Goal: Information Seeking & Learning: Compare options

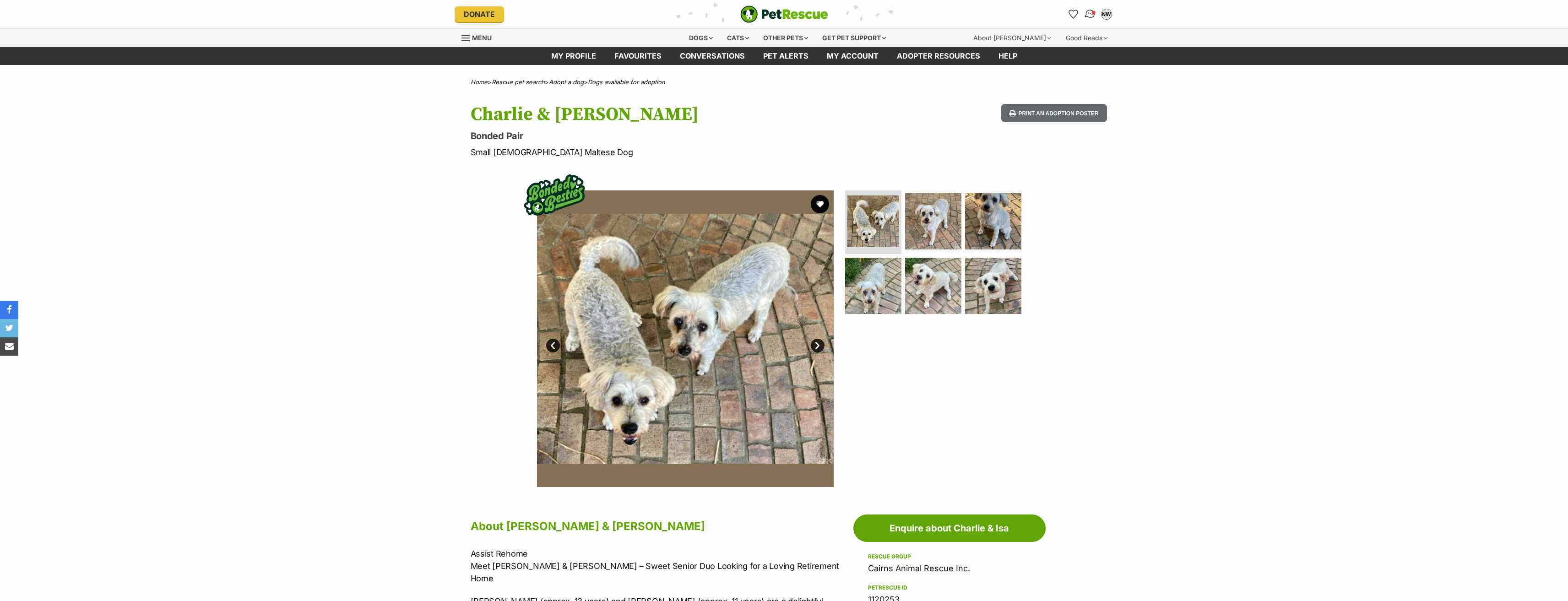
click at [1089, 16] on img "Conversations" at bounding box center [1090, 15] width 12 height 12
click at [1090, 13] on img "Conversations" at bounding box center [1090, 15] width 12 height 12
click at [1089, 14] on img "Conversations" at bounding box center [1090, 15] width 12 height 12
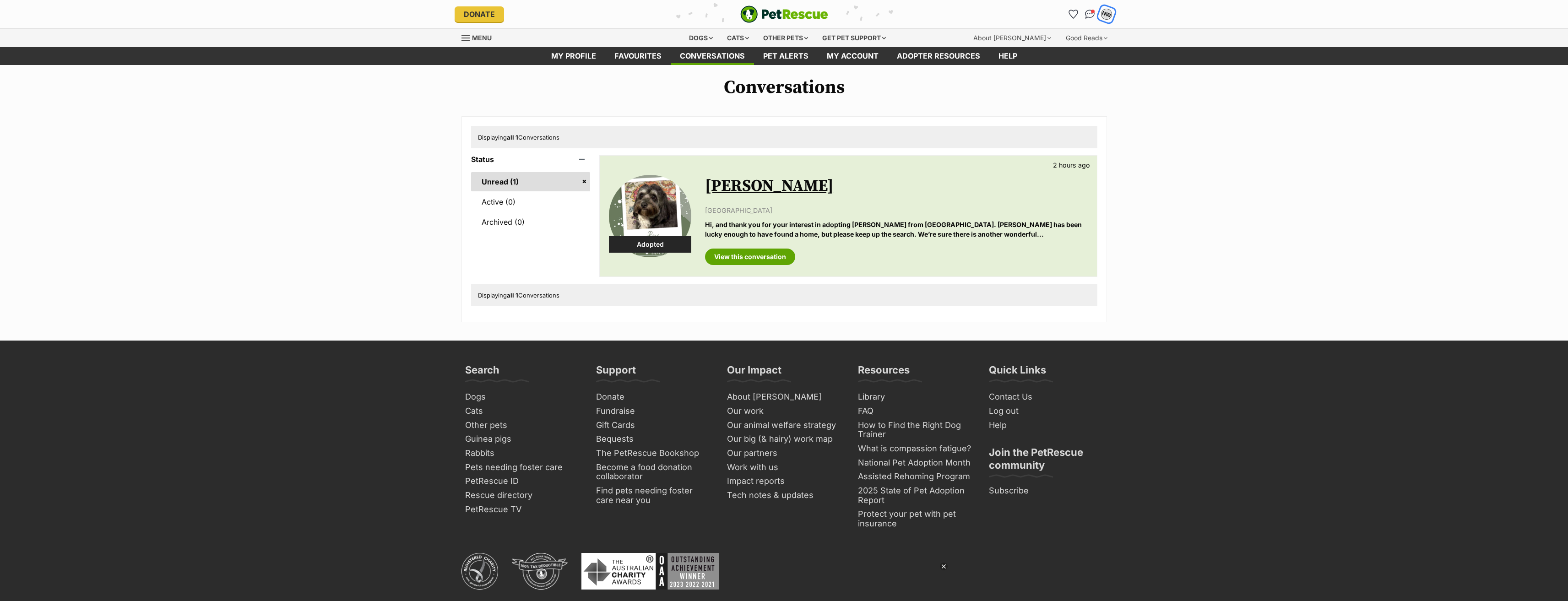
click at [1104, 15] on div "NW" at bounding box center [1107, 15] width 12 height 12
click at [690, 37] on div "Dogs" at bounding box center [701, 38] width 37 height 18
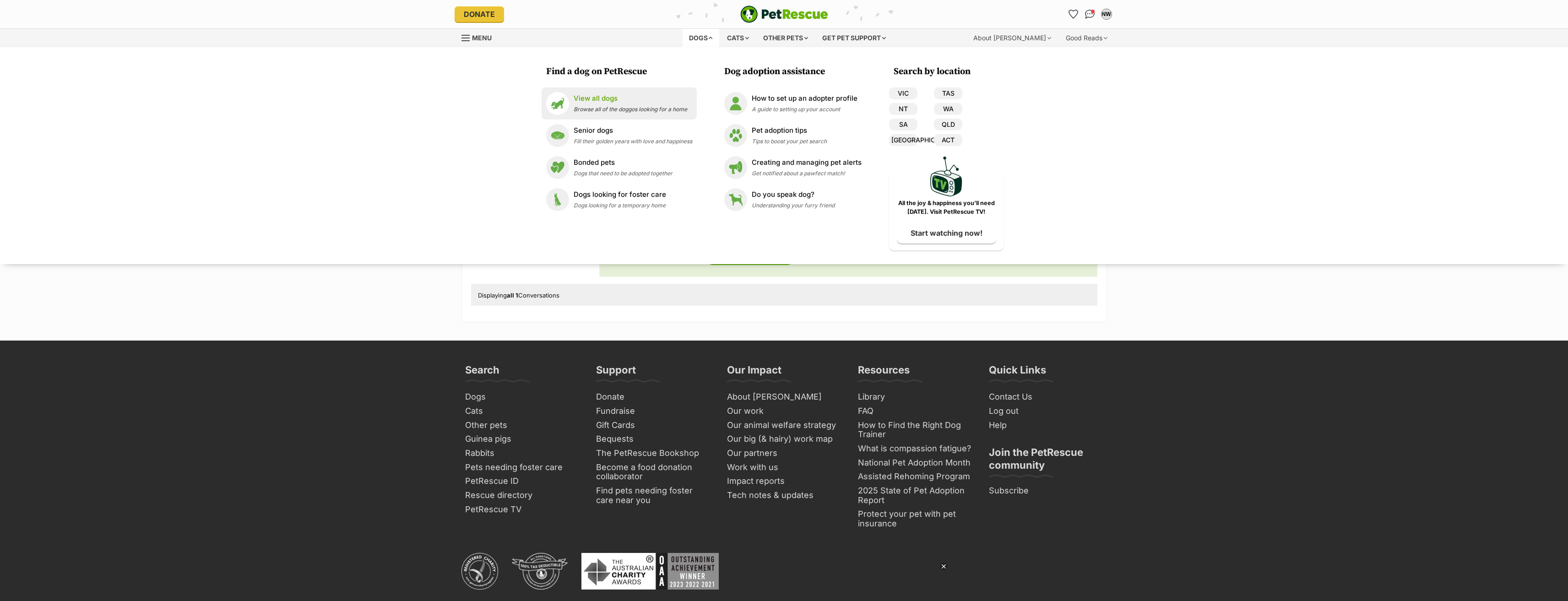
click at [630, 111] on span "Browse all of the doggos looking for a home" at bounding box center [630, 109] width 114 height 7
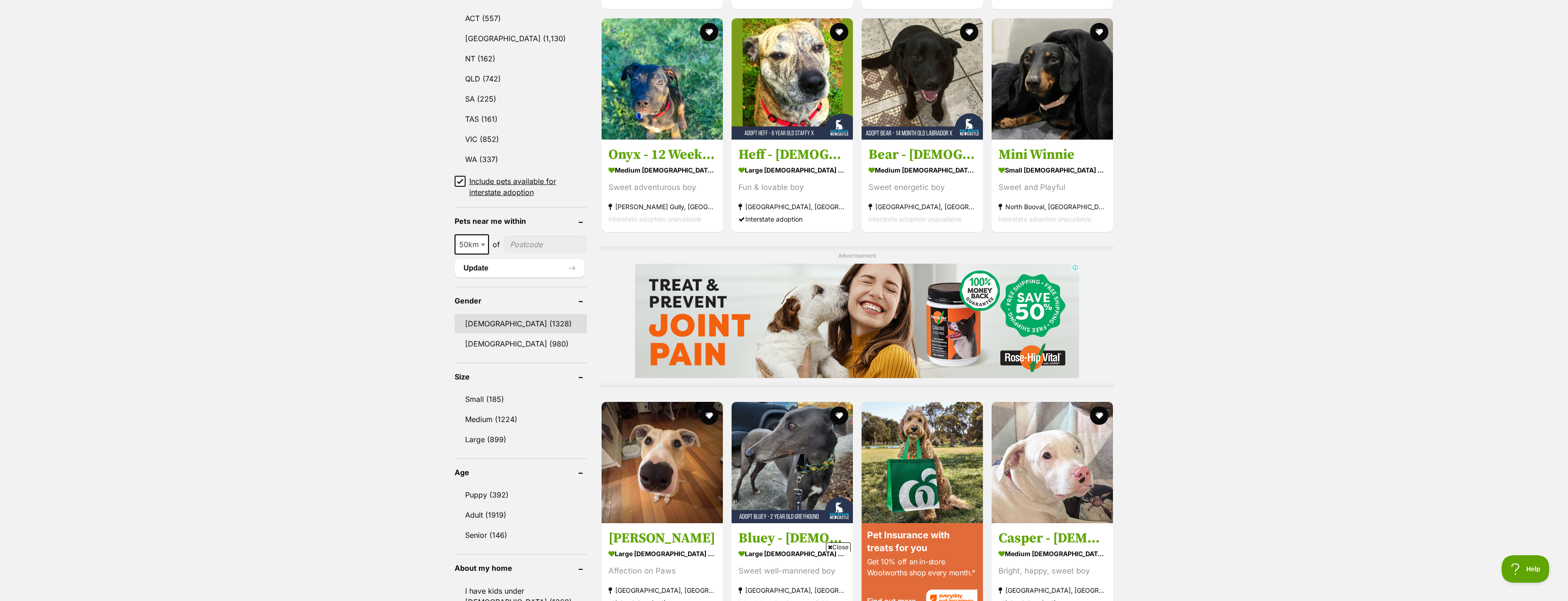
click at [492, 321] on link "Male (1328)" at bounding box center [520, 324] width 132 height 19
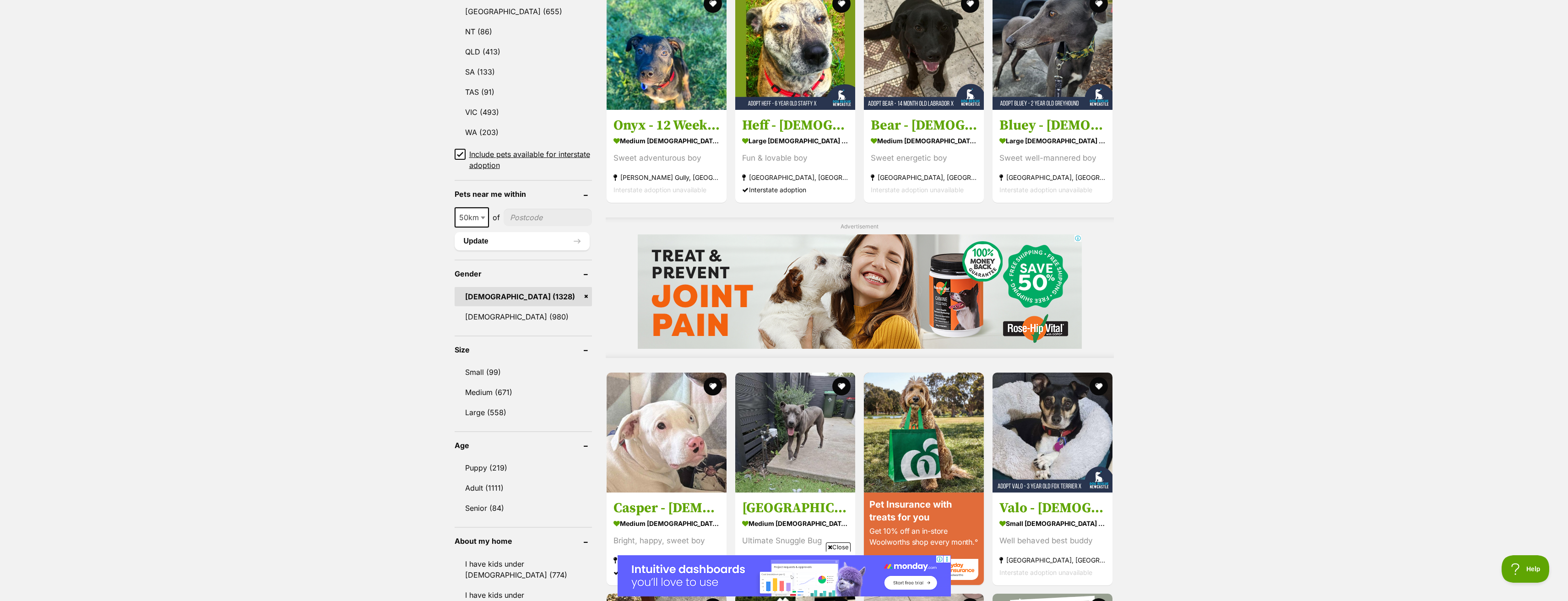
scroll to position [595, 0]
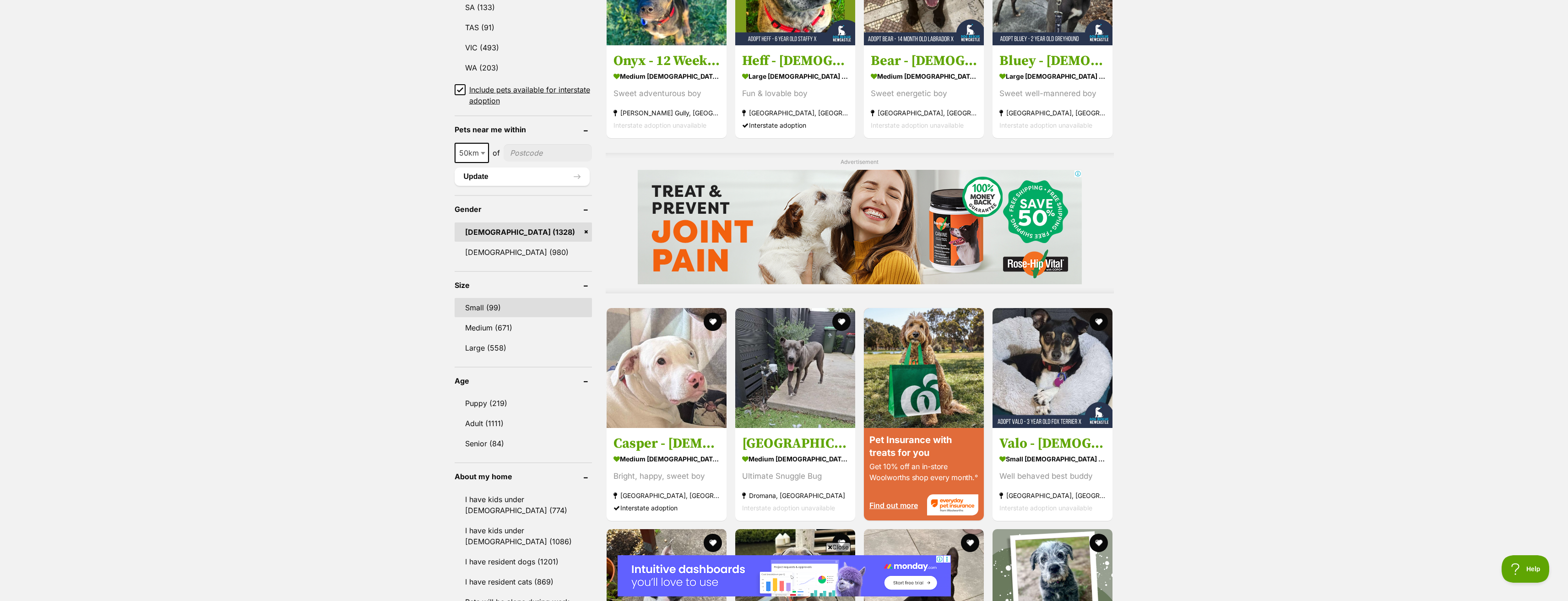
click at [504, 310] on link "Small (99)" at bounding box center [523, 308] width 138 height 19
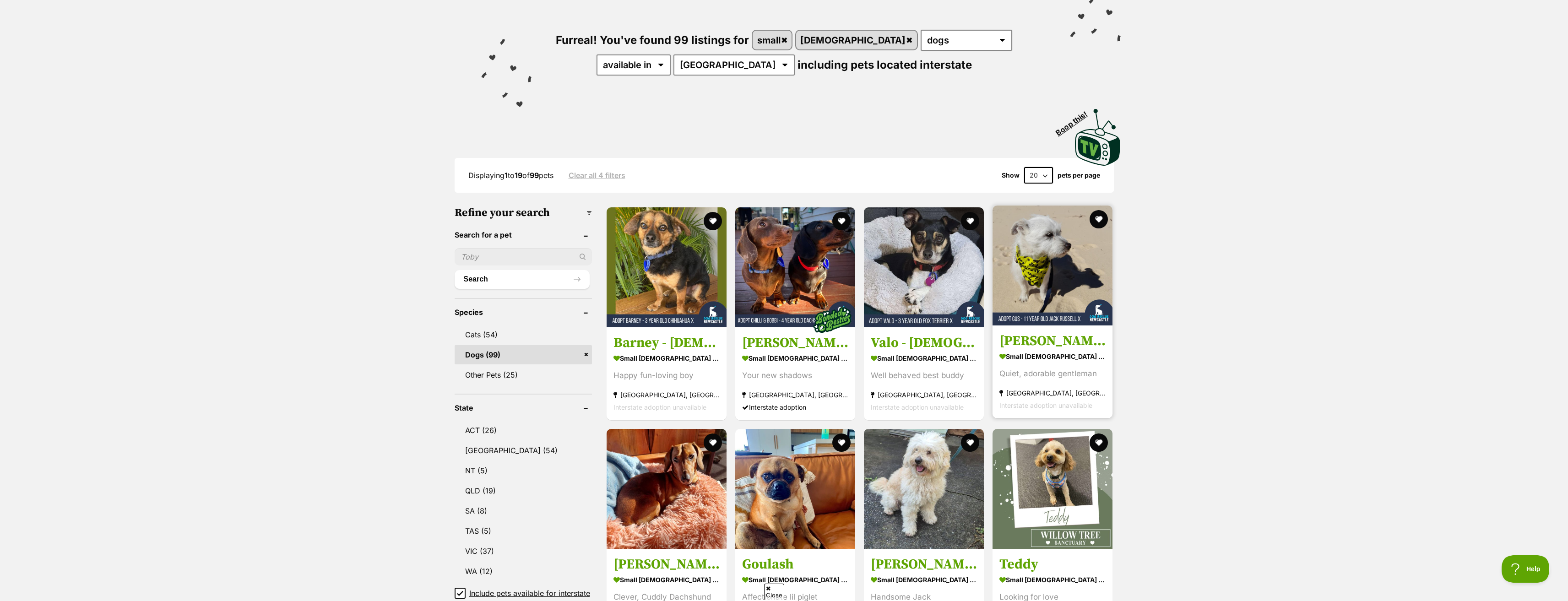
click at [1063, 276] on img at bounding box center [1052, 265] width 120 height 120
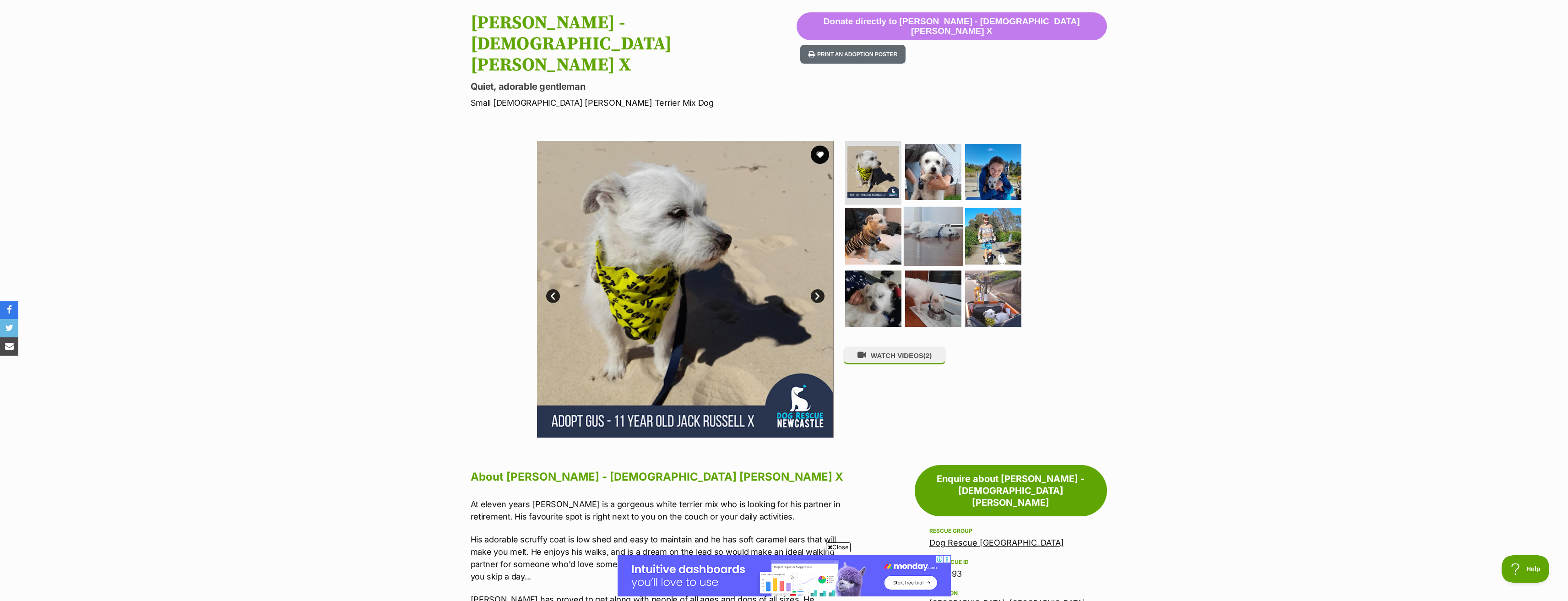
click at [949, 207] on img at bounding box center [933, 236] width 59 height 59
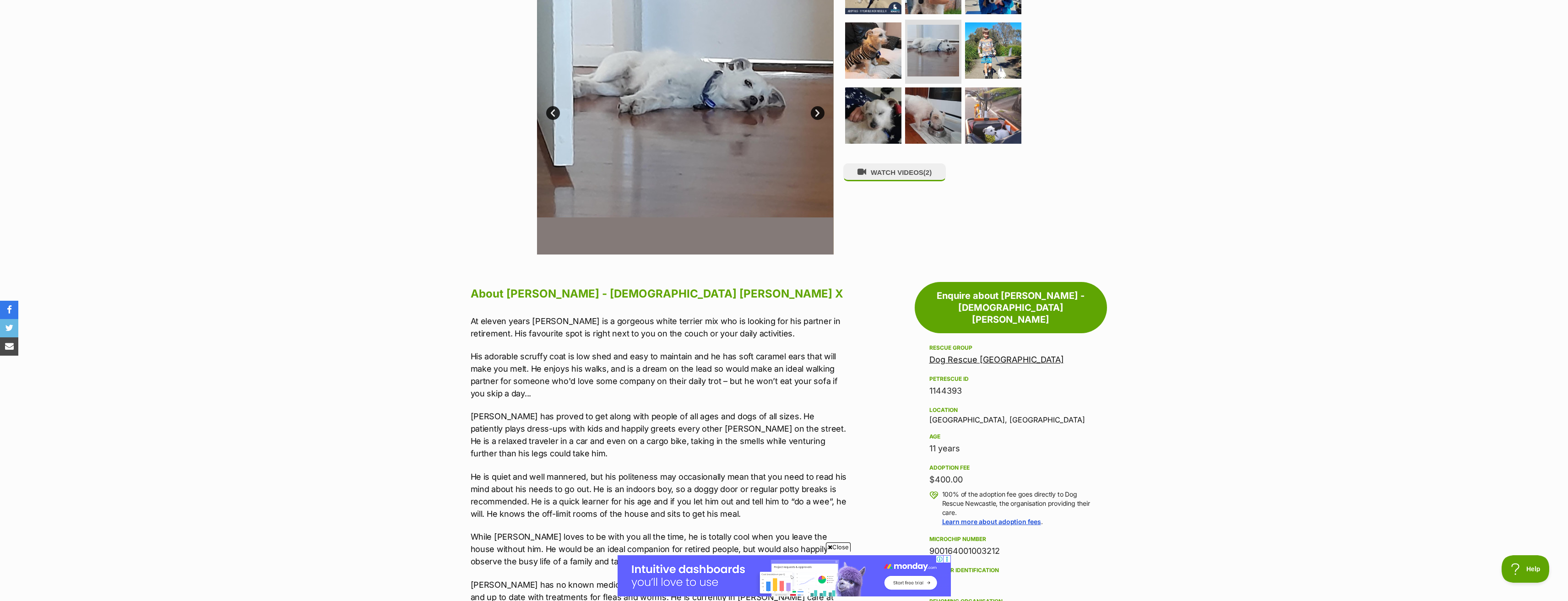
scroll to position [366, 0]
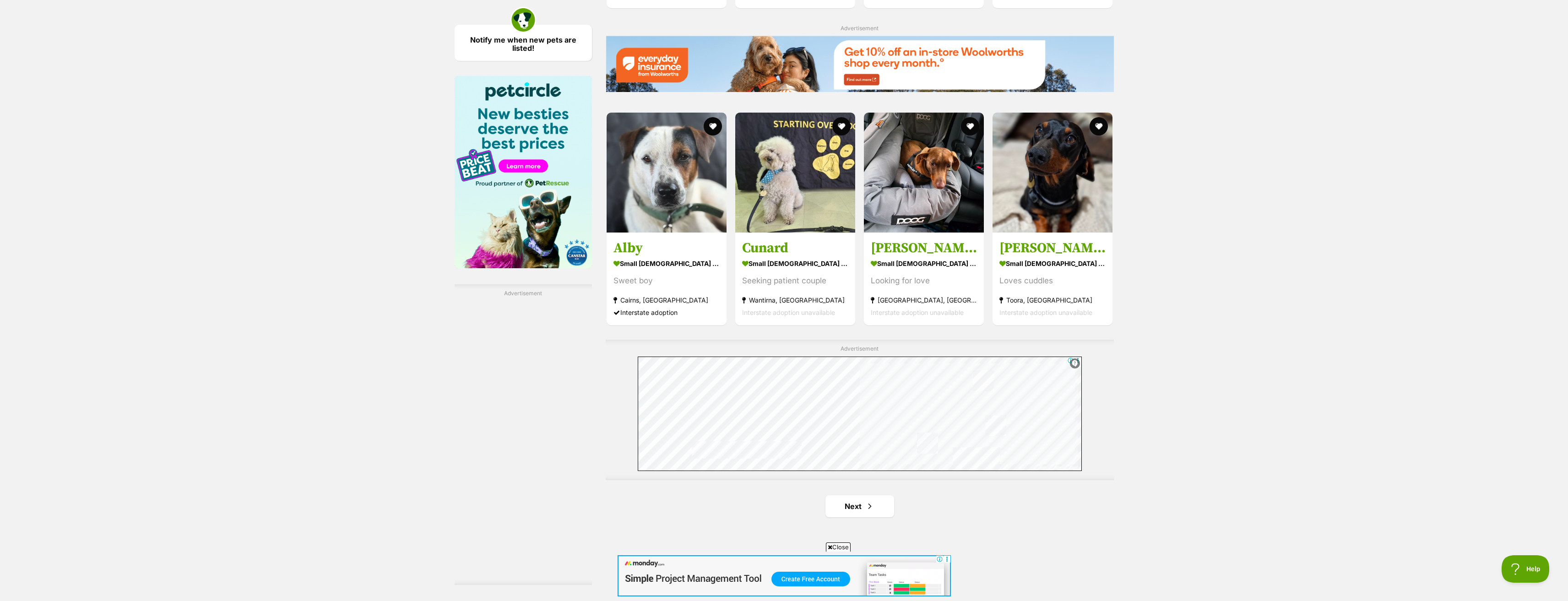
scroll to position [1372, 0]
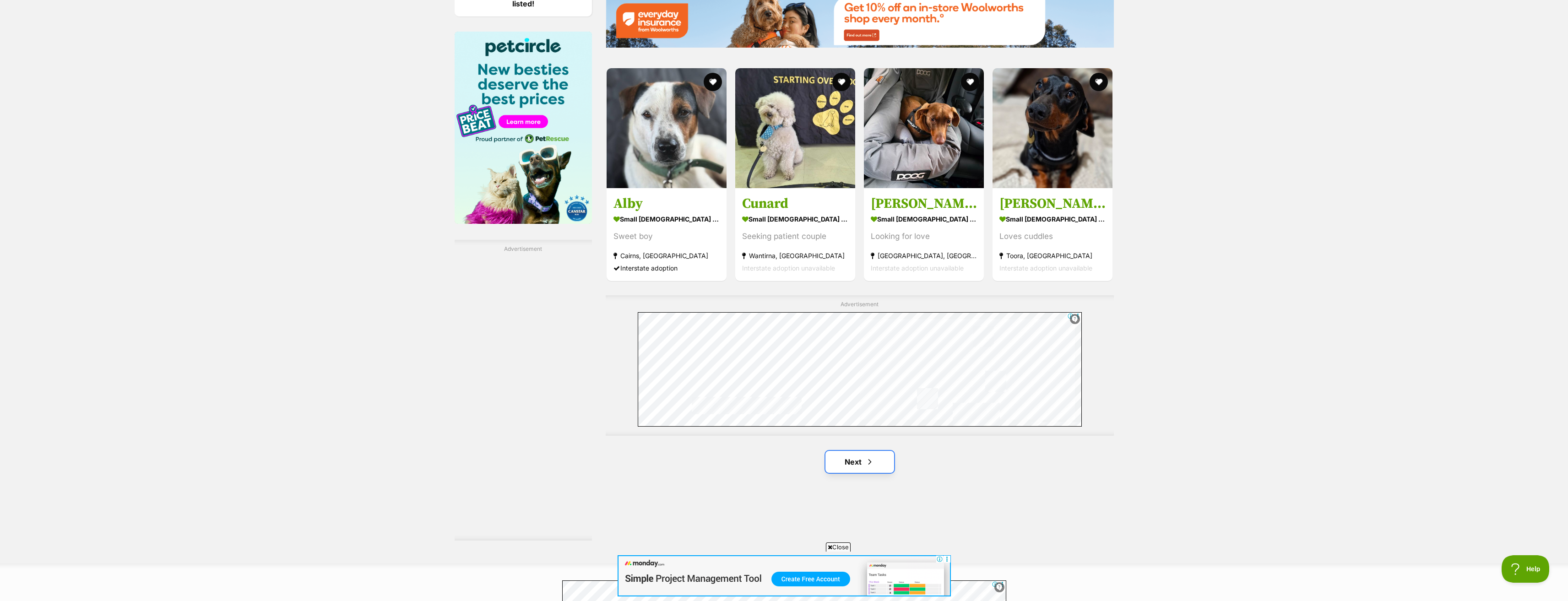
drag, startPoint x: 879, startPoint y: 461, endPoint x: 887, endPoint y: 461, distance: 8.0
click at [880, 461] on link "Next" at bounding box center [859, 462] width 69 height 22
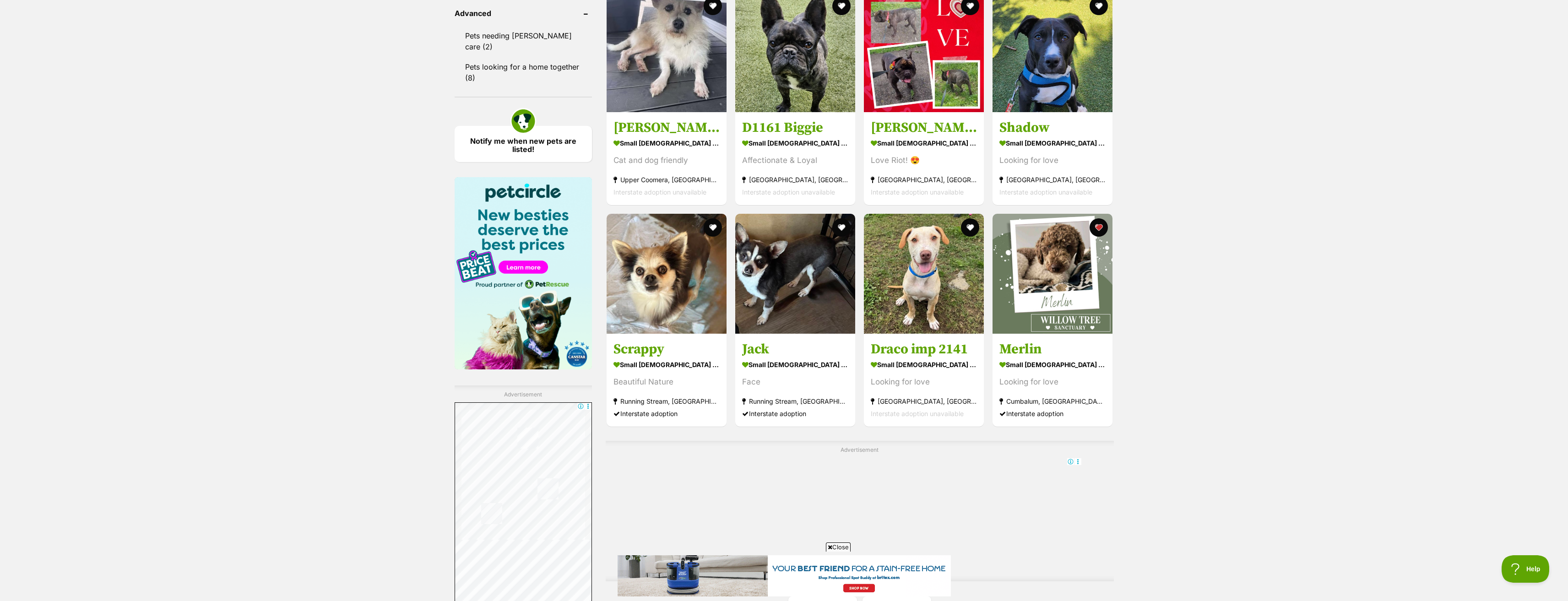
scroll to position [1281, 0]
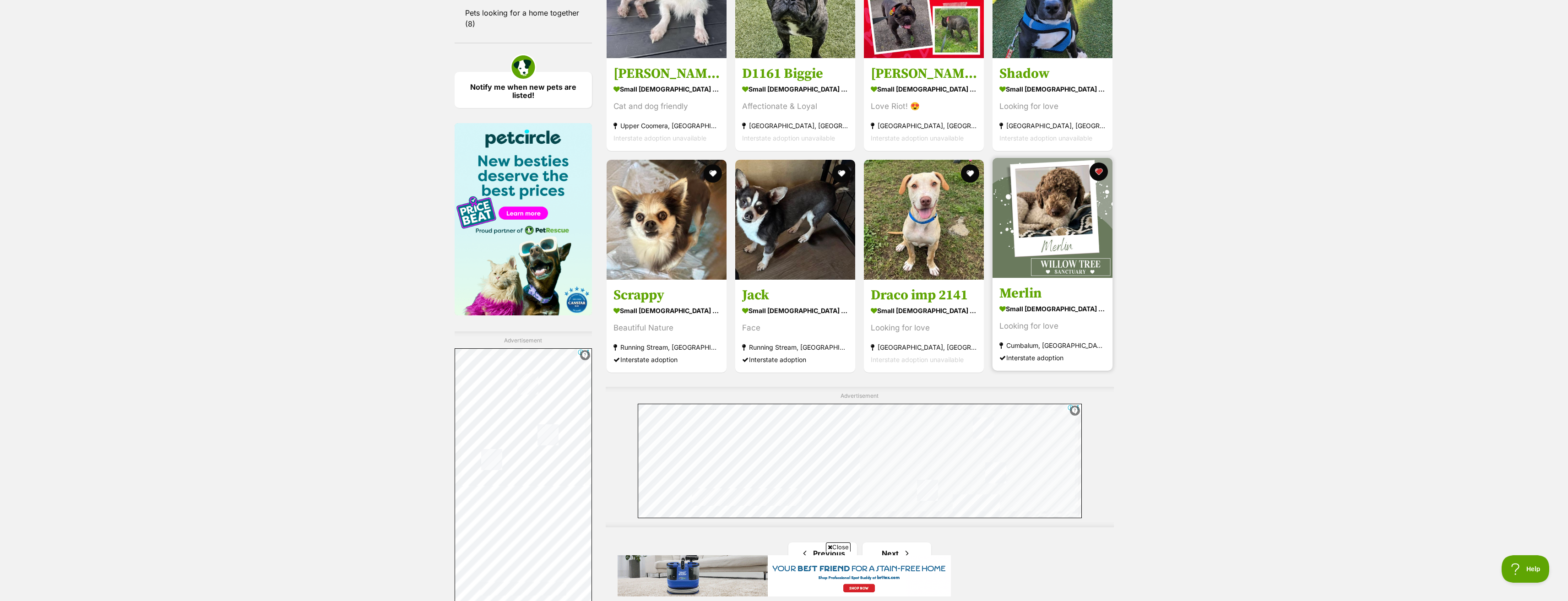
click at [1028, 252] on img at bounding box center [1052, 217] width 120 height 120
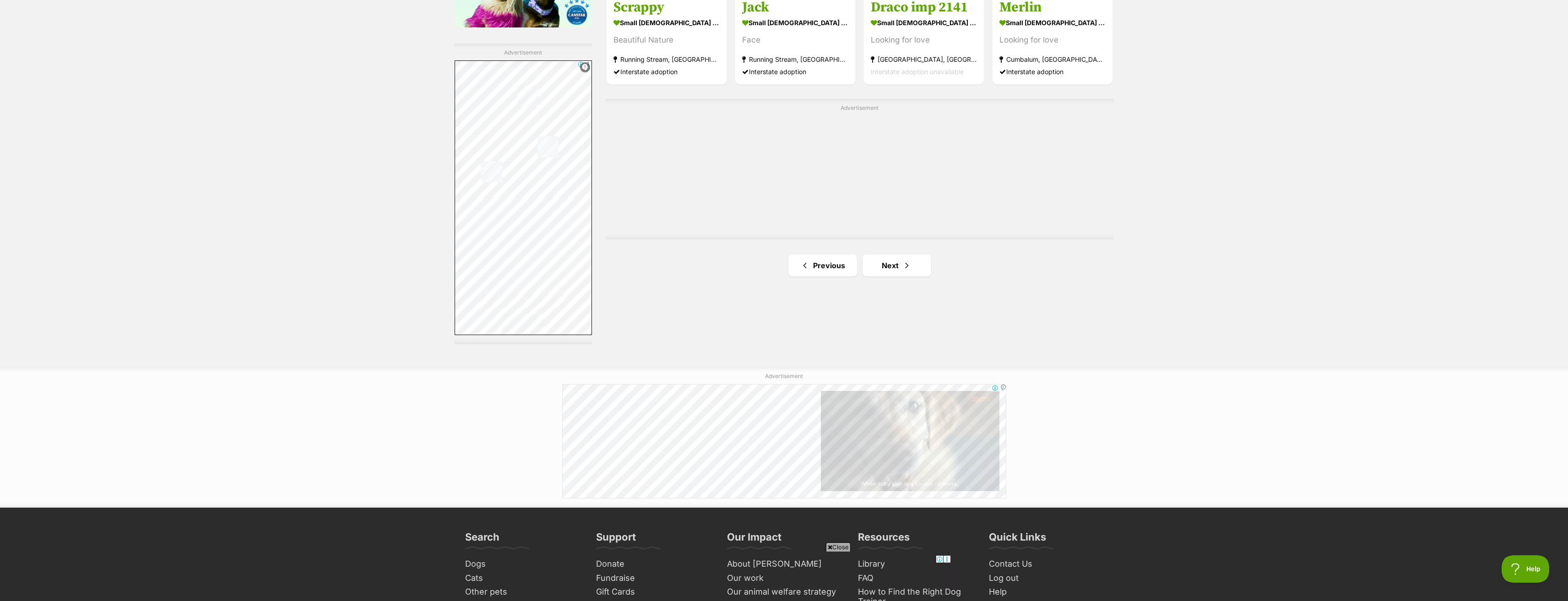
scroll to position [1596, 0]
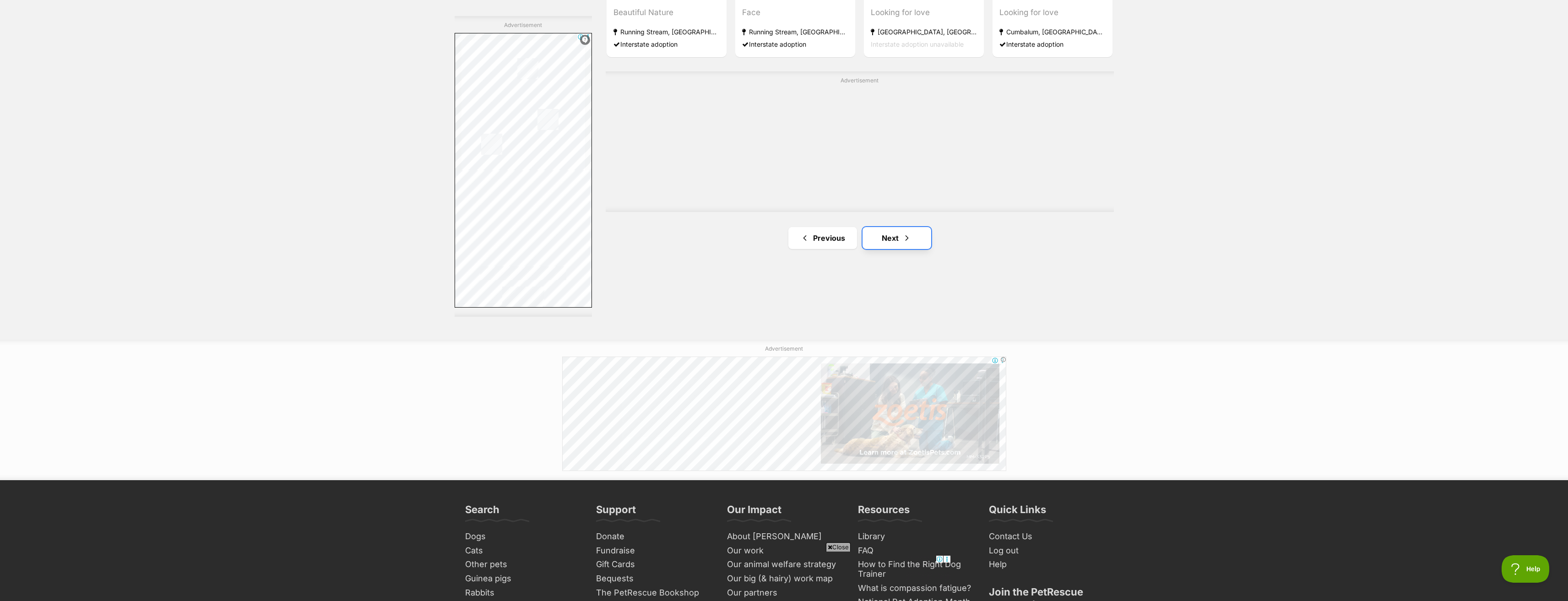
click at [920, 241] on link "Next" at bounding box center [897, 238] width 69 height 22
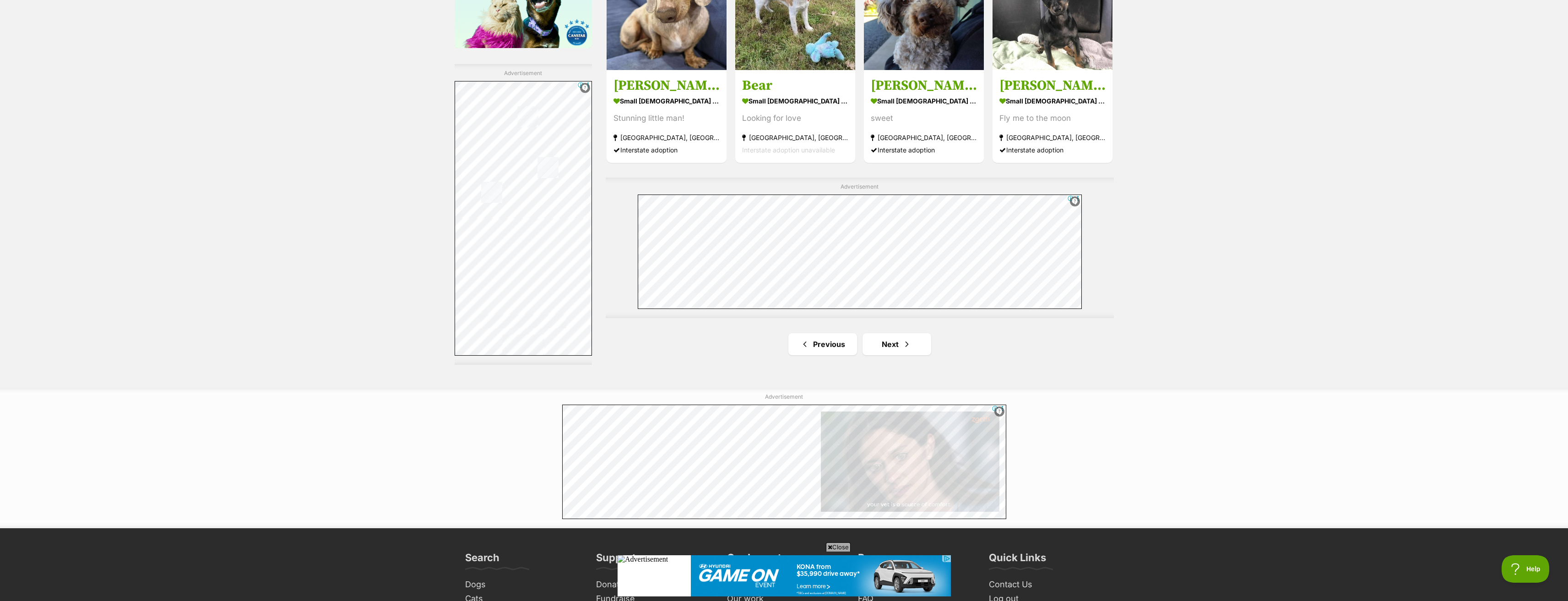
scroll to position [1555, 0]
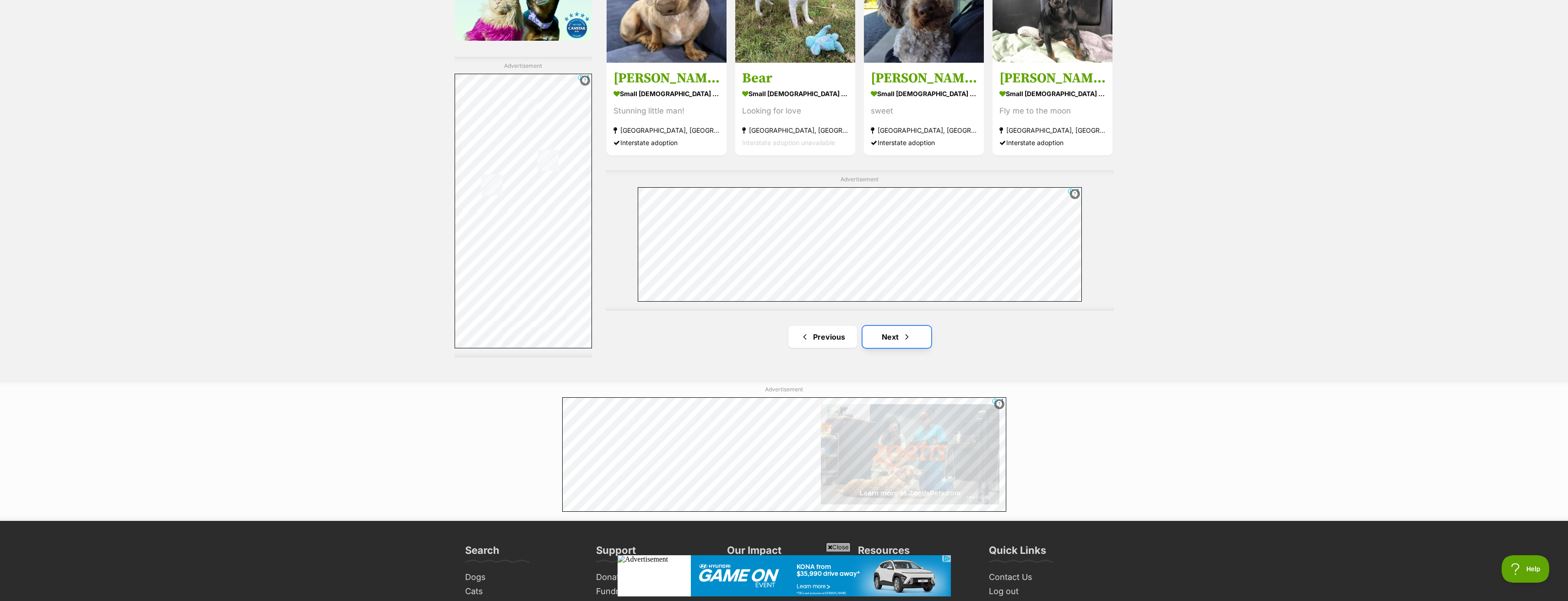
click at [875, 334] on link "Next" at bounding box center [897, 337] width 69 height 22
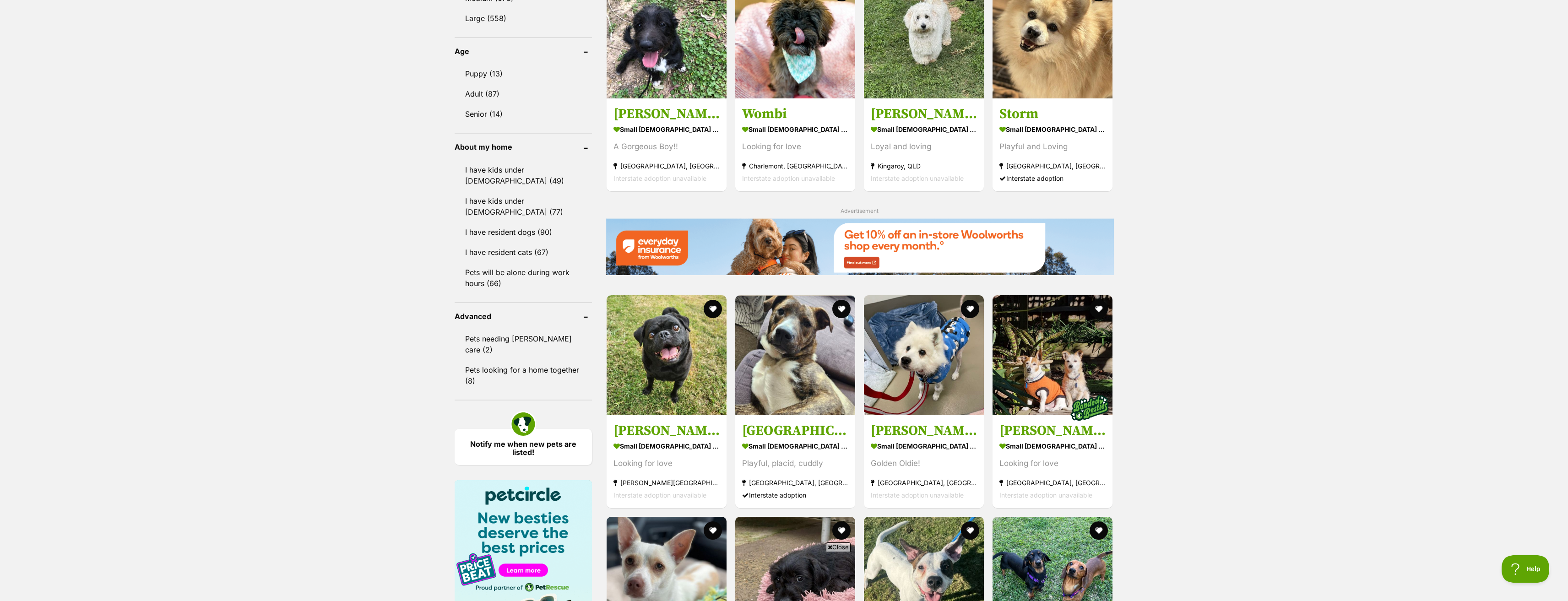
scroll to position [778, 0]
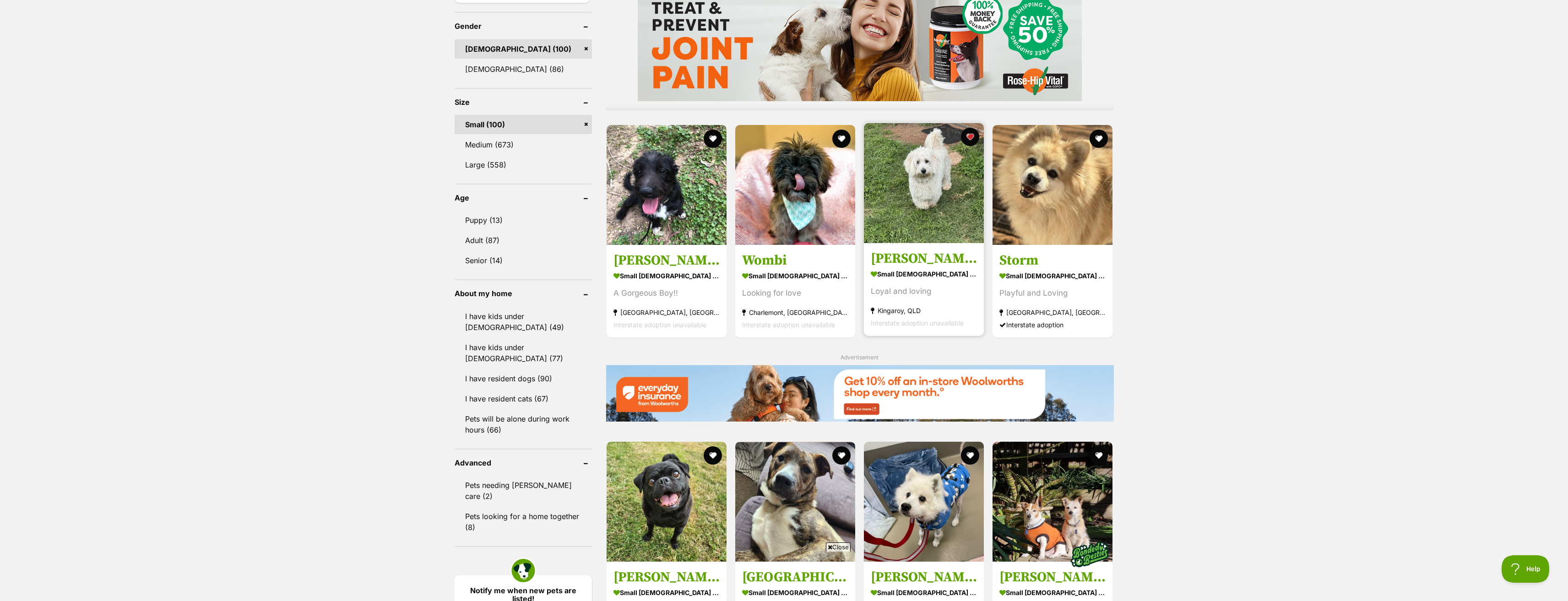
click at [902, 188] on img at bounding box center [923, 182] width 120 height 120
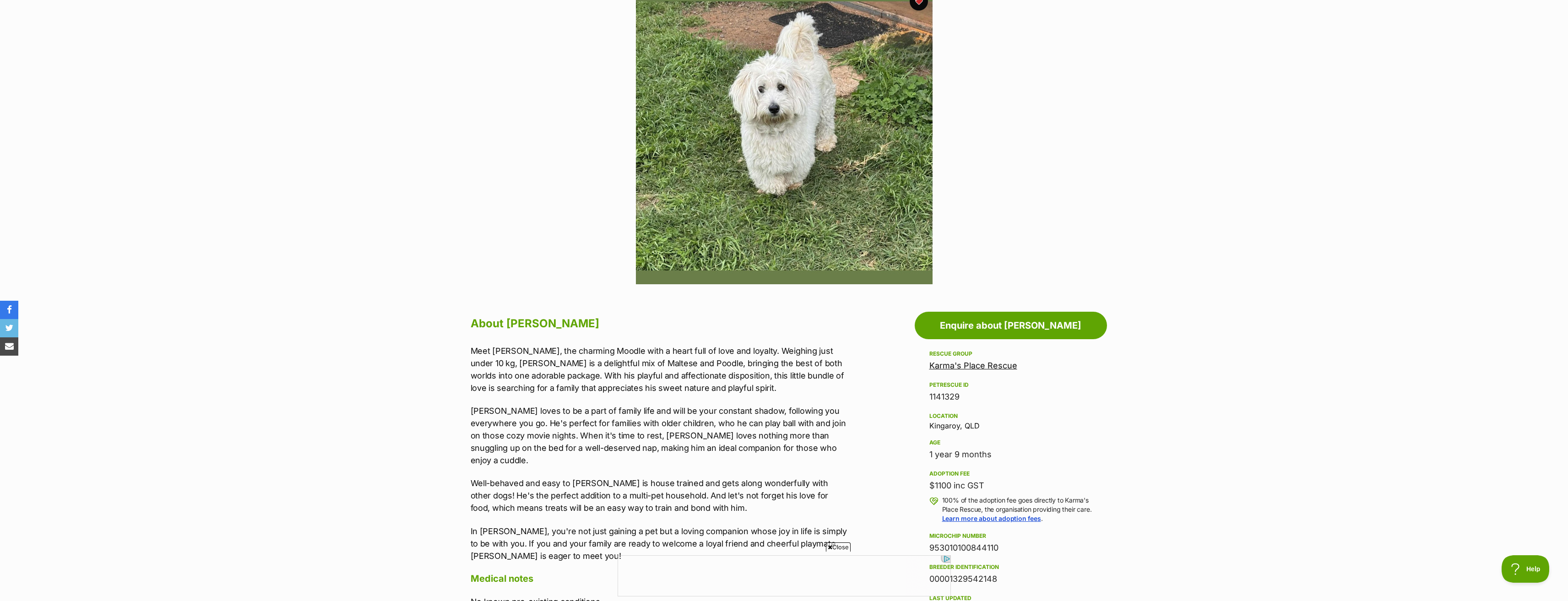
scroll to position [183, 0]
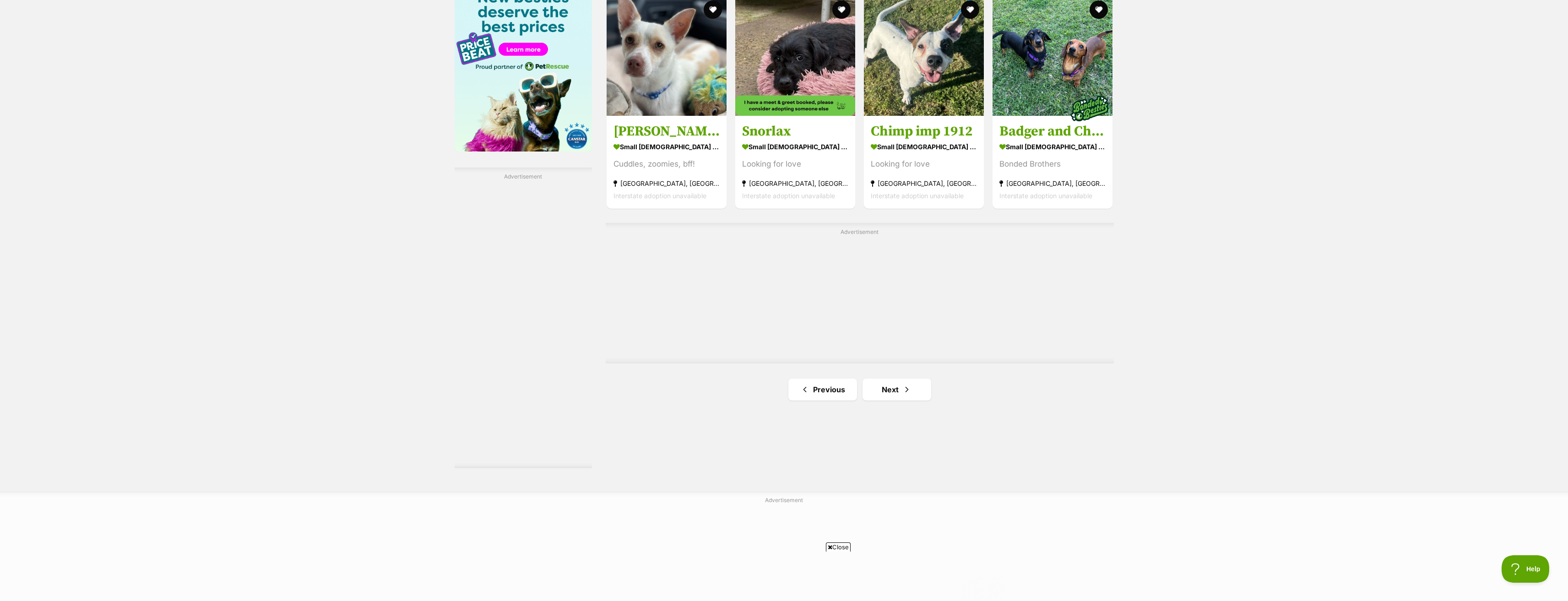
scroll to position [1453, 0]
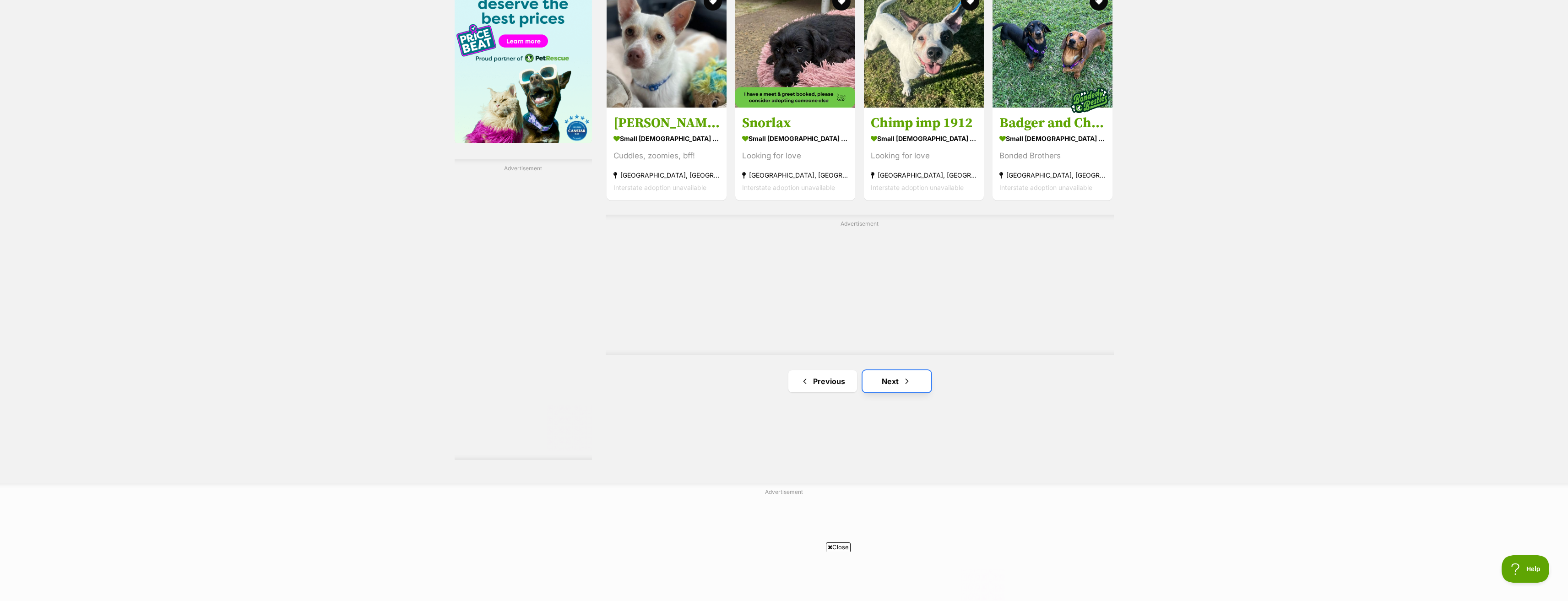
click at [900, 383] on link "Next" at bounding box center [897, 381] width 69 height 22
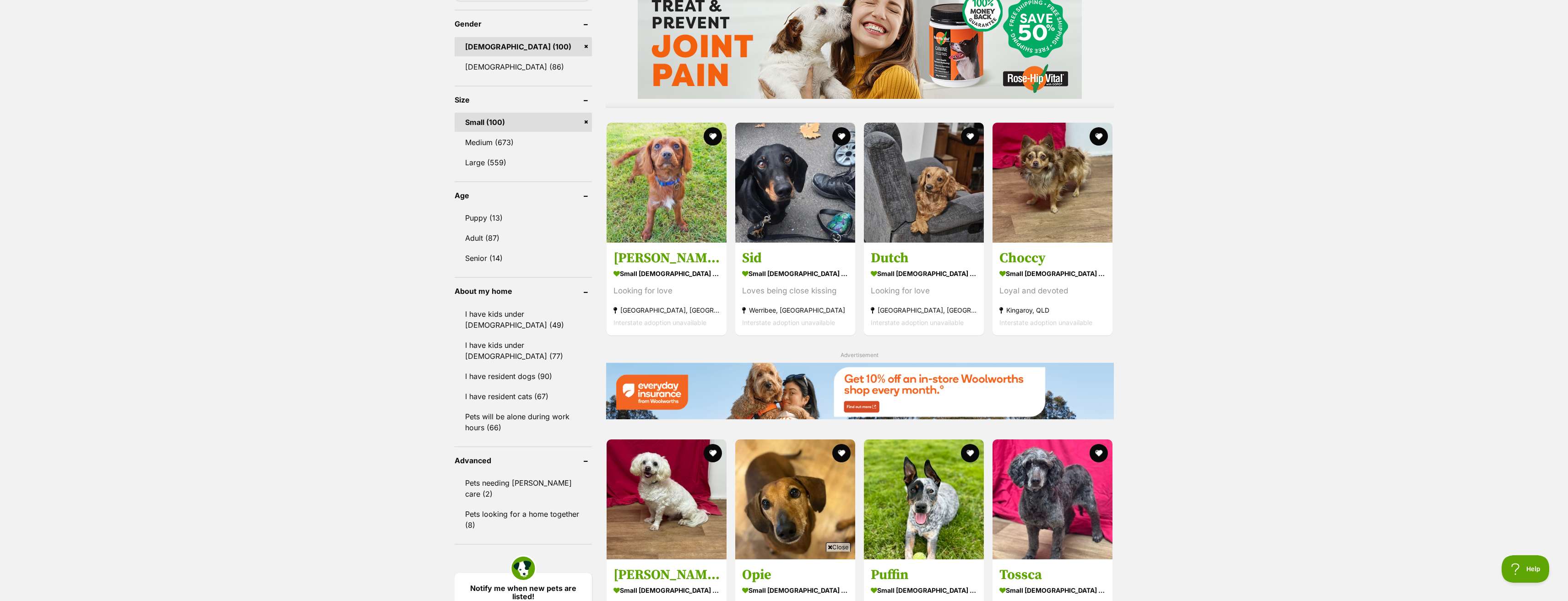
scroll to position [778, 0]
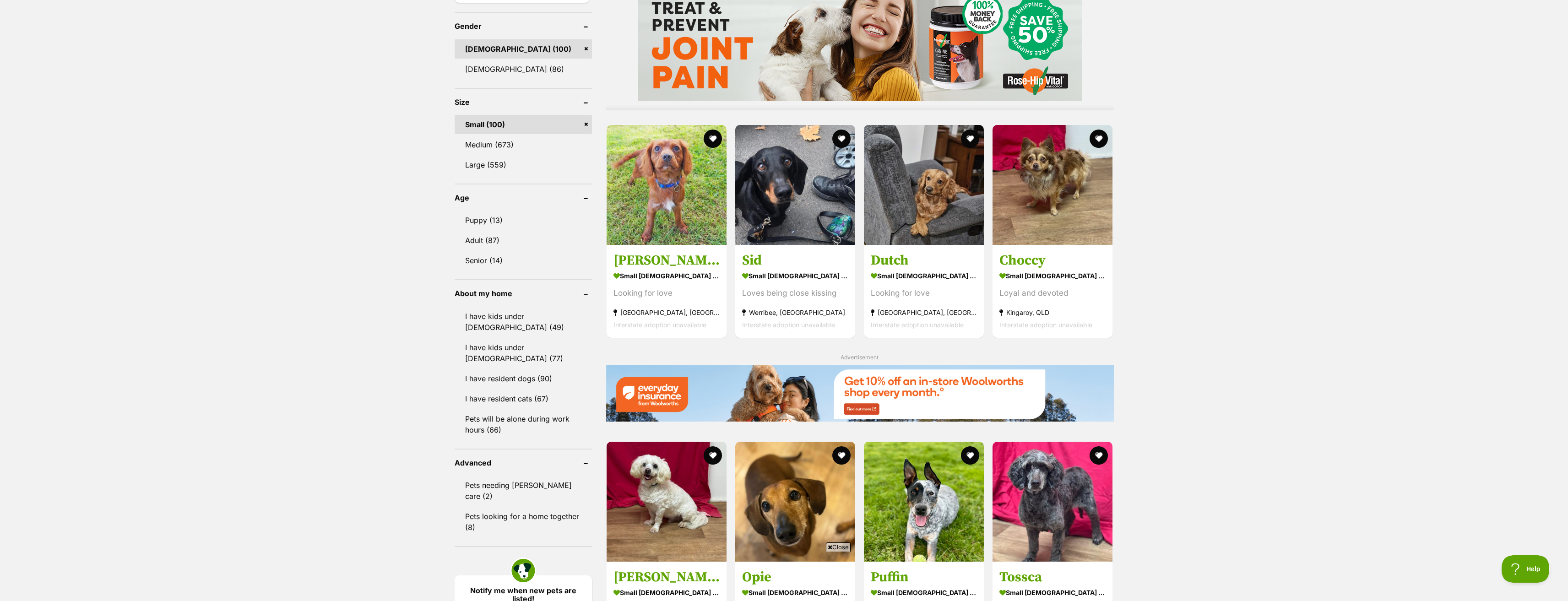
click at [585, 123] on link "Small (100)" at bounding box center [523, 125] width 138 height 19
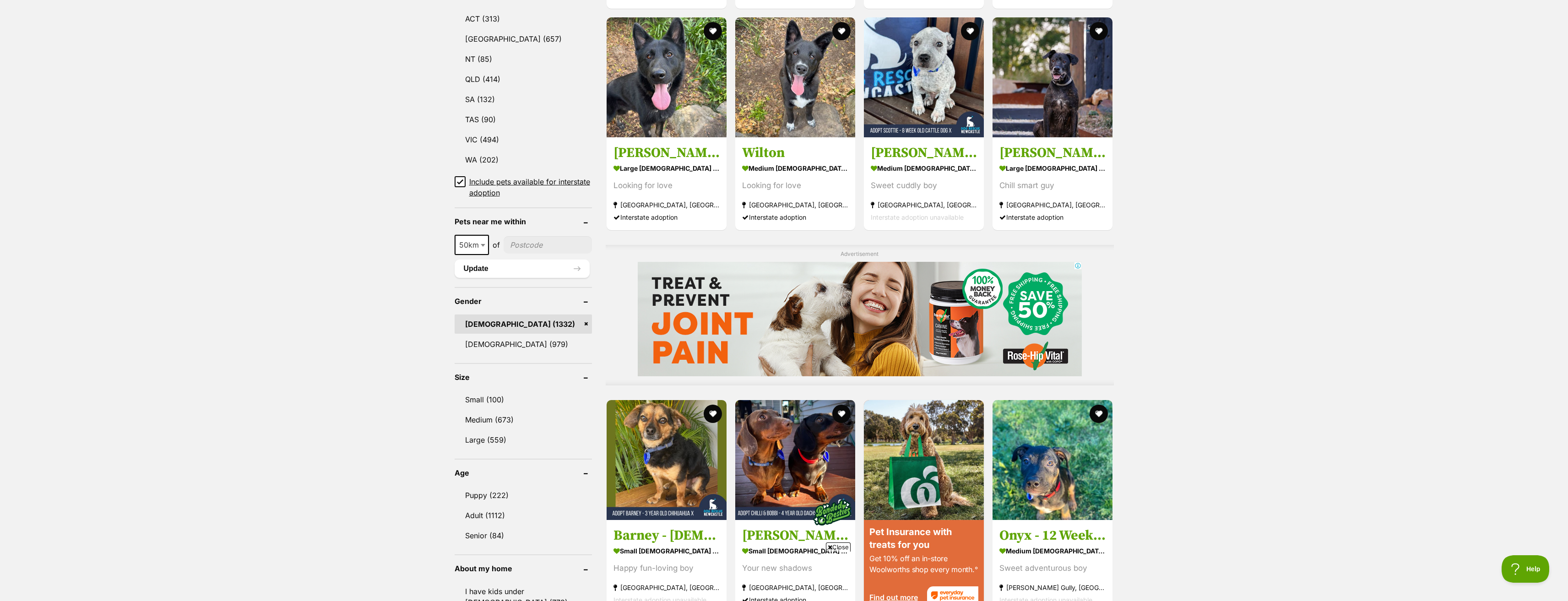
scroll to position [503, 0]
click at [508, 412] on link "Medium (673)" at bounding box center [523, 419] width 138 height 19
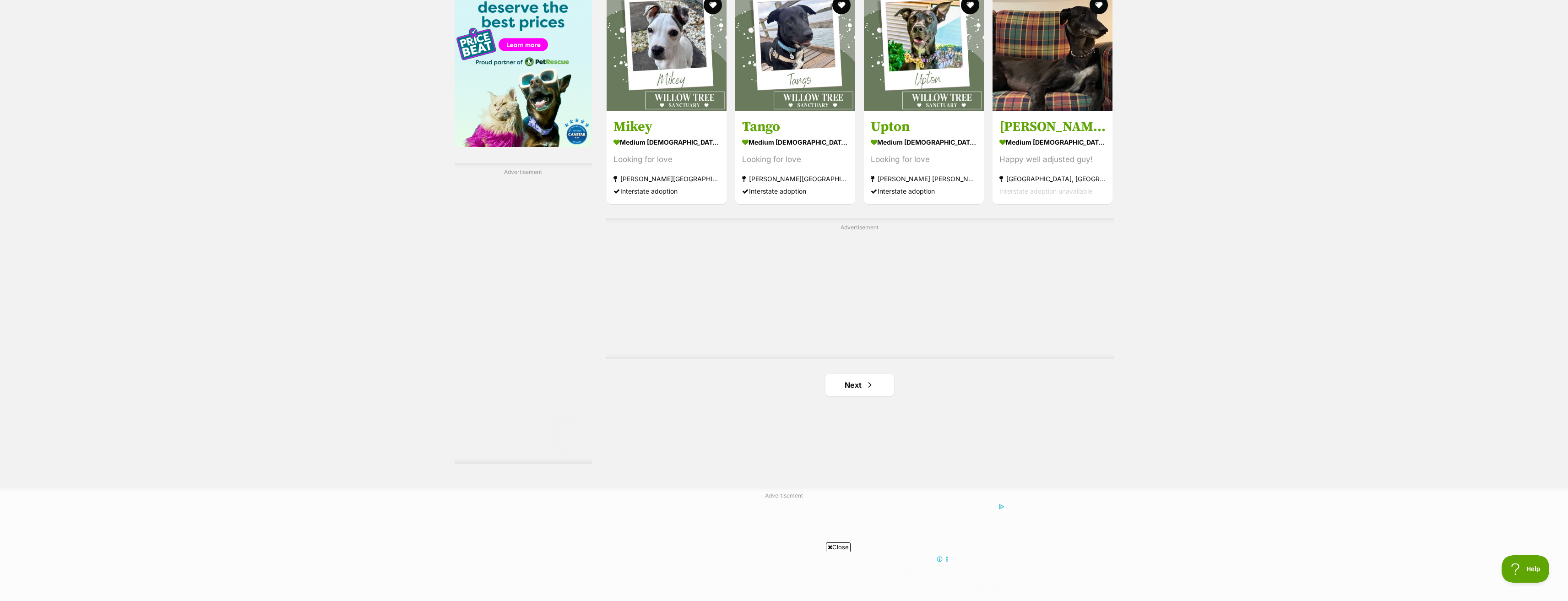
scroll to position [1464, 0]
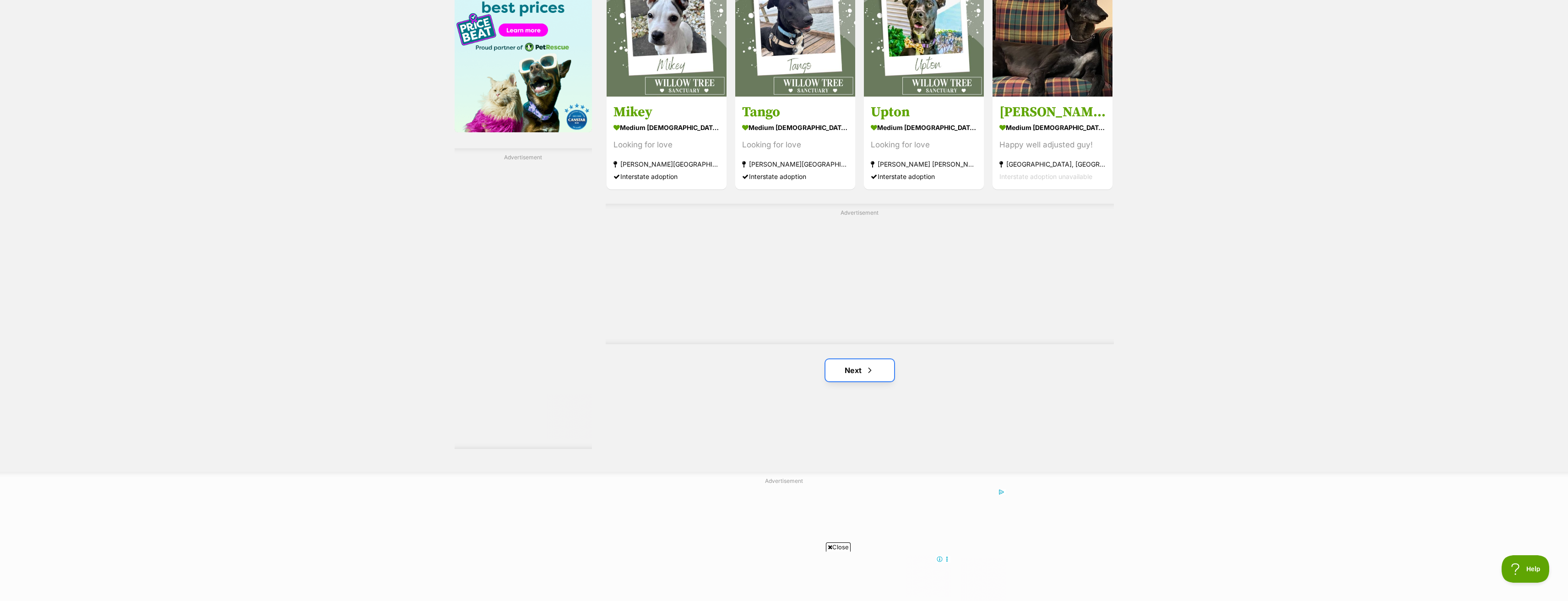
click at [881, 370] on link "Next" at bounding box center [859, 370] width 69 height 22
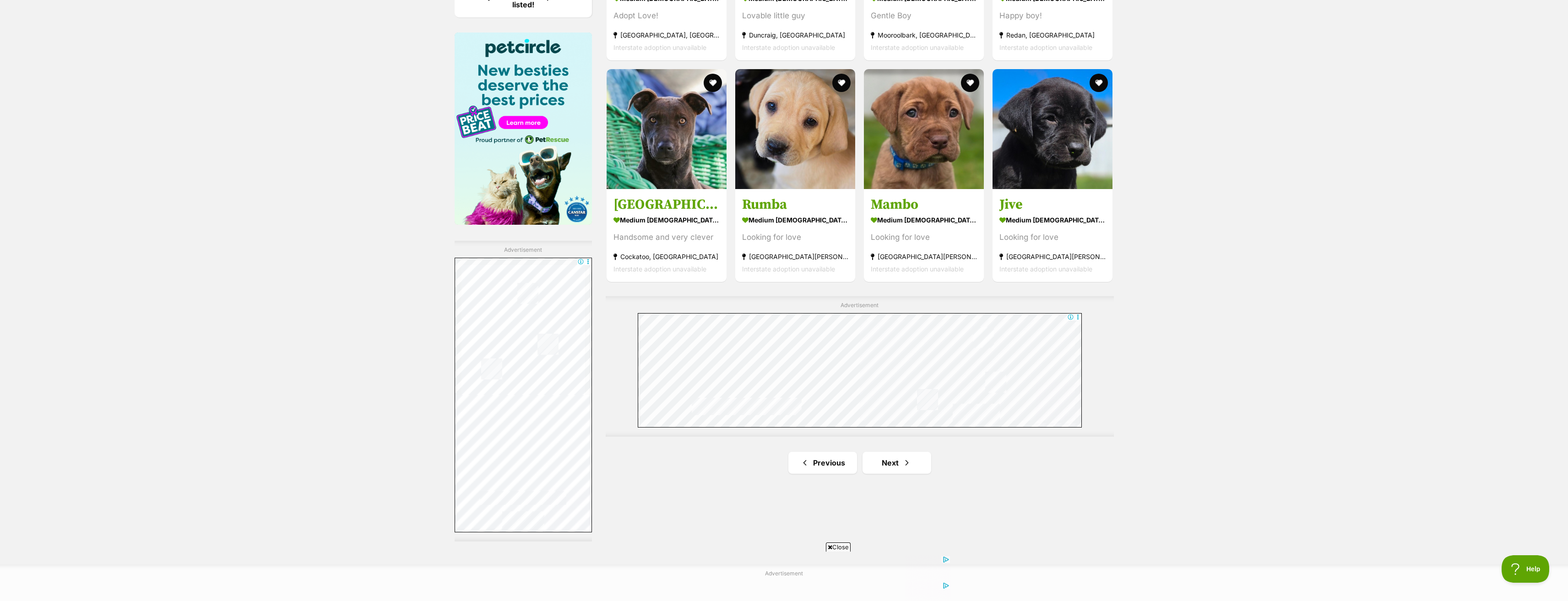
scroll to position [1372, 0]
click at [919, 459] on link "Next" at bounding box center [897, 462] width 69 height 22
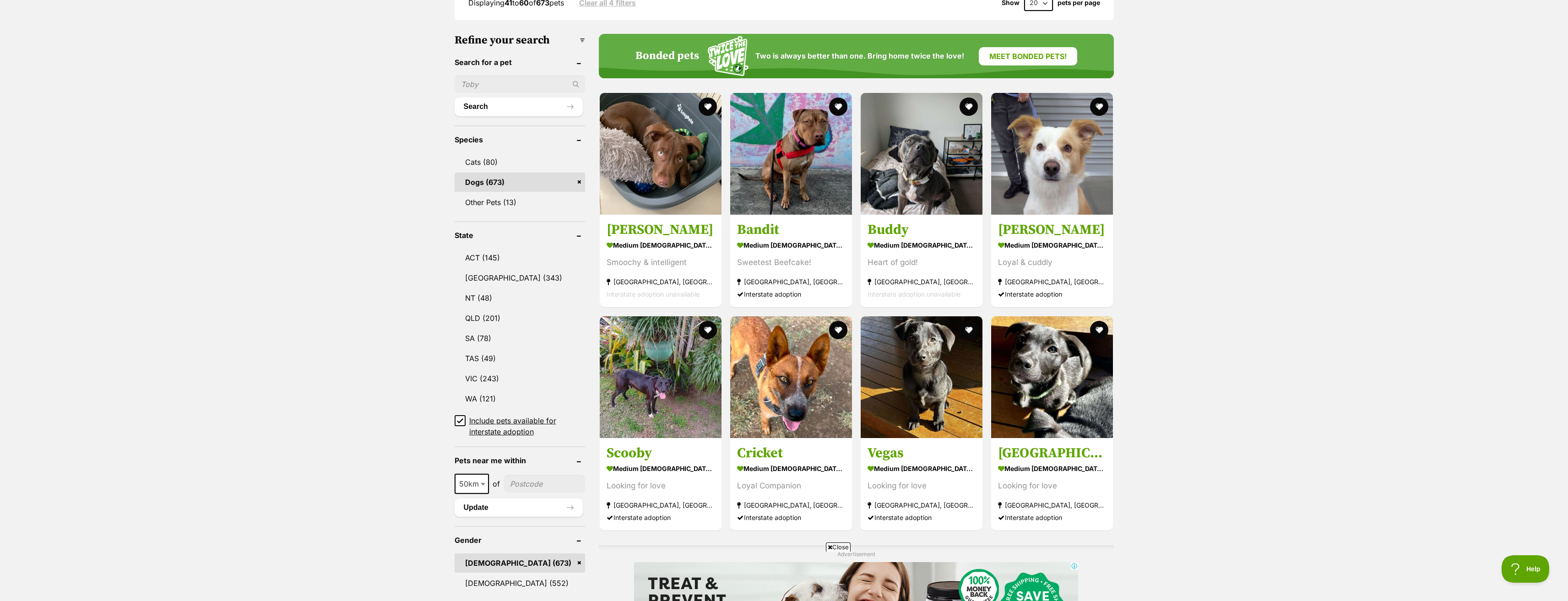
scroll to position [366, 0]
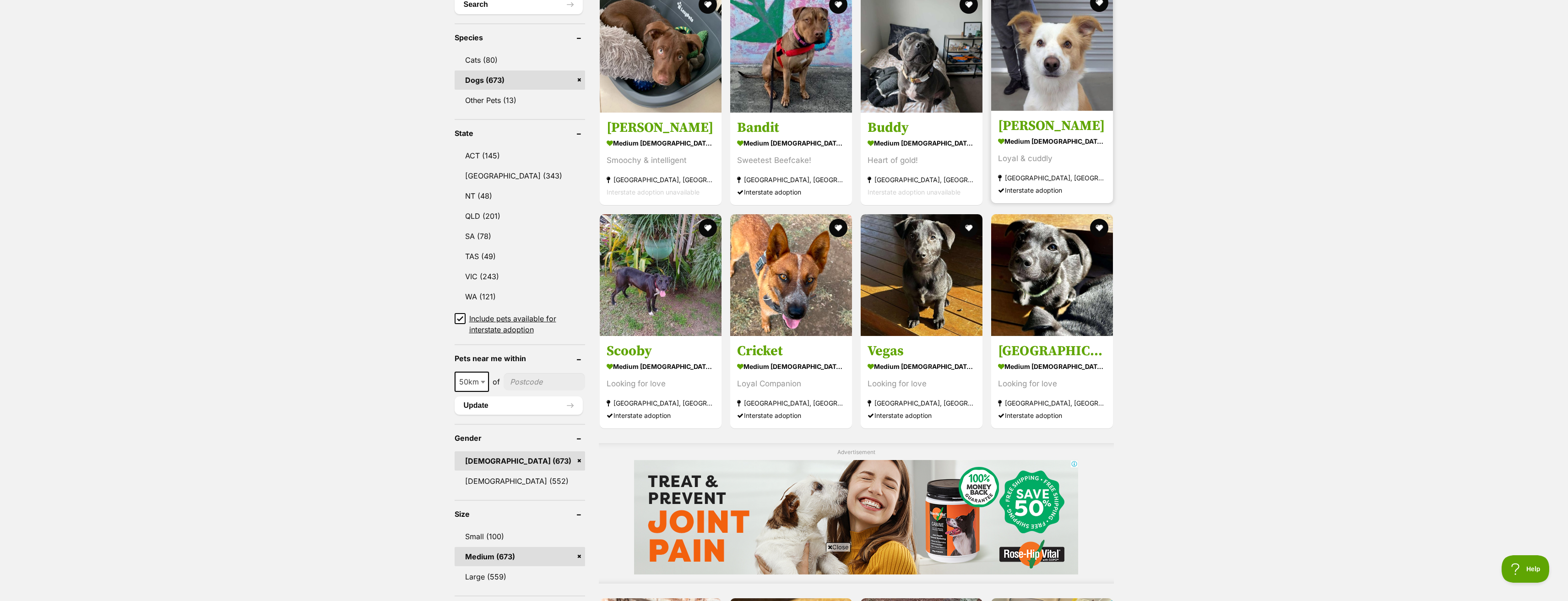
click at [1020, 84] on img at bounding box center [1052, 50] width 122 height 122
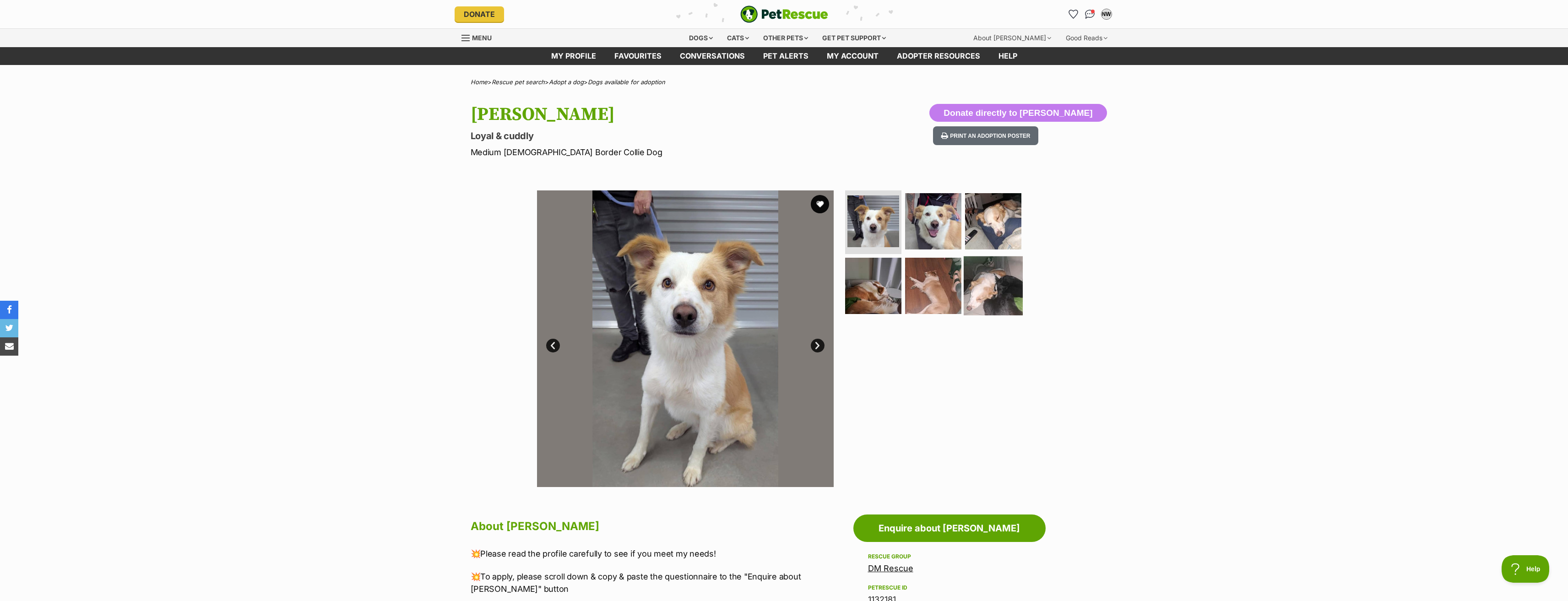
click at [1002, 291] on img at bounding box center [993, 285] width 59 height 59
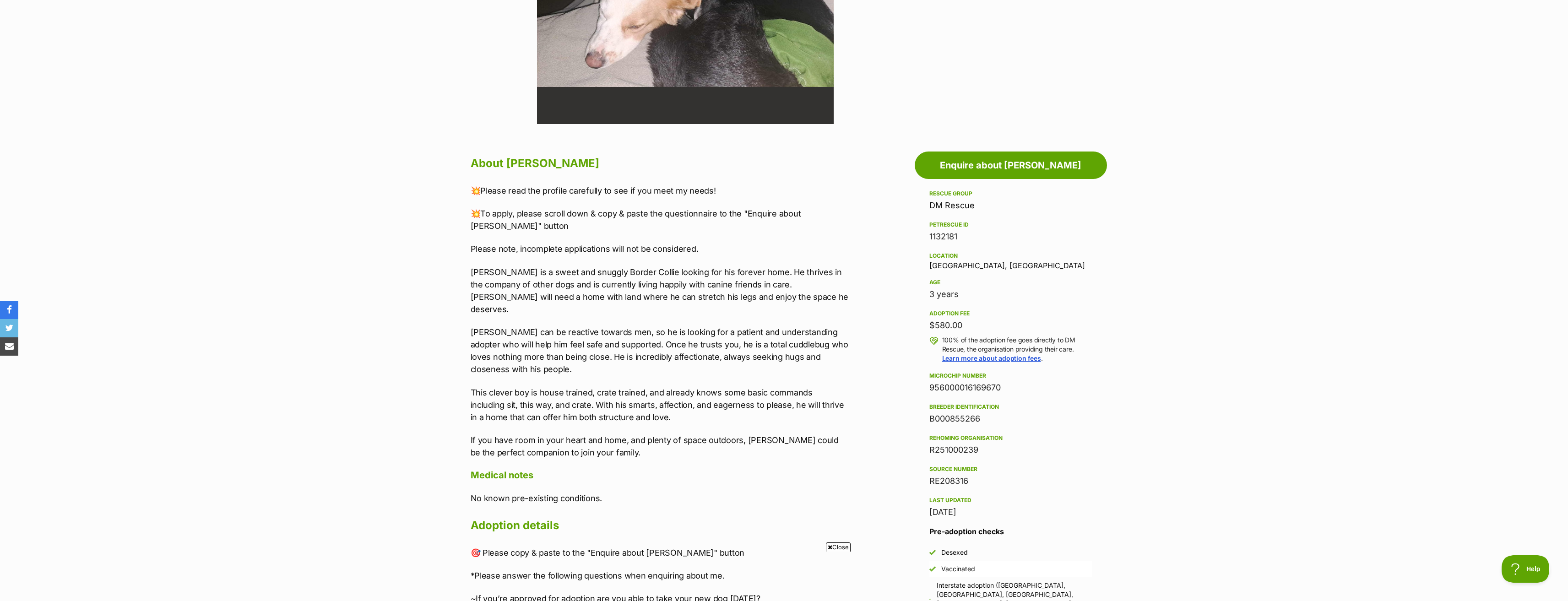
scroll to position [366, 0]
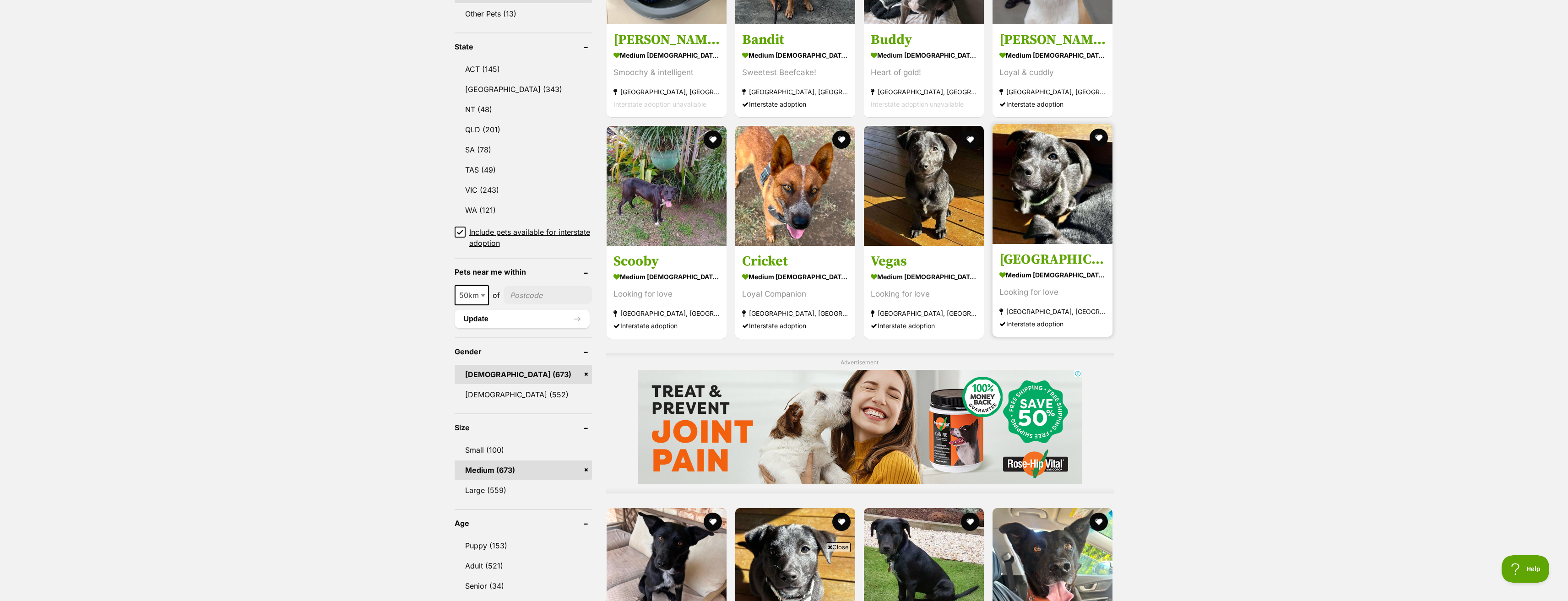
click at [1034, 203] on img at bounding box center [1052, 184] width 120 height 120
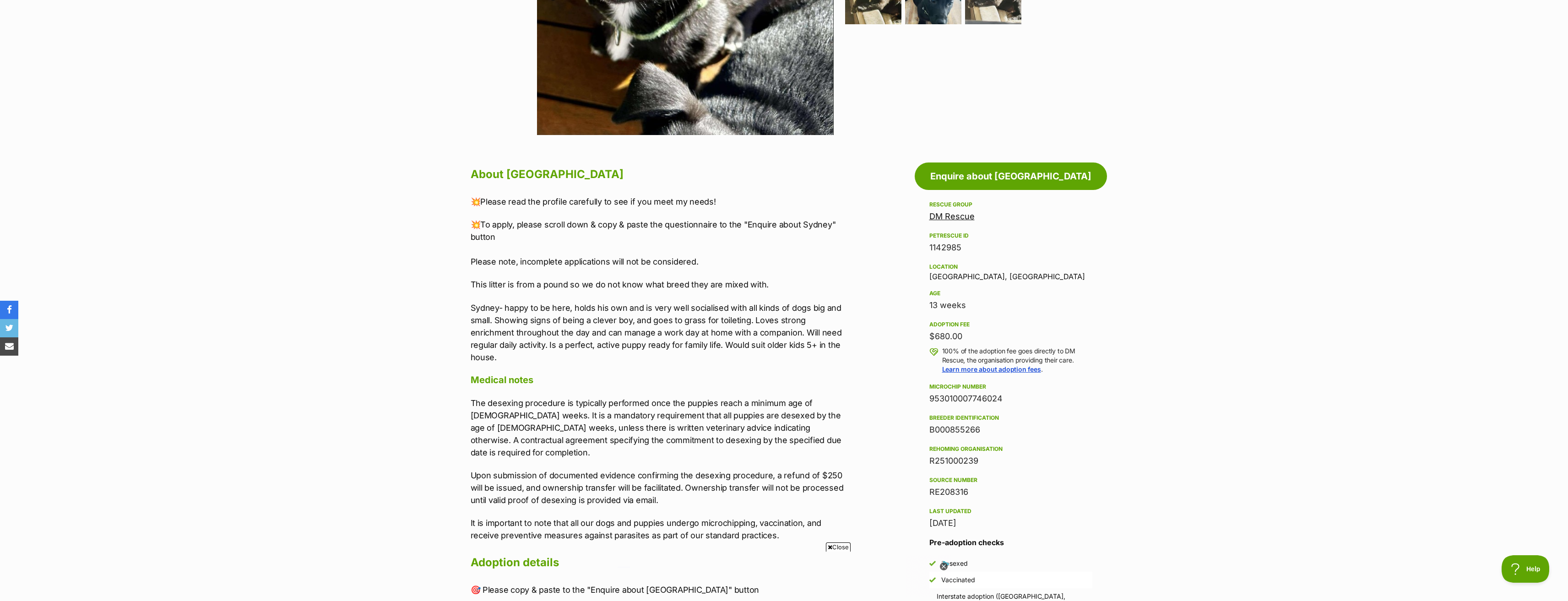
scroll to position [366, 0]
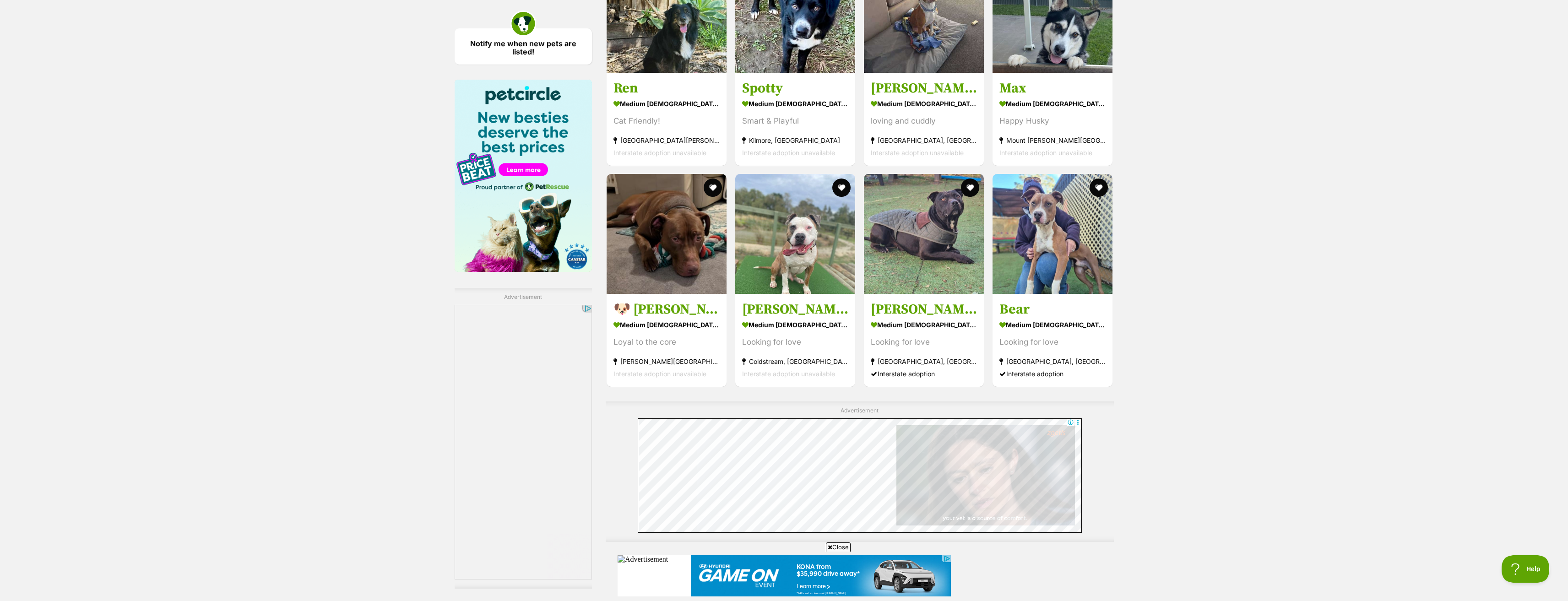
scroll to position [1413, 0]
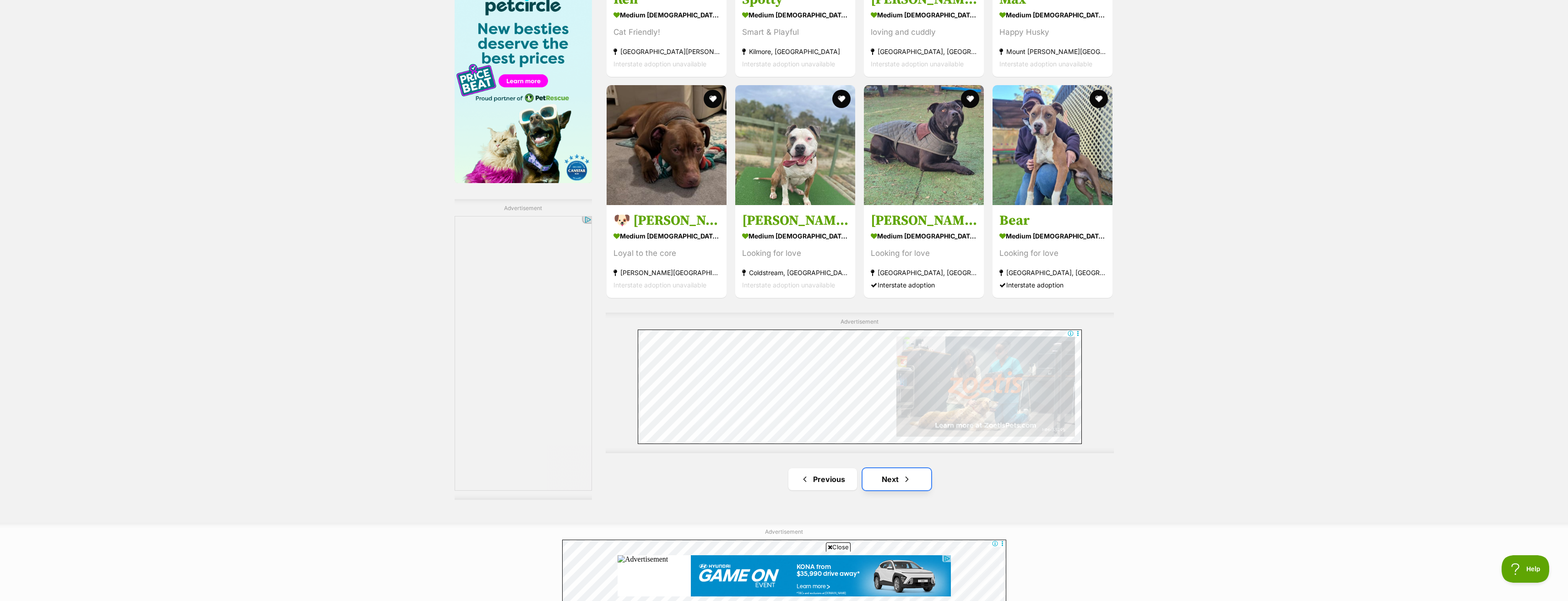
click at [891, 482] on link "Next" at bounding box center [897, 479] width 69 height 22
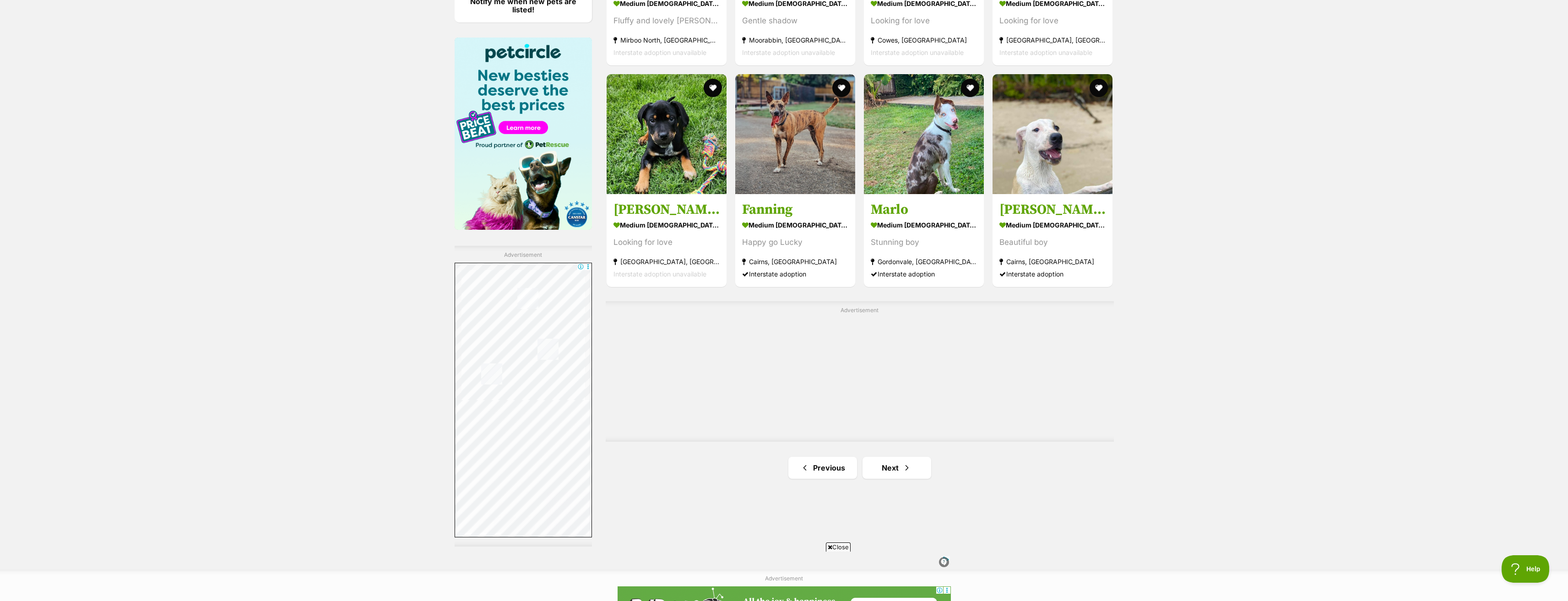
scroll to position [1372, 0]
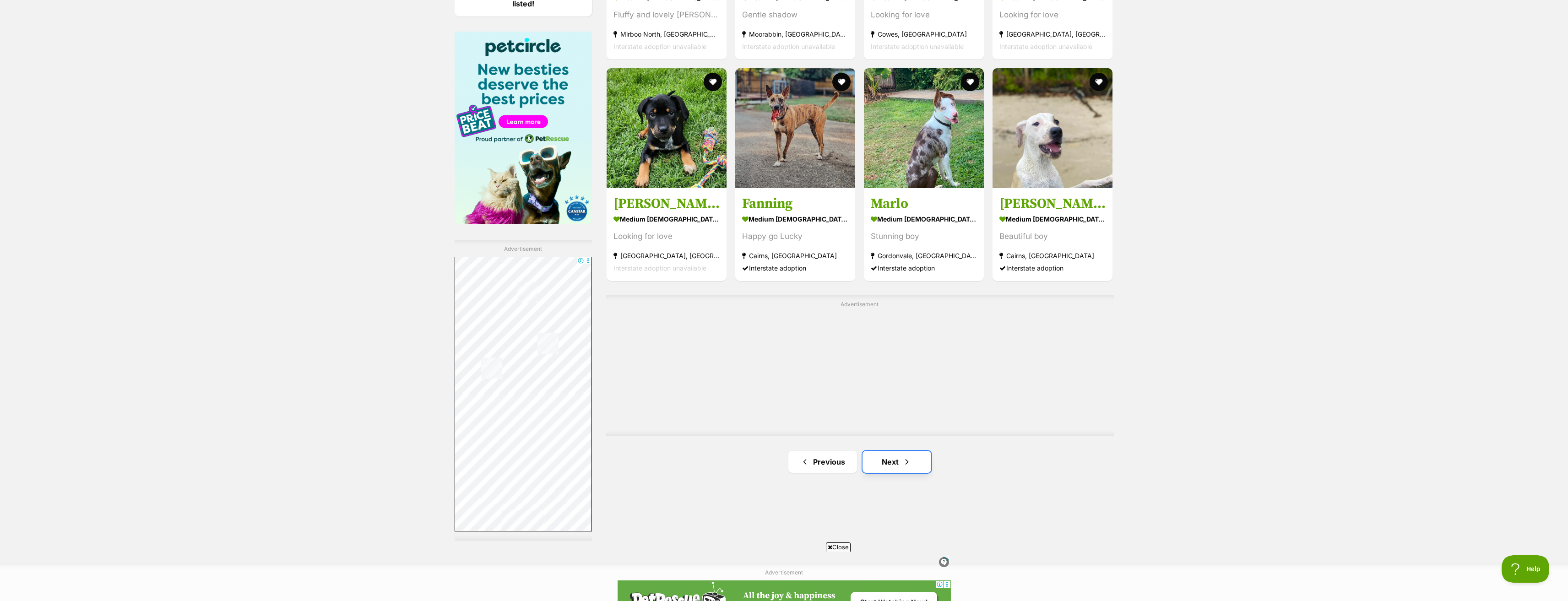
click at [882, 457] on link "Next" at bounding box center [897, 462] width 69 height 22
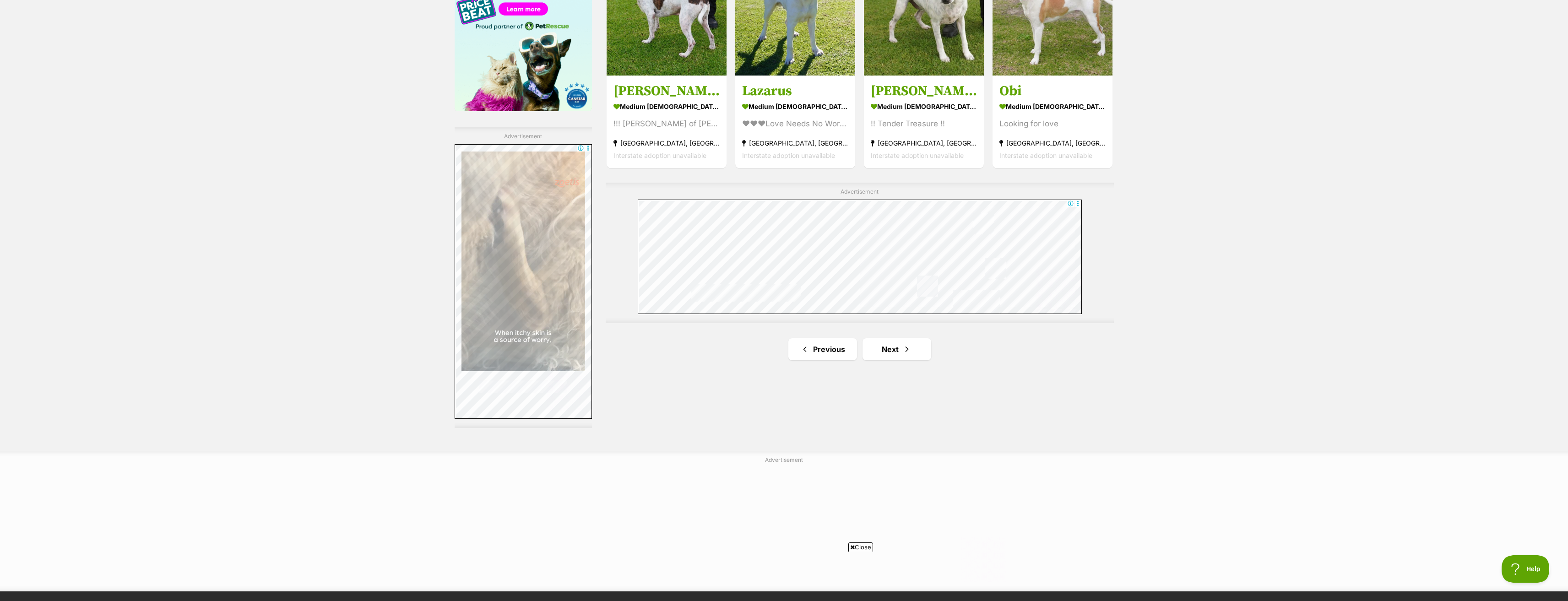
scroll to position [1510, 0]
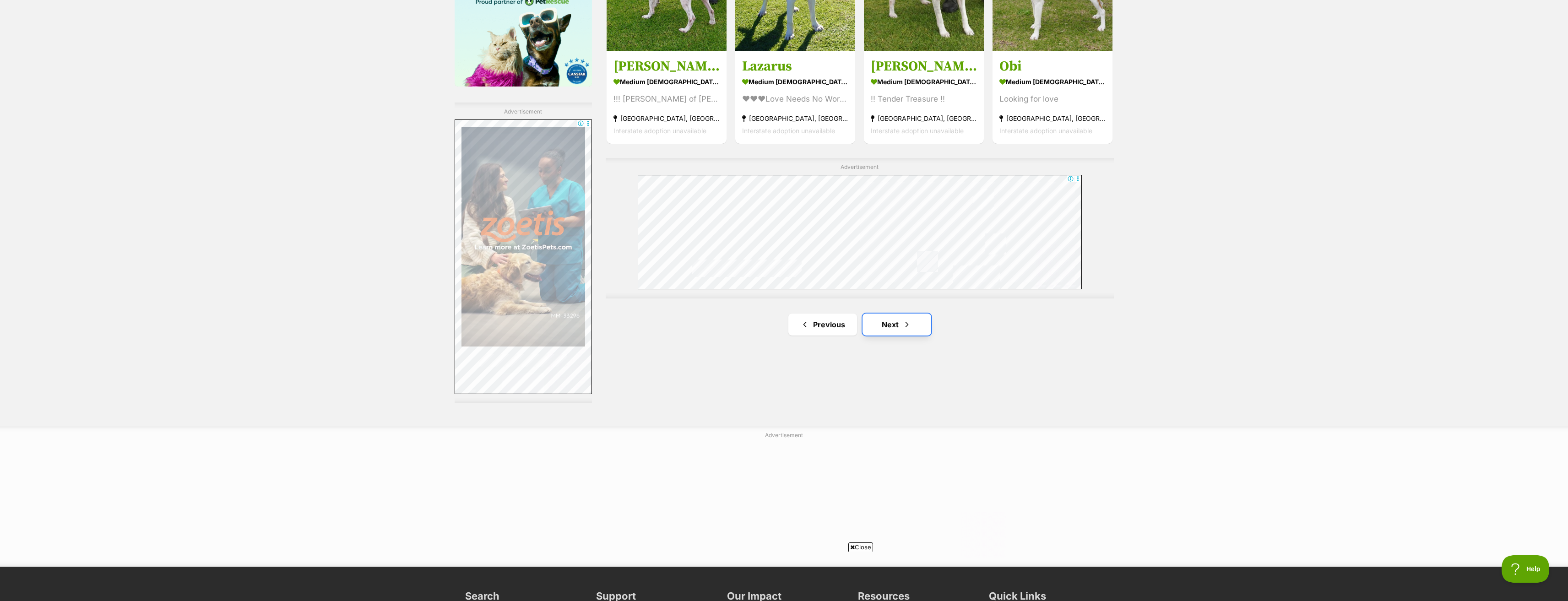
click at [893, 319] on link "Next" at bounding box center [897, 324] width 69 height 22
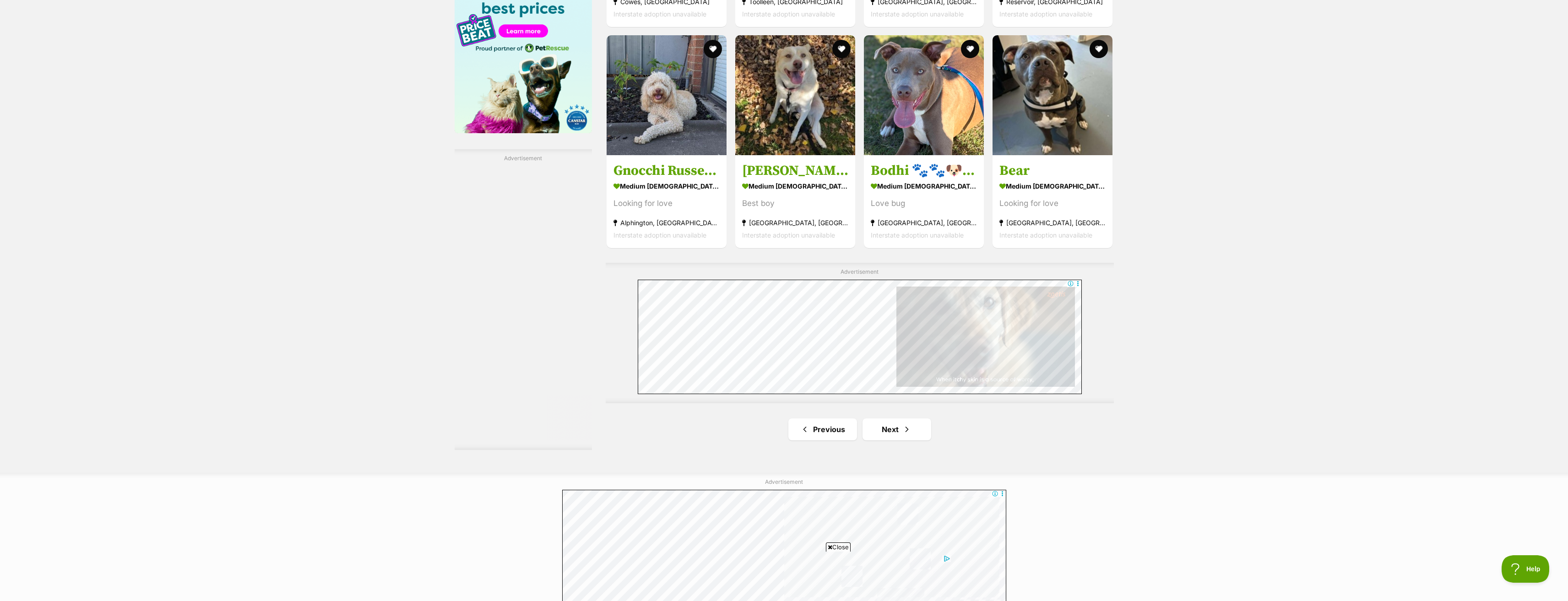
scroll to position [1601, 0]
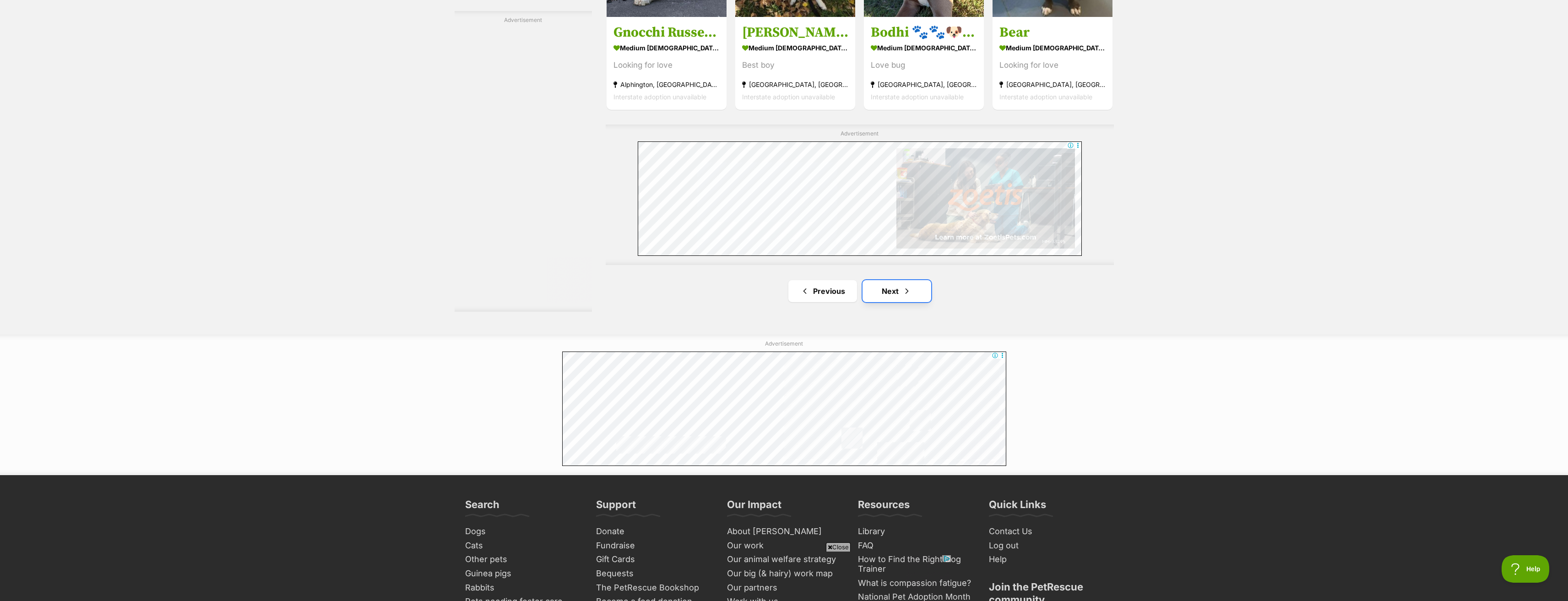
click at [895, 296] on link "Next" at bounding box center [897, 291] width 69 height 22
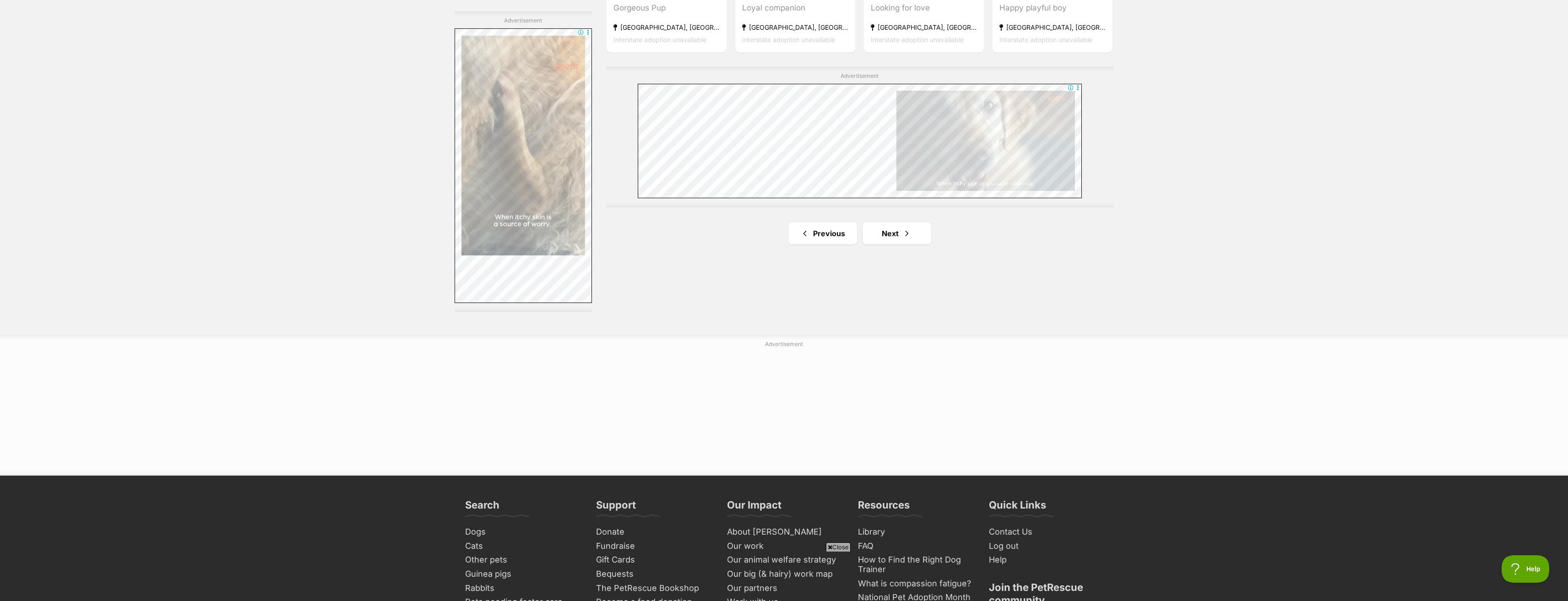
scroll to position [1601, 0]
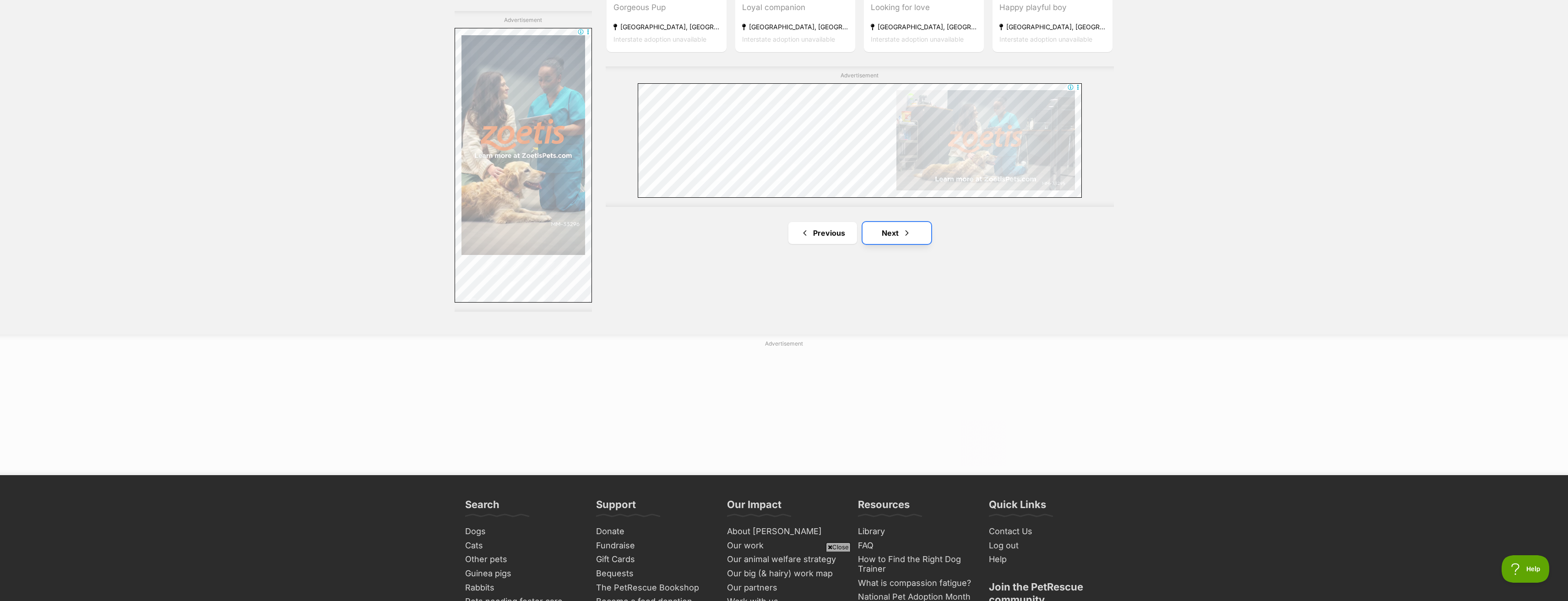
click at [911, 235] on link "Next" at bounding box center [897, 233] width 69 height 22
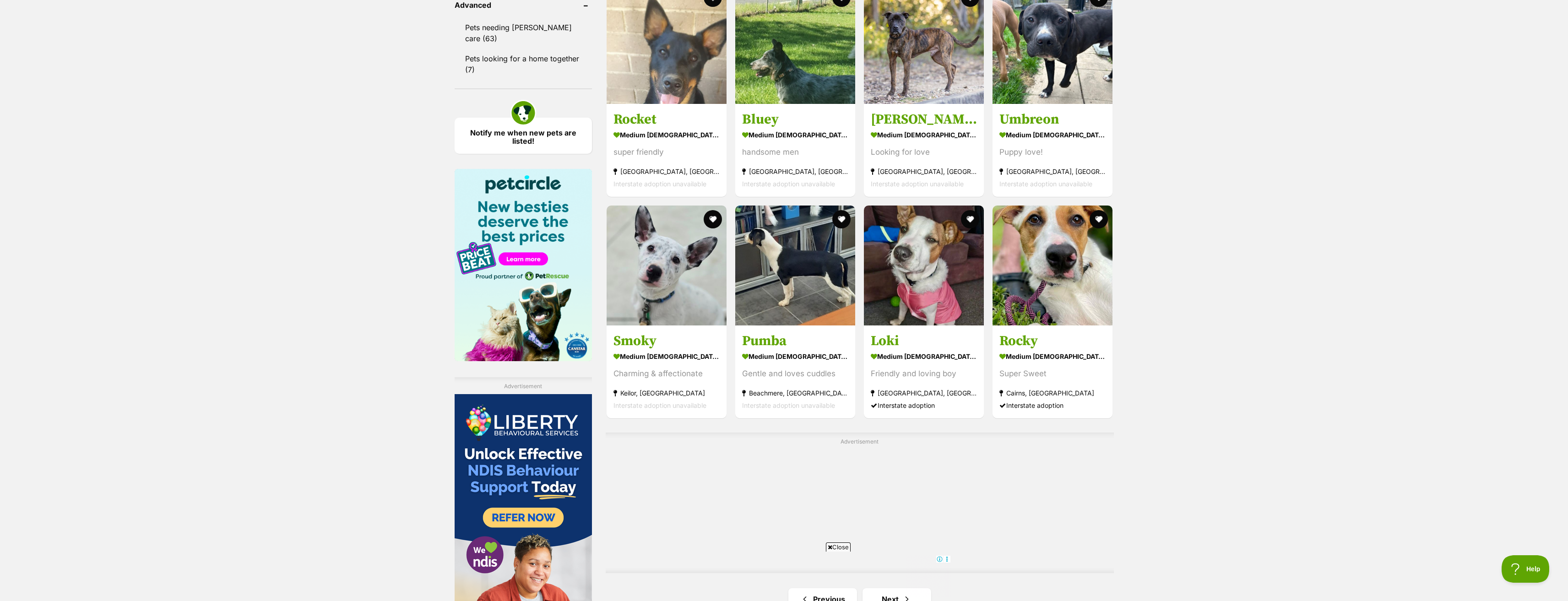
scroll to position [1419, 0]
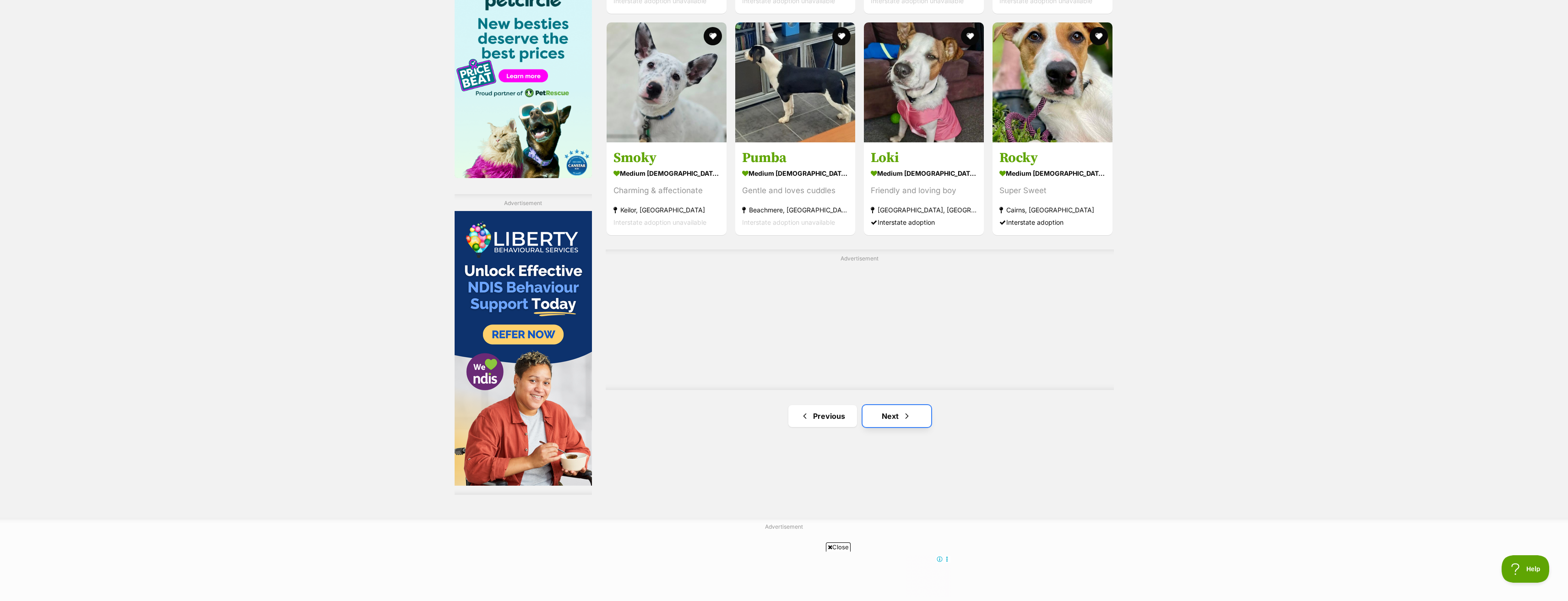
click at [895, 414] on link "Next" at bounding box center [897, 416] width 69 height 22
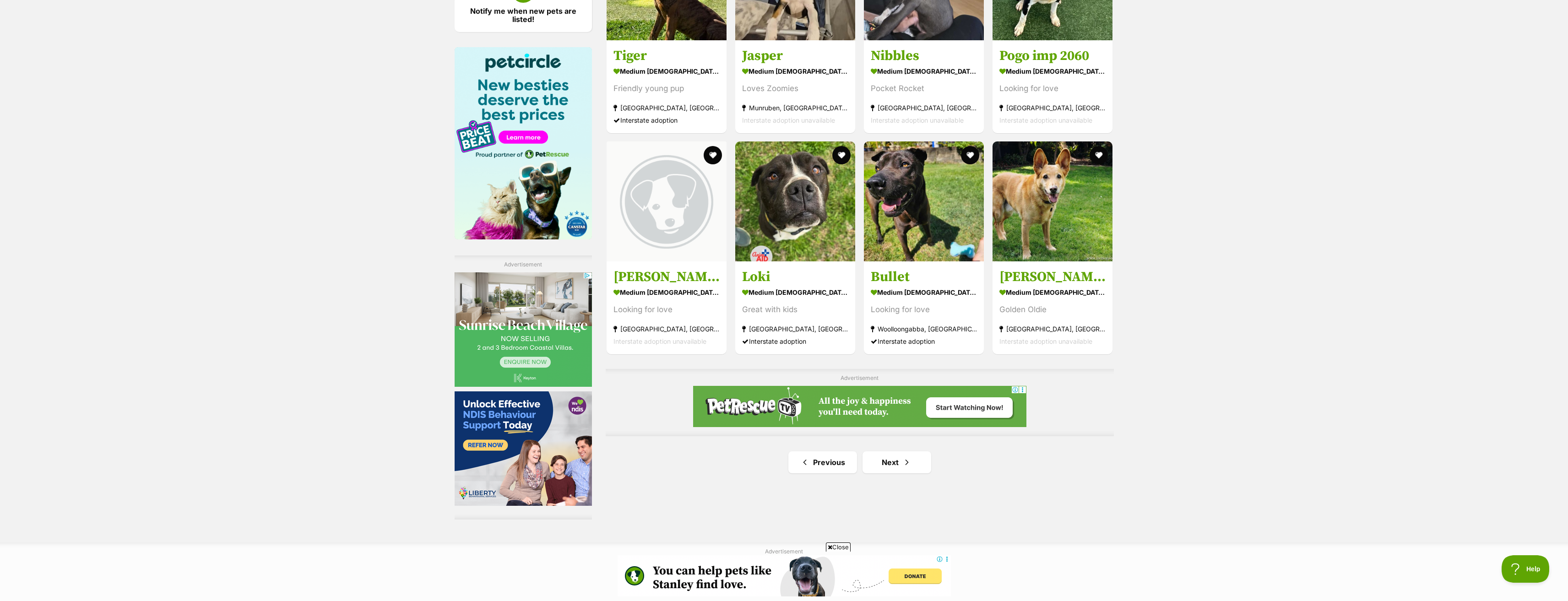
scroll to position [1372, 0]
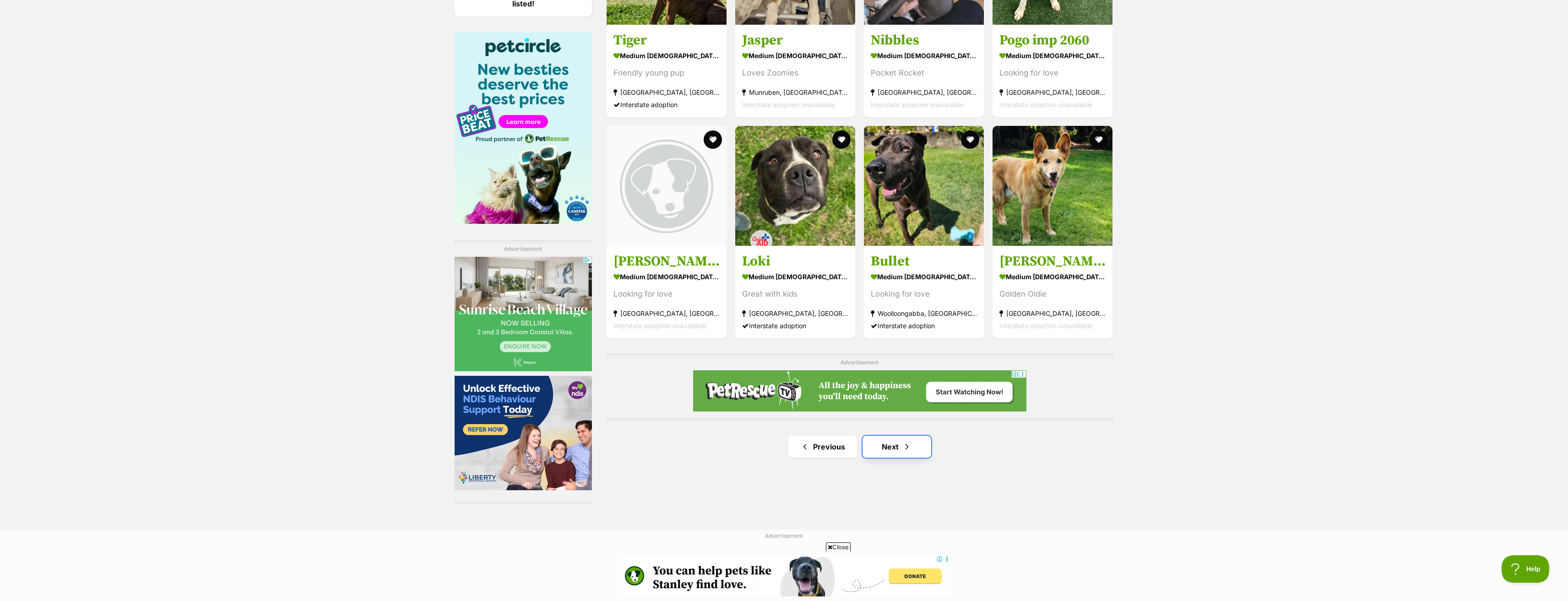
click at [921, 445] on link "Next" at bounding box center [897, 446] width 69 height 22
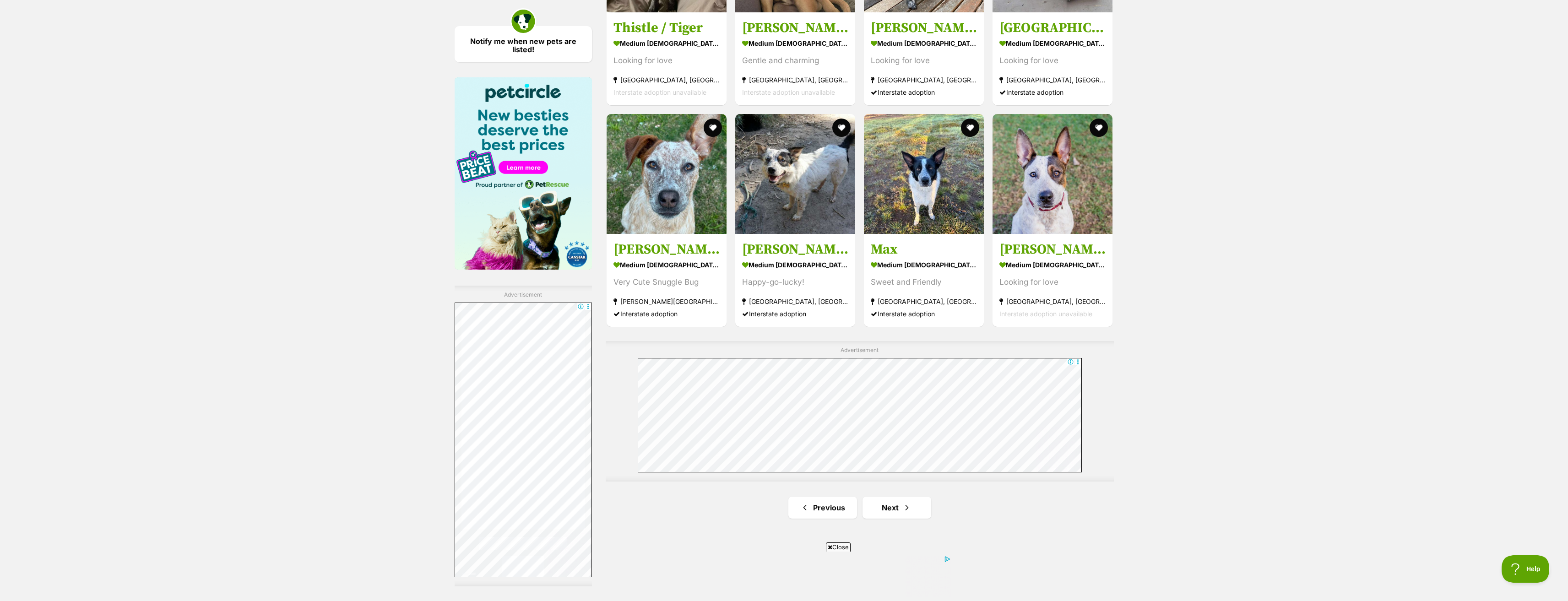
scroll to position [1372, 0]
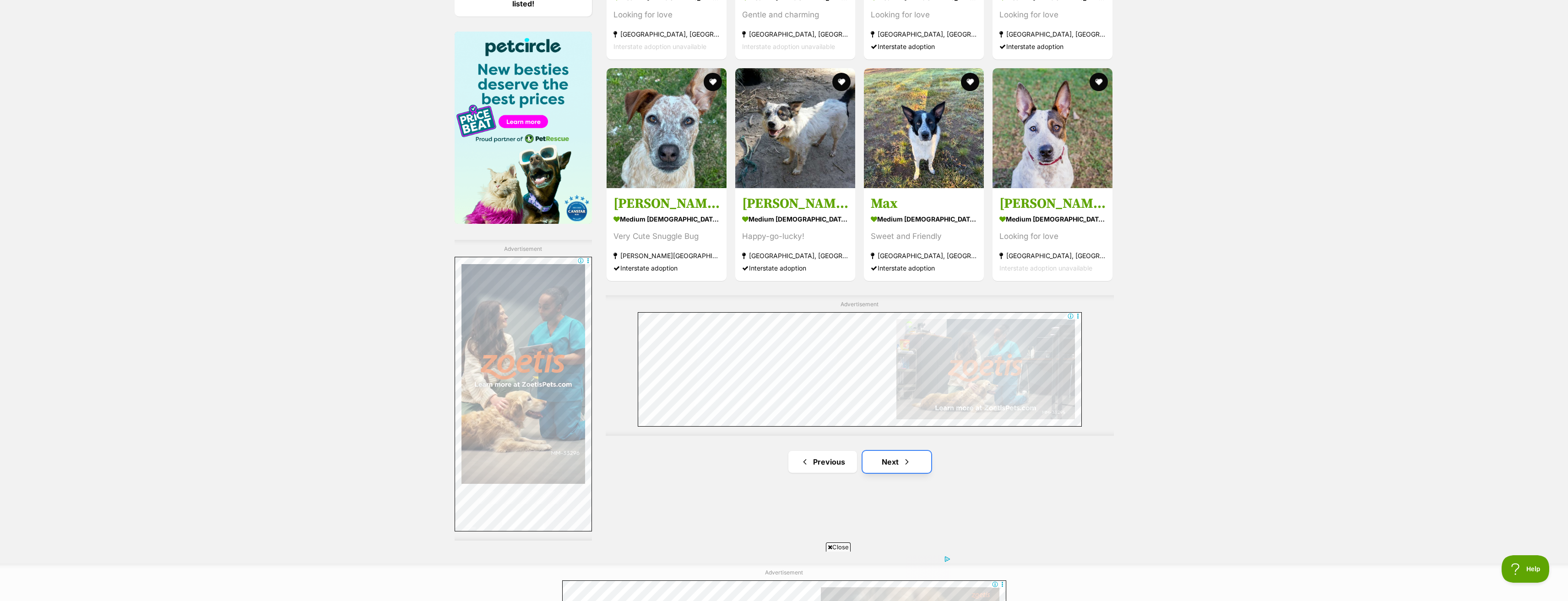
click at [921, 466] on link "Next" at bounding box center [897, 462] width 69 height 22
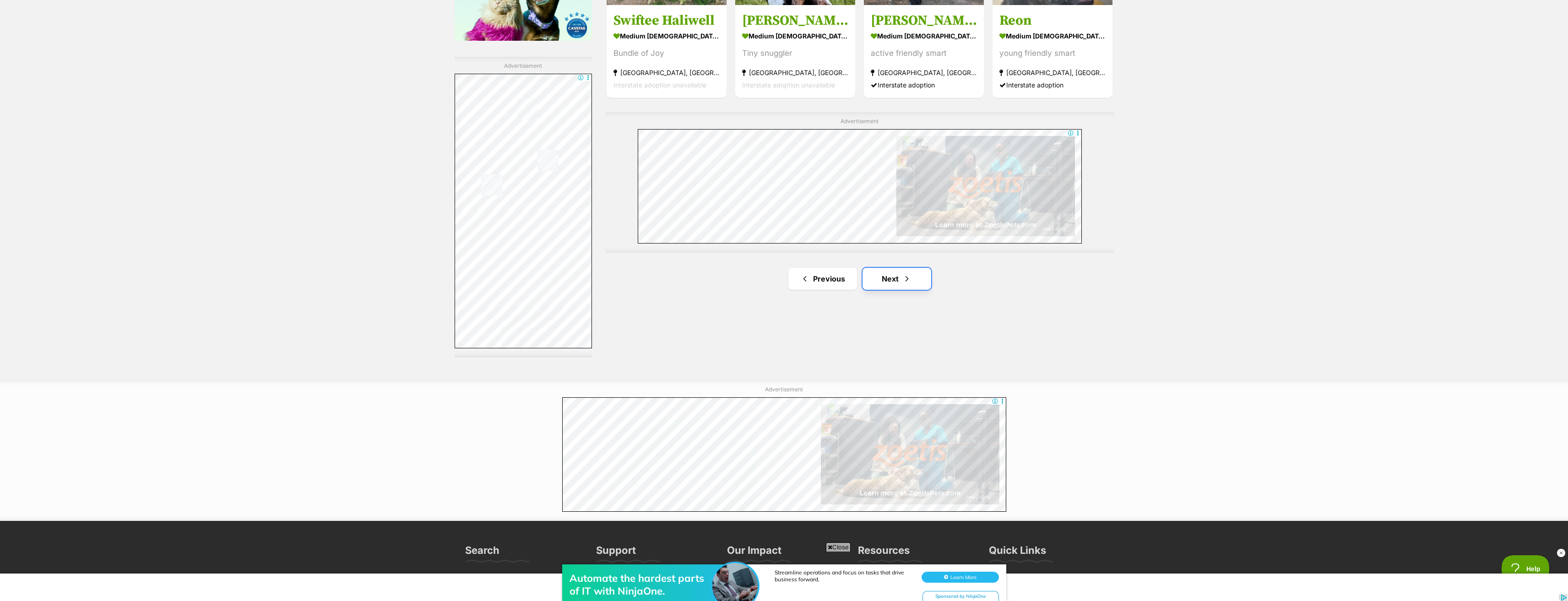
click at [916, 290] on link "Next" at bounding box center [897, 279] width 69 height 22
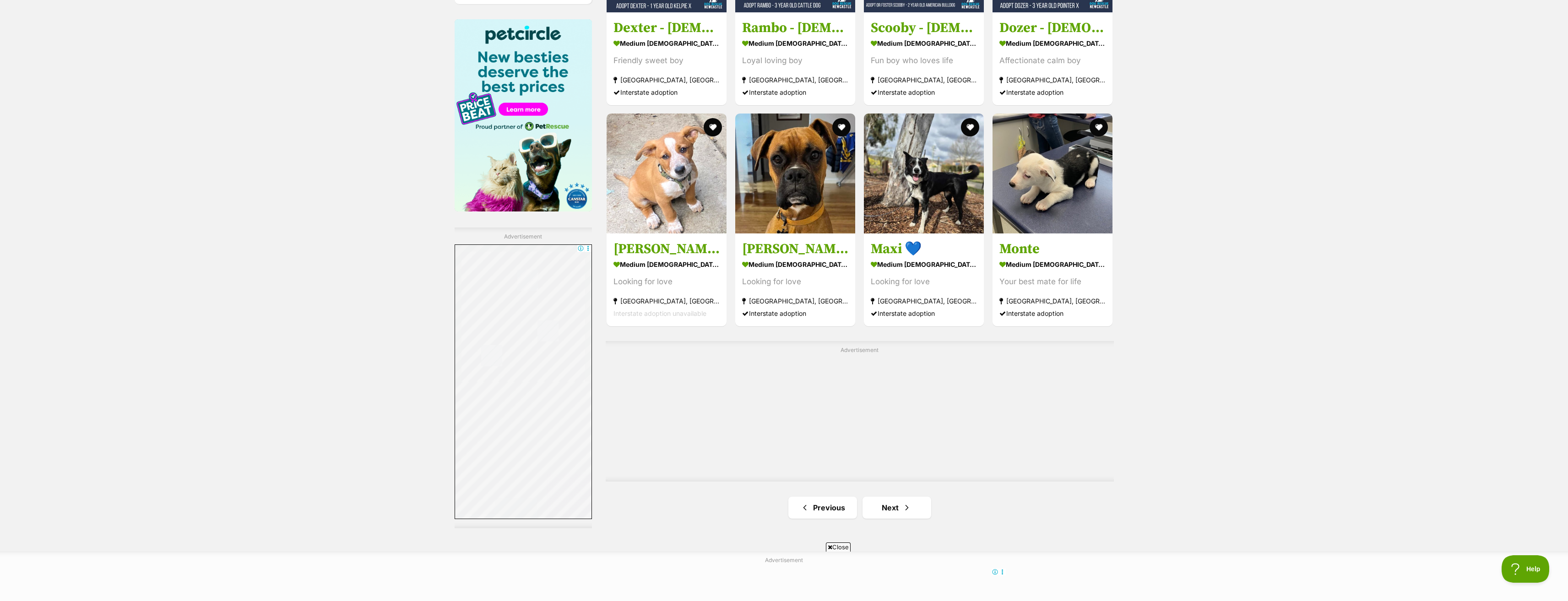
scroll to position [1419, 0]
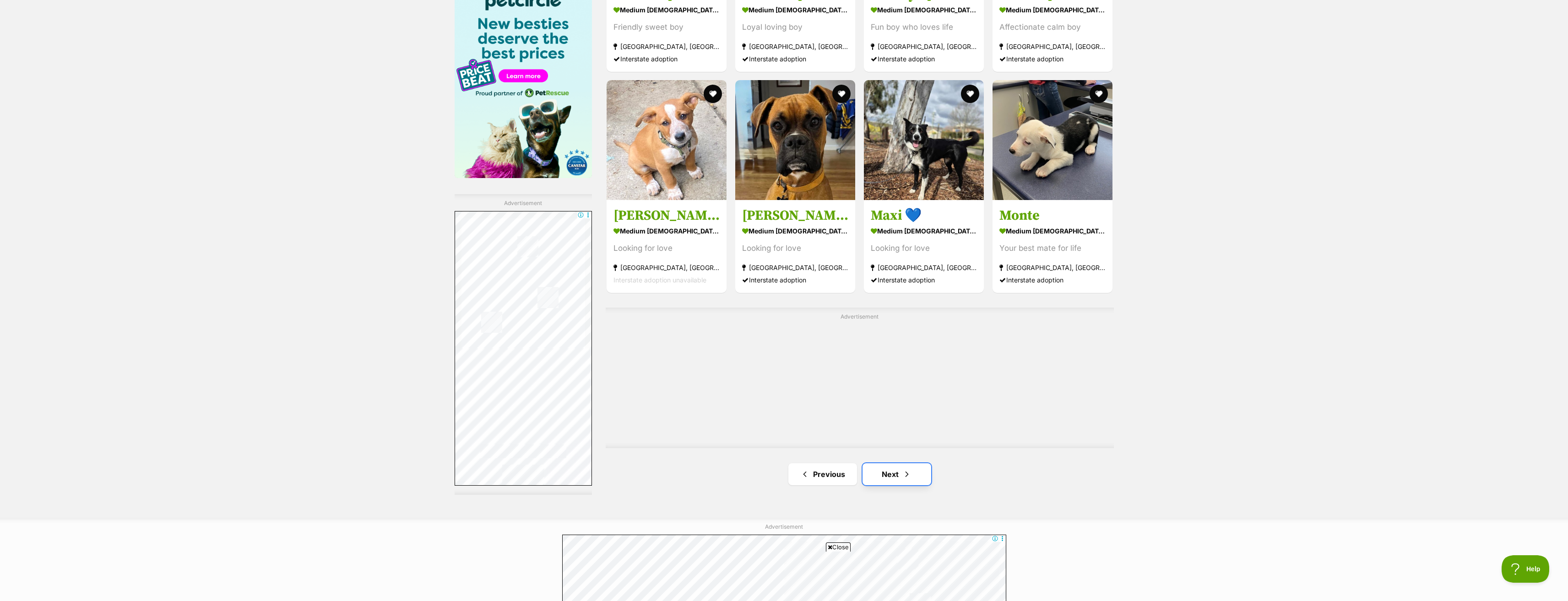
drag, startPoint x: 898, startPoint y: 479, endPoint x: 982, endPoint y: 438, distance: 93.5
click at [898, 479] on link "Next" at bounding box center [897, 474] width 69 height 22
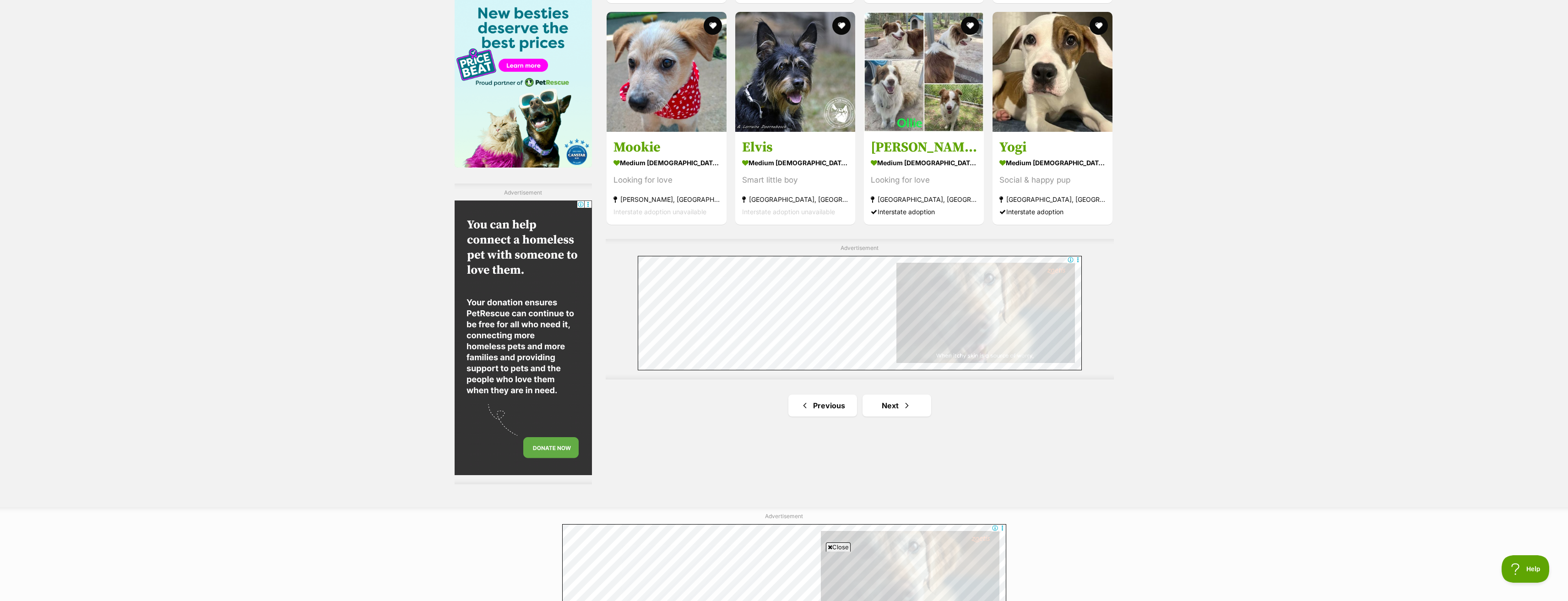
scroll to position [1419, 0]
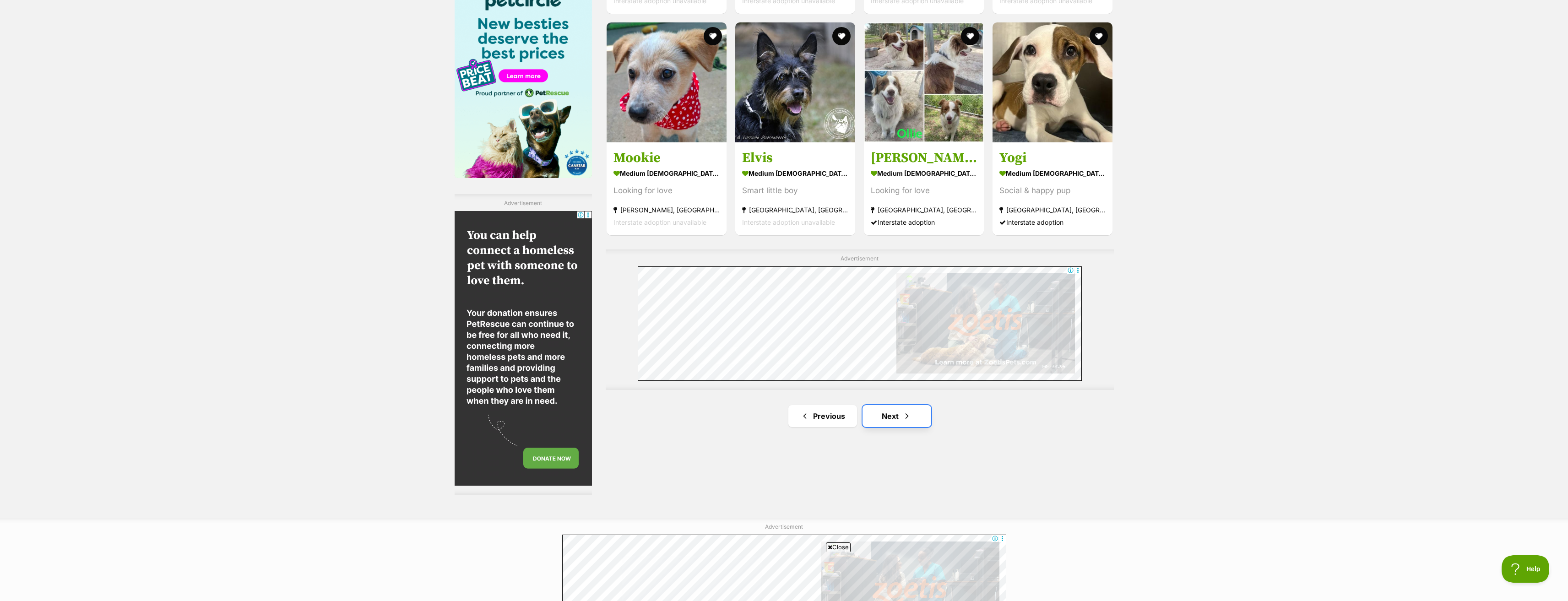
click at [889, 416] on link "Next" at bounding box center [897, 416] width 69 height 22
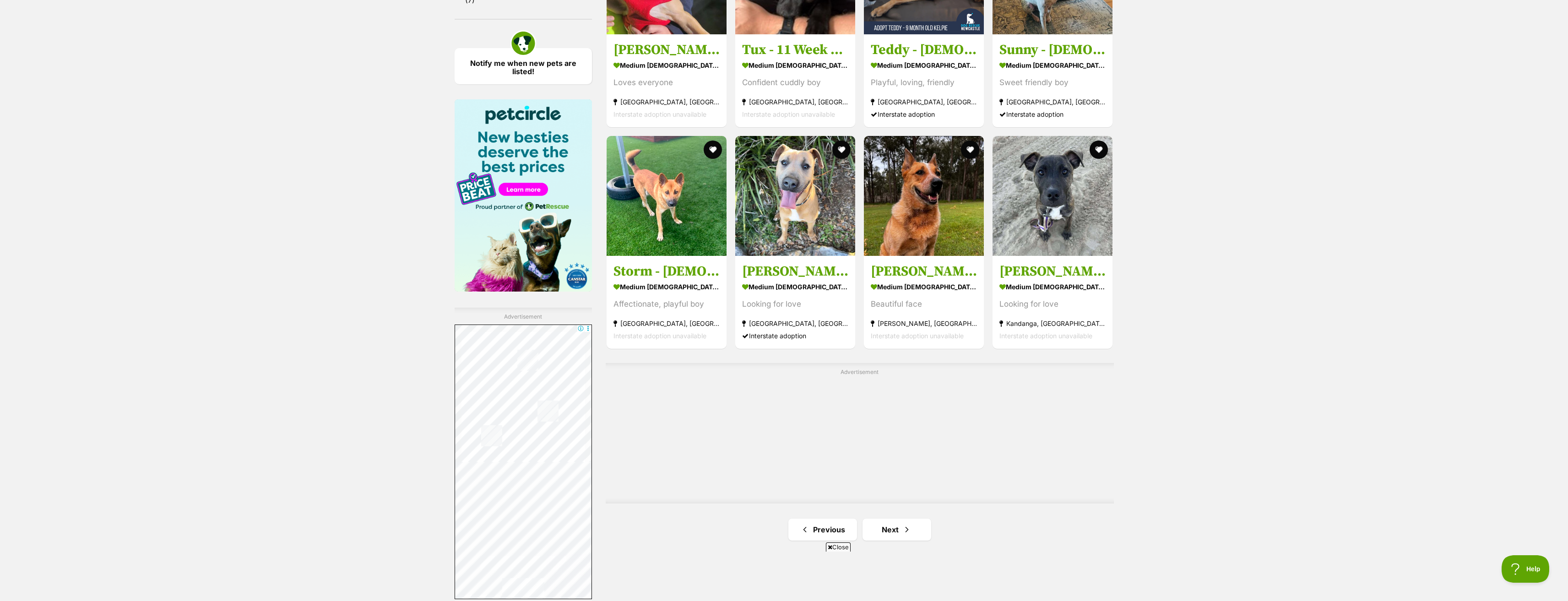
scroll to position [1327, 0]
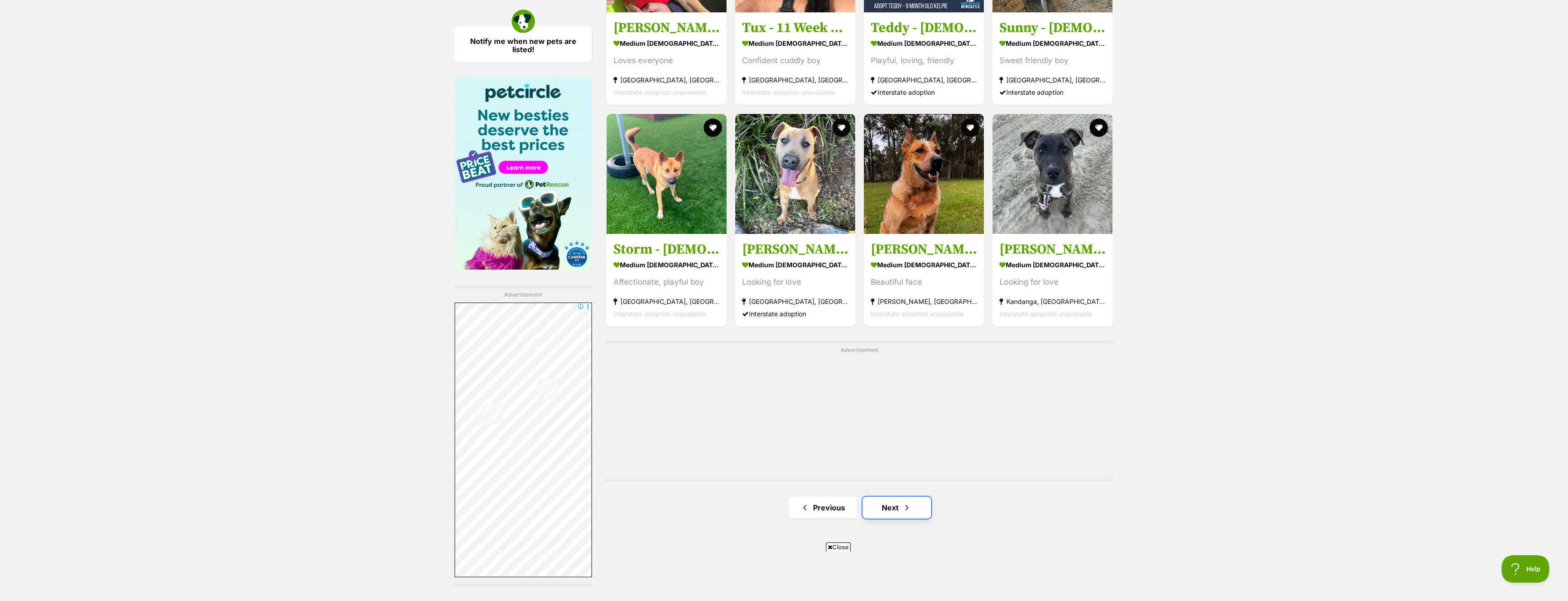
click at [915, 504] on link "Next" at bounding box center [897, 507] width 69 height 22
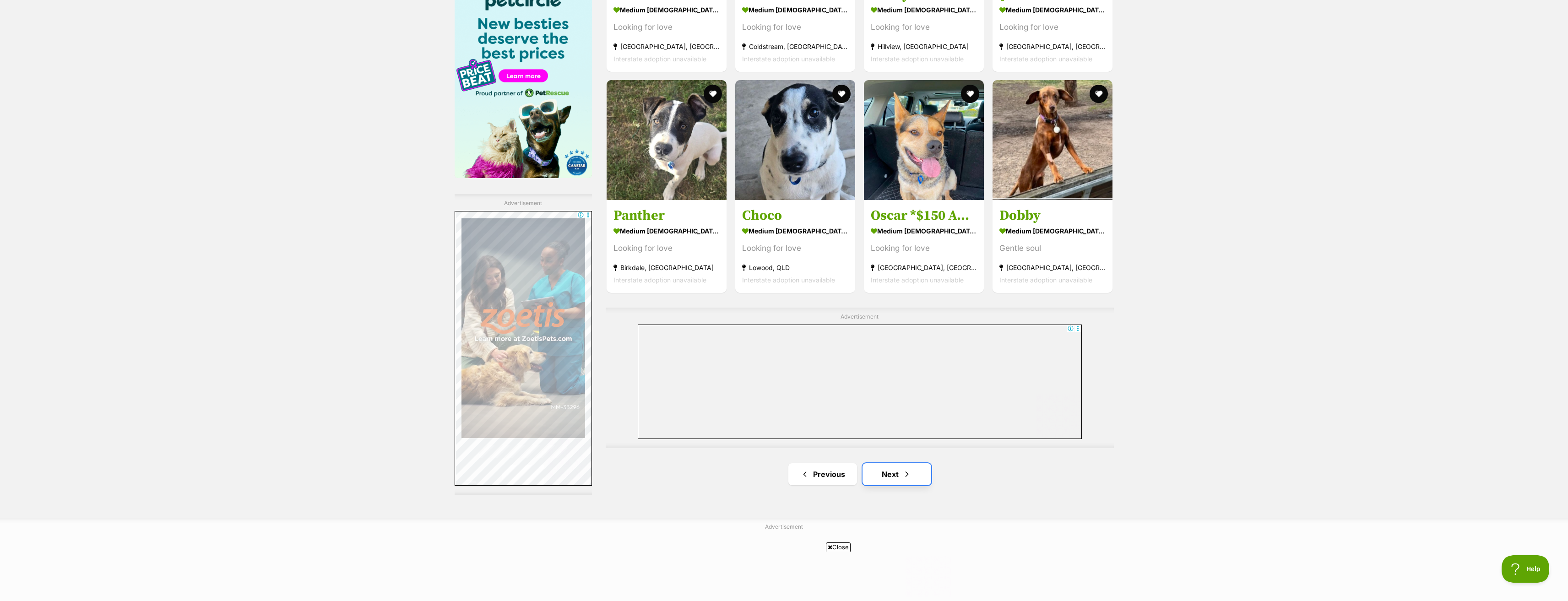
click at [914, 477] on link "Next" at bounding box center [897, 474] width 69 height 22
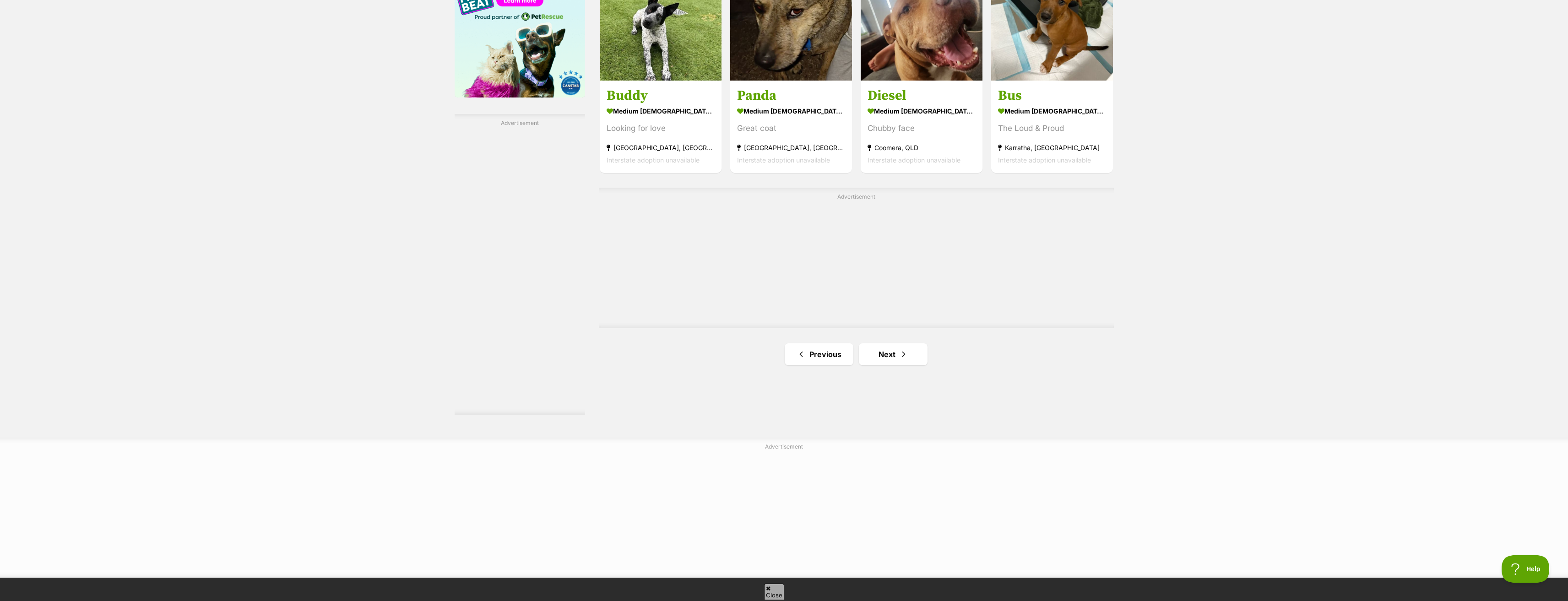
scroll to position [1510, 0]
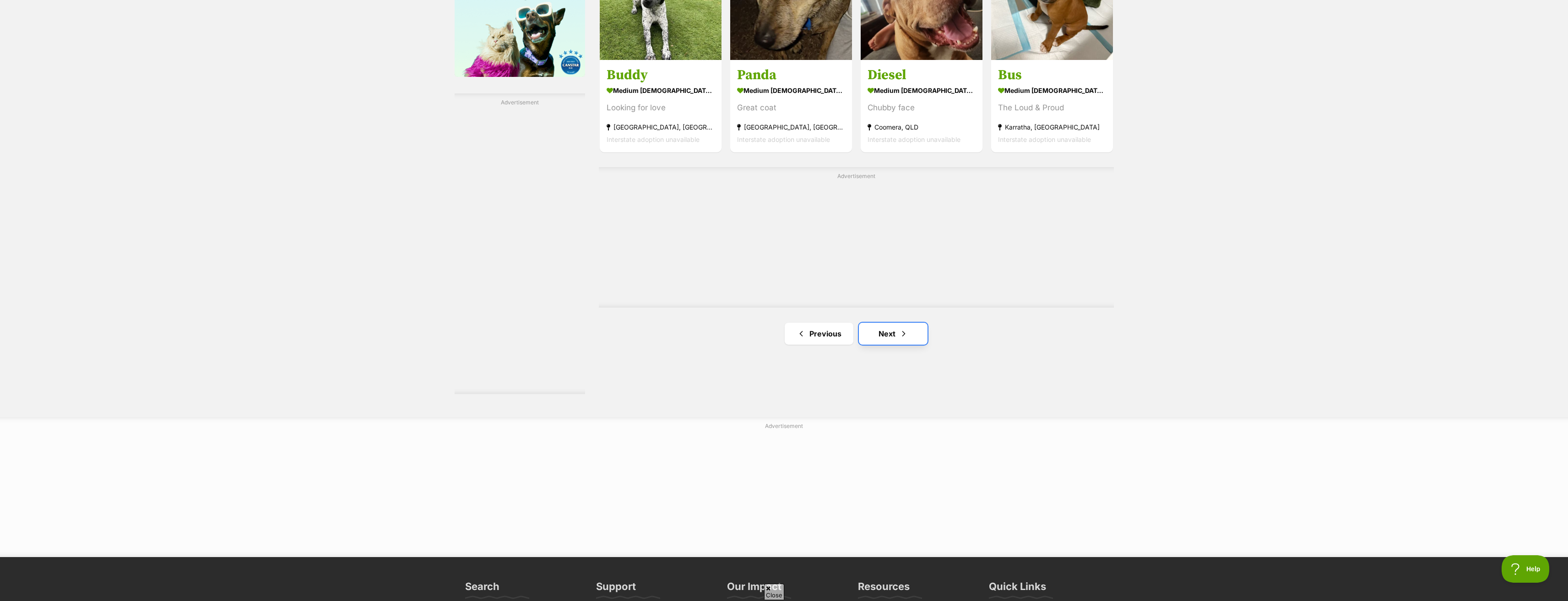
click at [883, 332] on link "Next" at bounding box center [893, 333] width 69 height 22
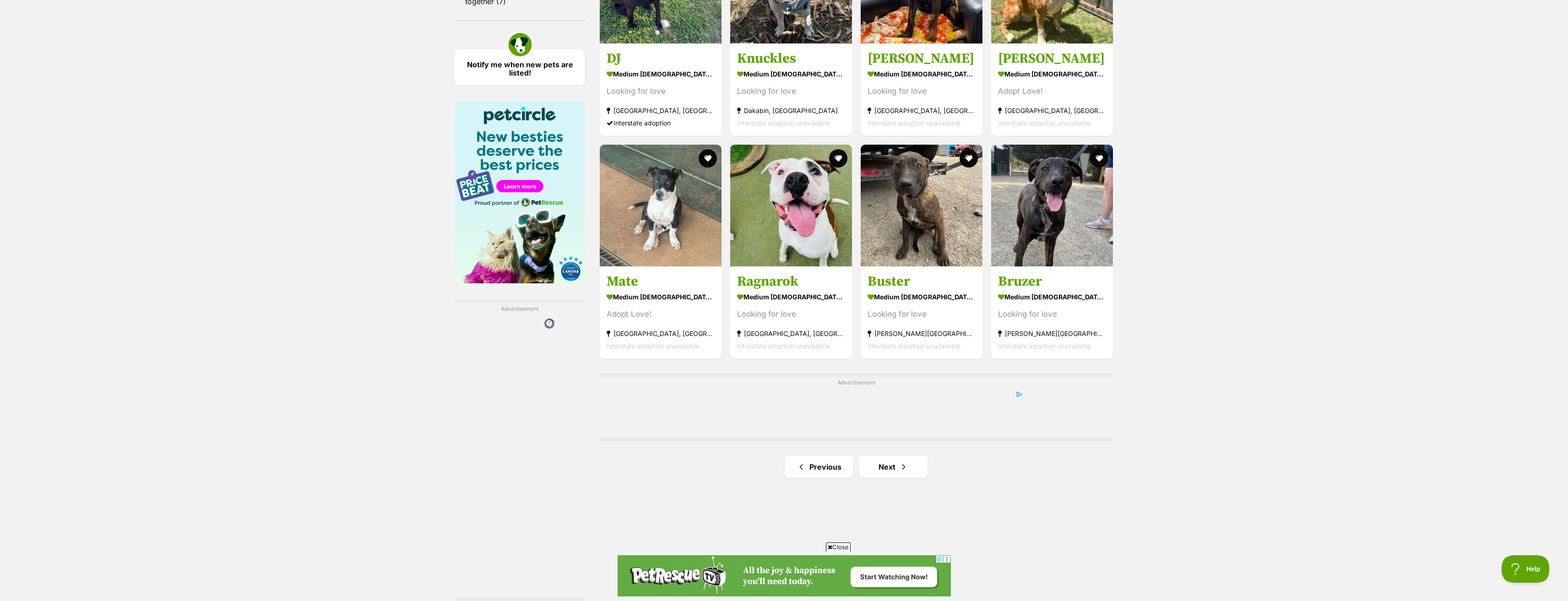
scroll to position [1372, 0]
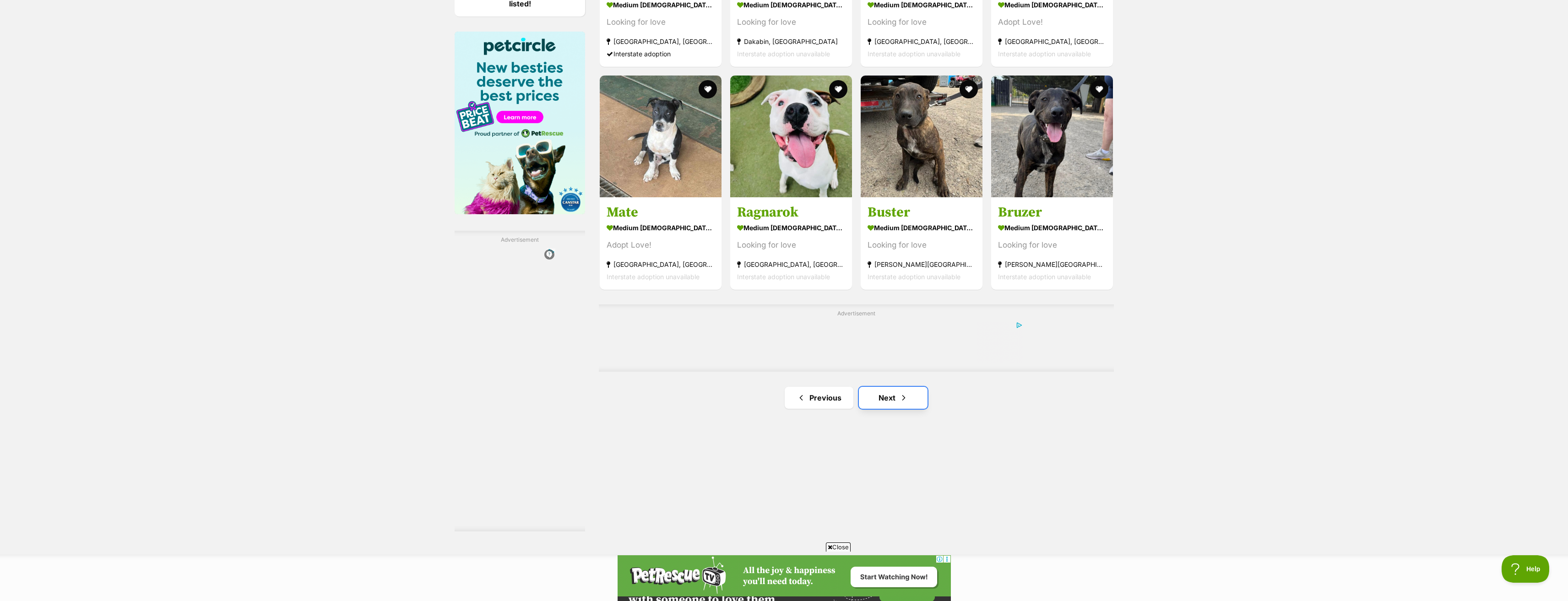
click at [897, 409] on link "Next" at bounding box center [893, 398] width 69 height 22
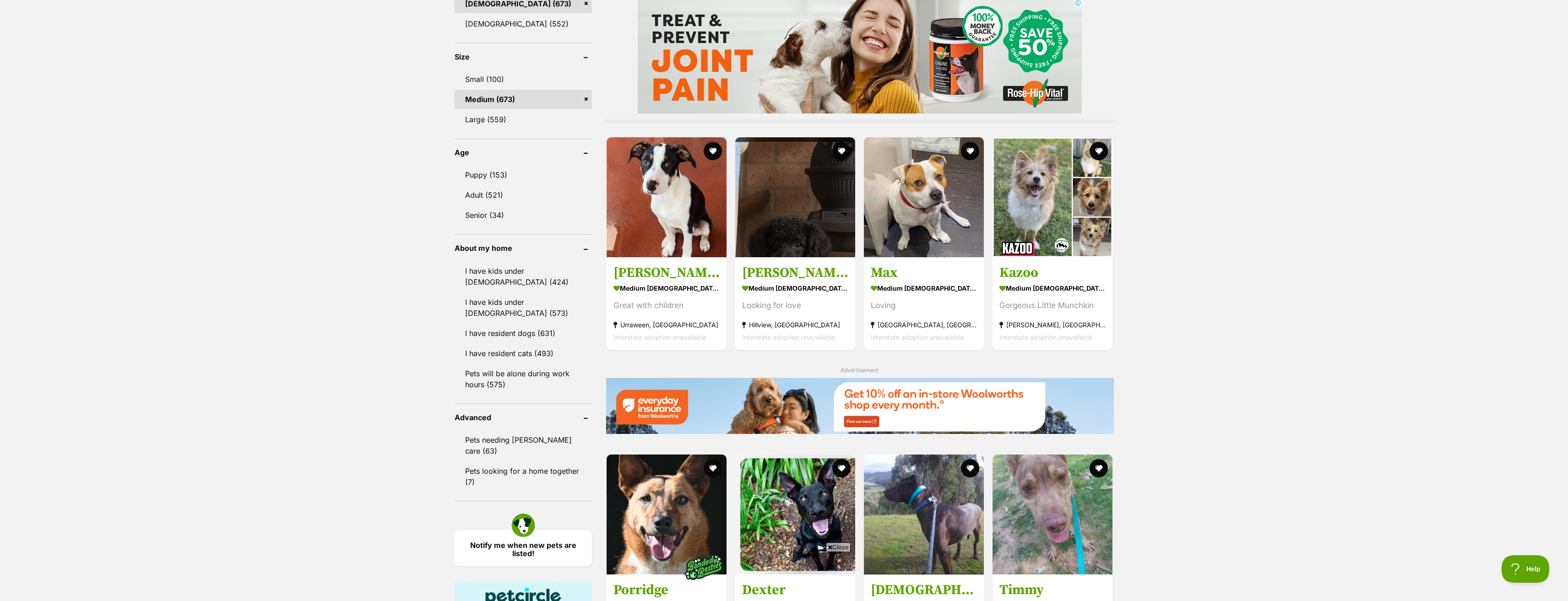
scroll to position [824, 0]
click at [770, 221] on img at bounding box center [795, 195] width 120 height 120
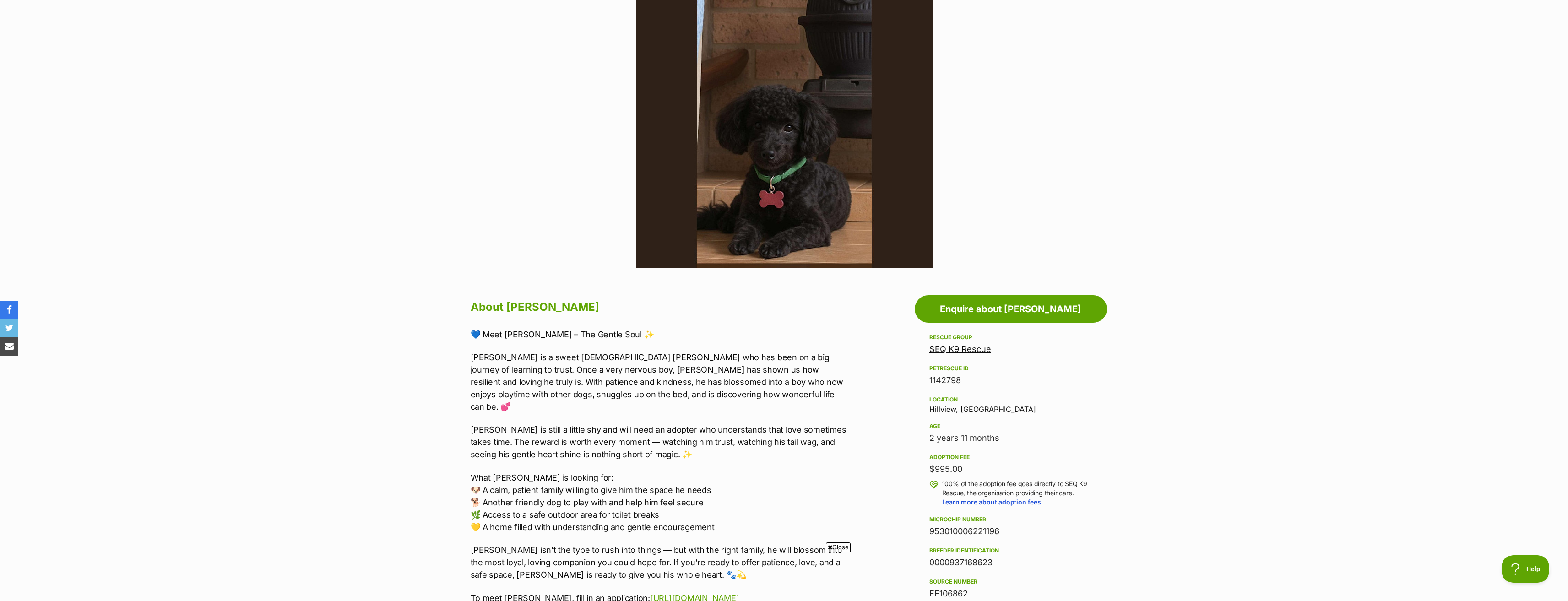
scroll to position [320, 0]
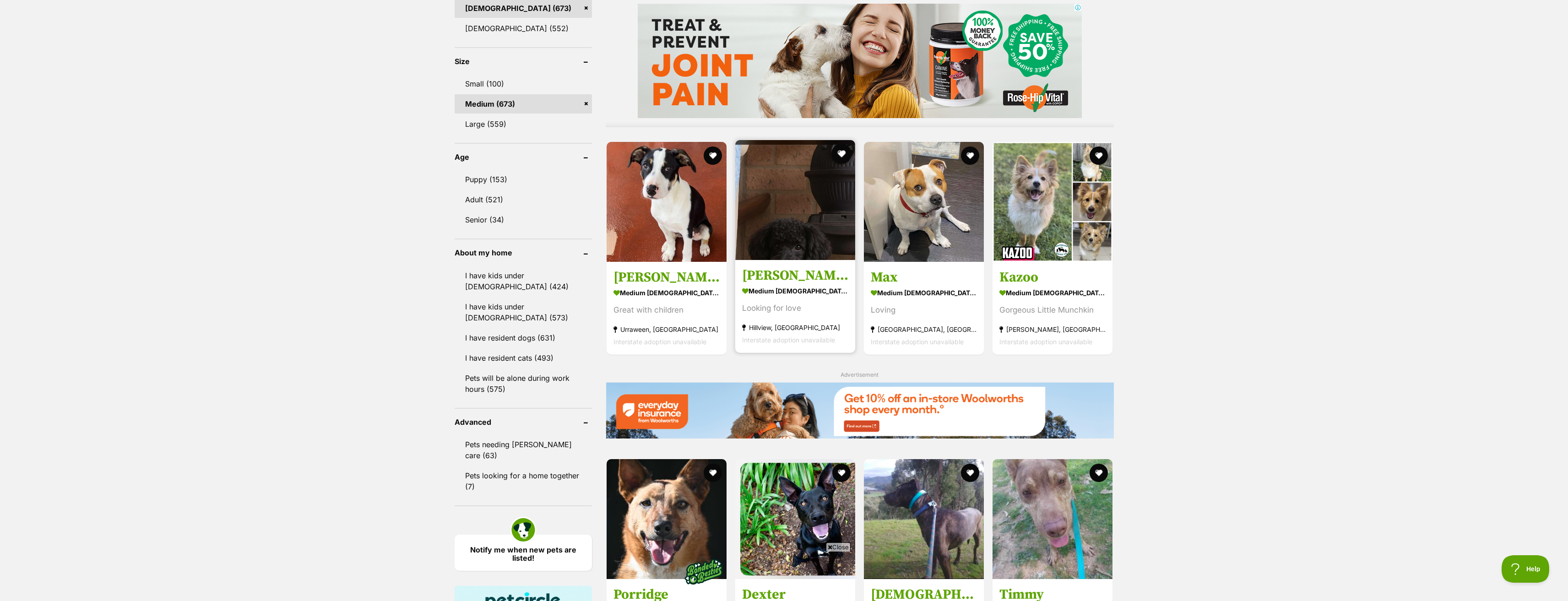
click at [840, 153] on button "favourite" at bounding box center [841, 153] width 20 height 20
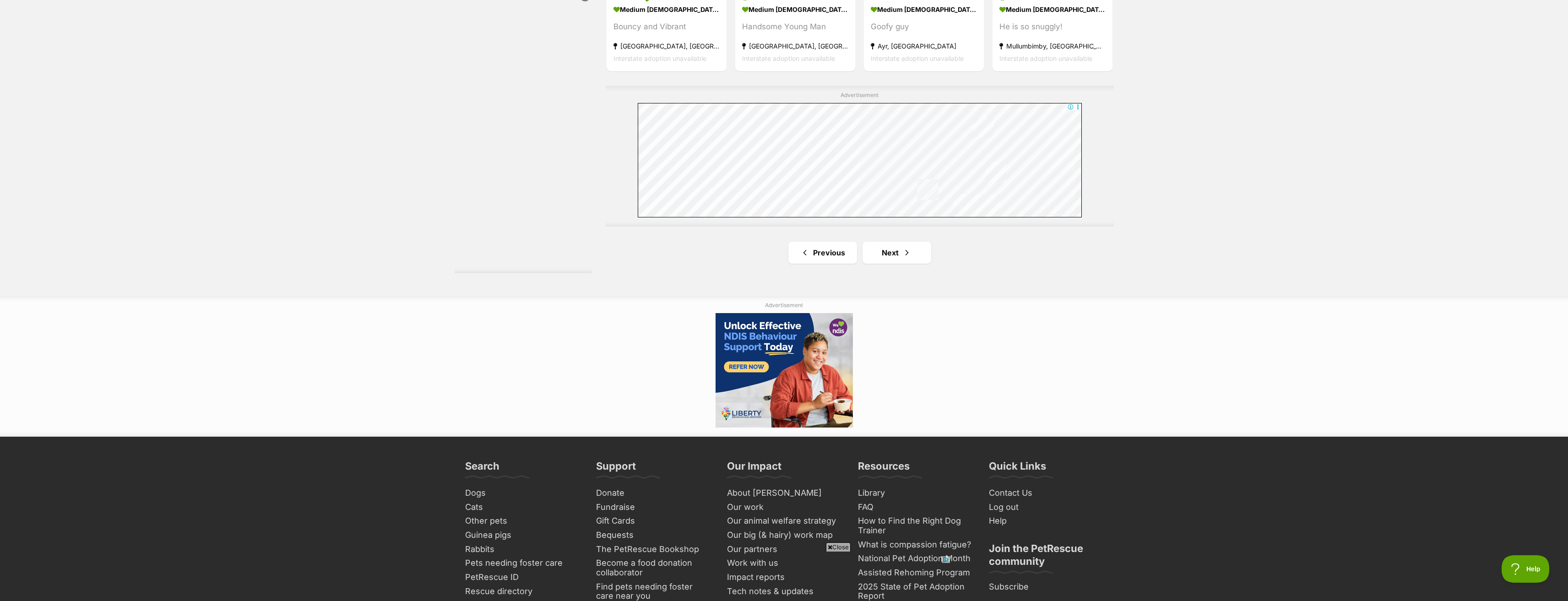
scroll to position [1642, 0]
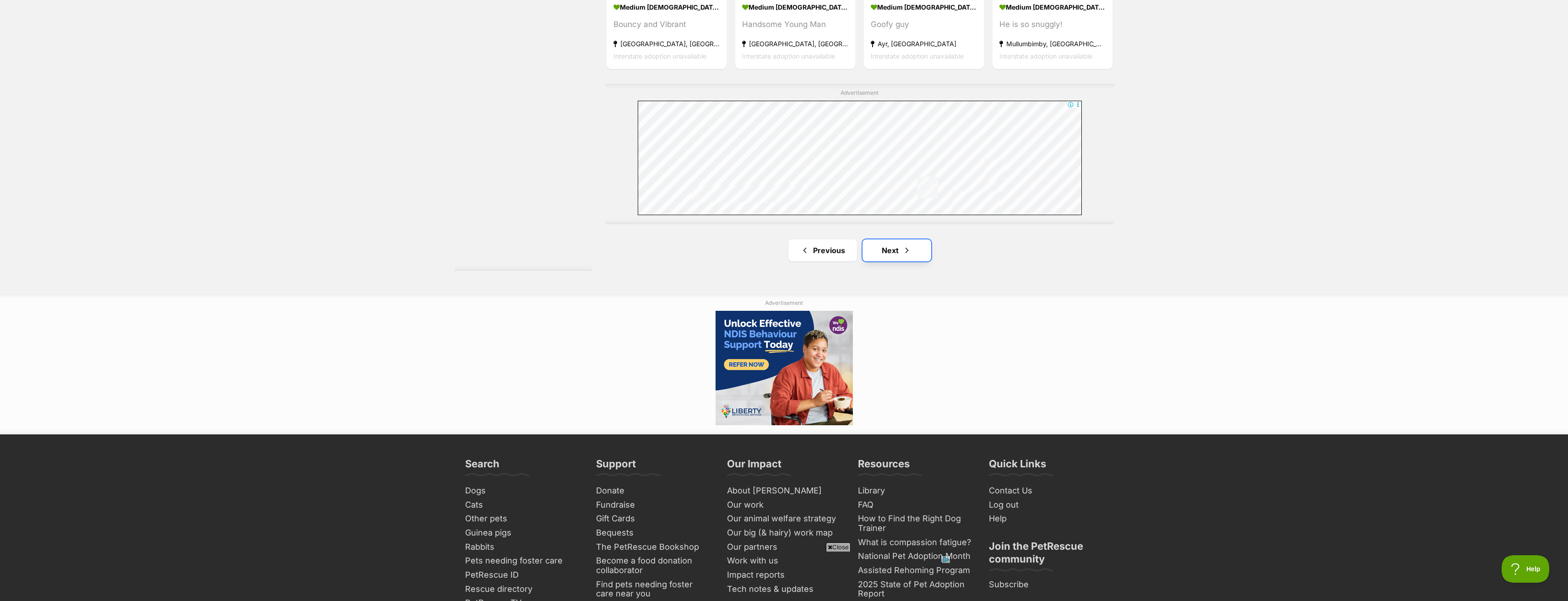
click at [877, 250] on link "Next" at bounding box center [897, 250] width 69 height 22
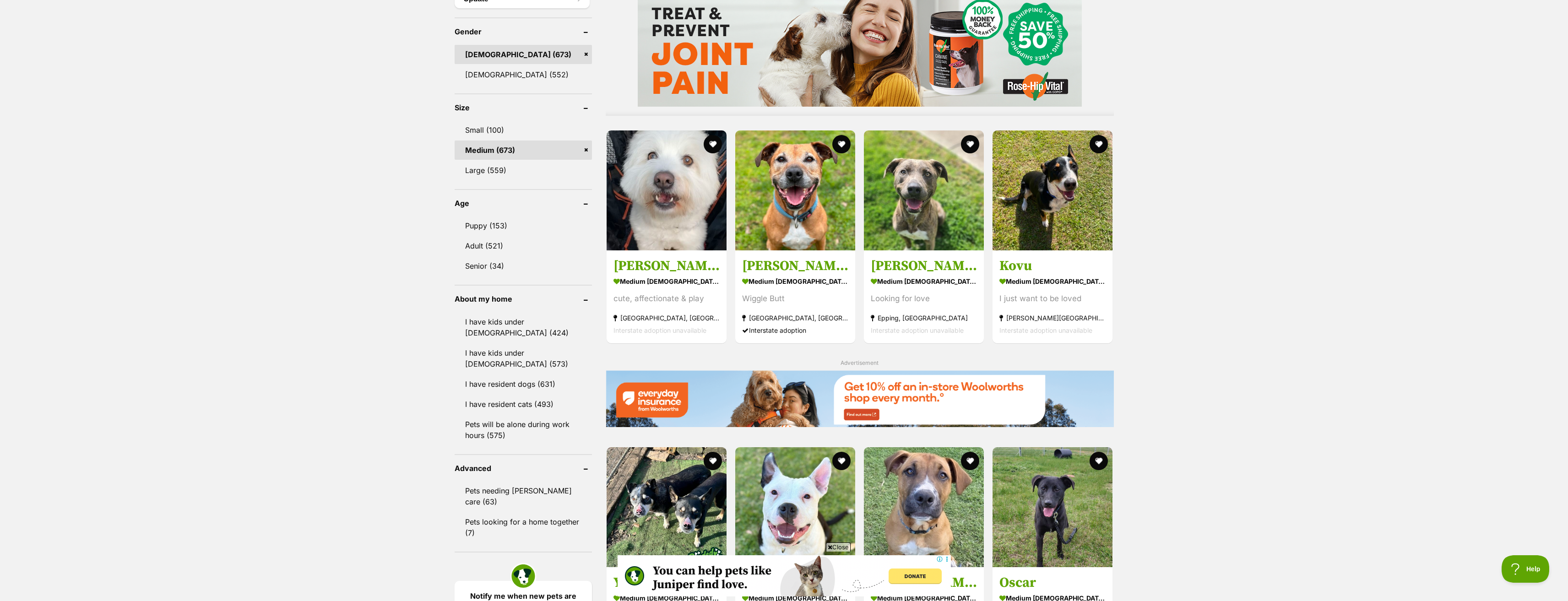
scroll to position [778, 0]
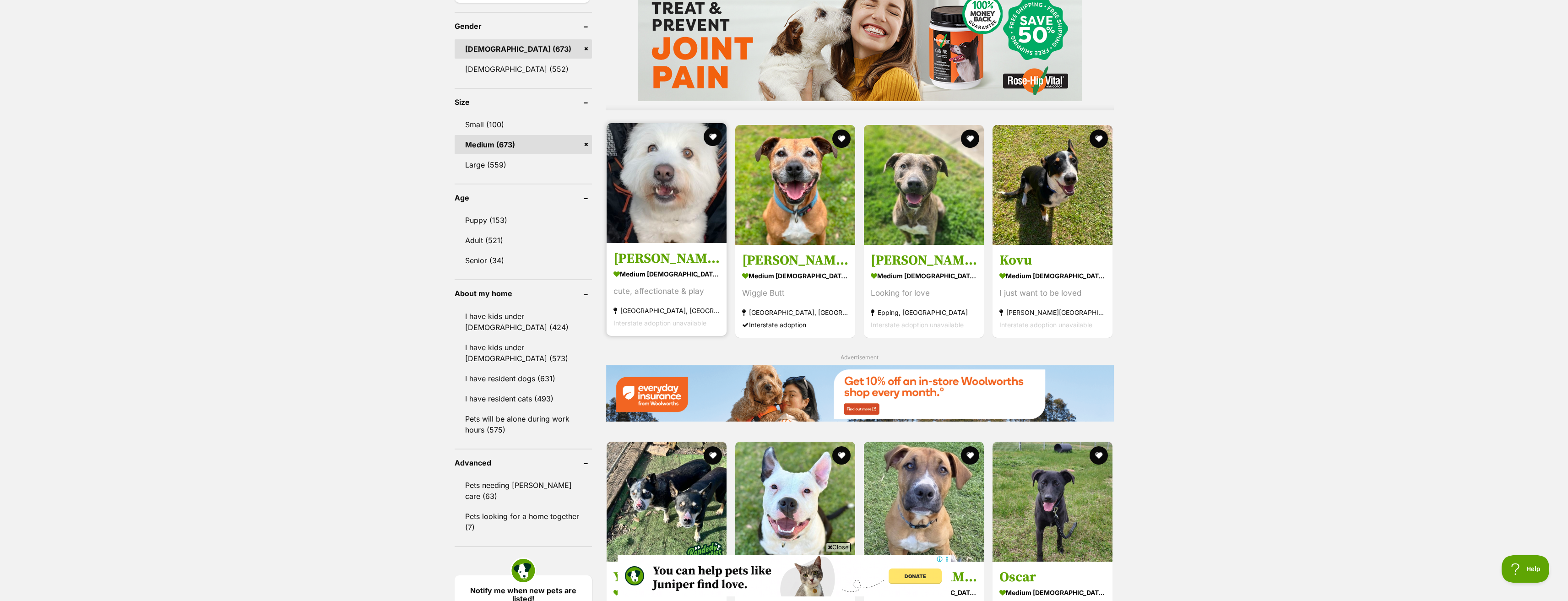
click at [666, 197] on img at bounding box center [667, 182] width 120 height 120
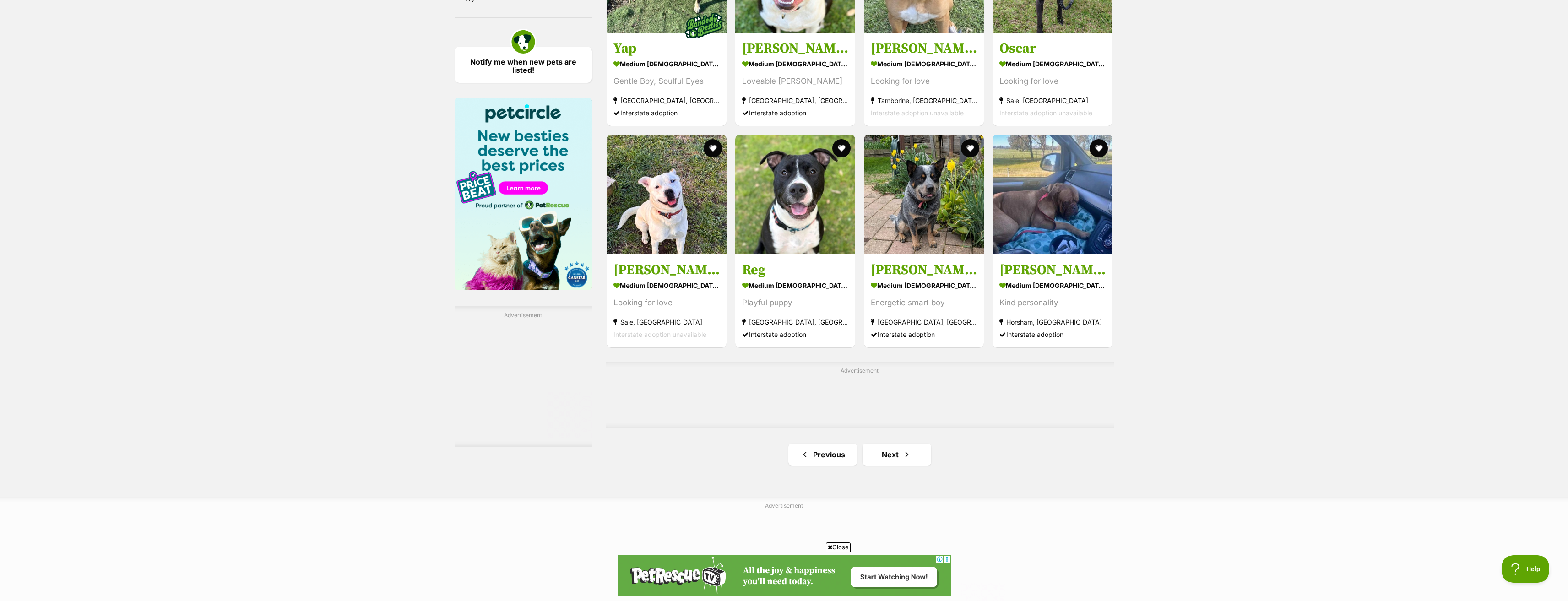
scroll to position [1327, 0]
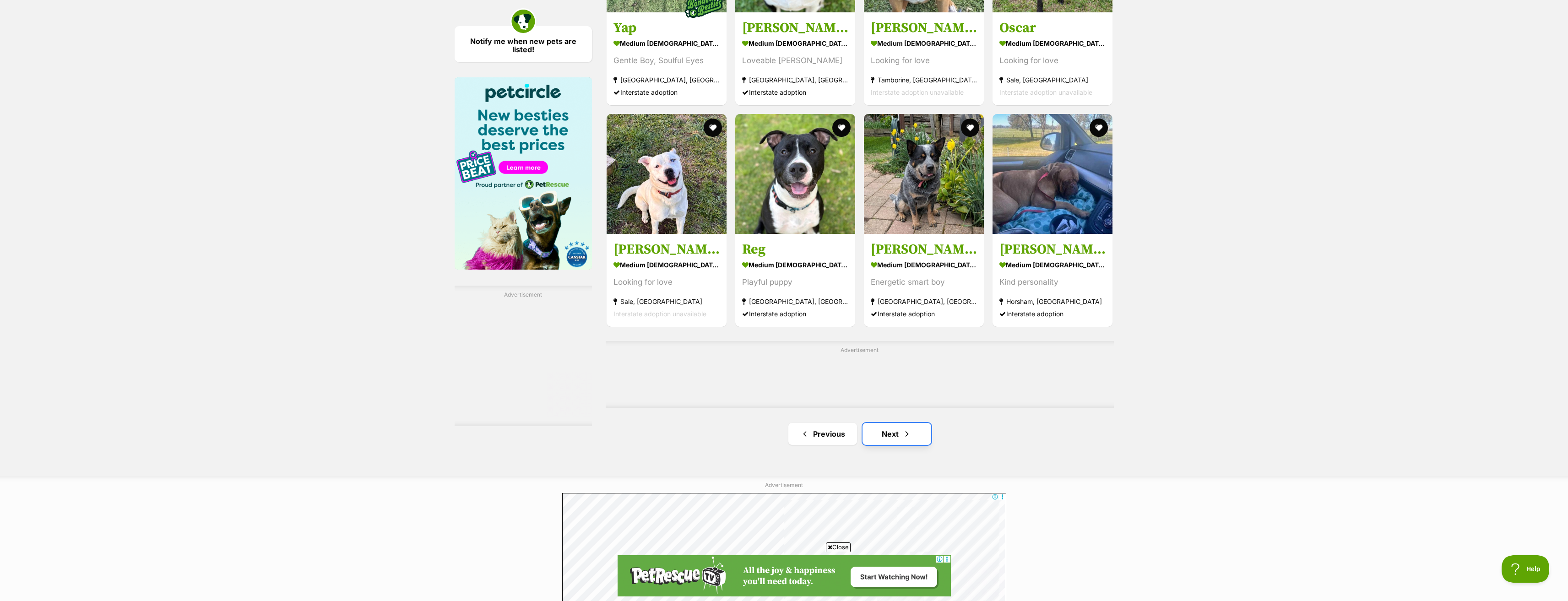
click at [885, 434] on link "Next" at bounding box center [897, 434] width 69 height 22
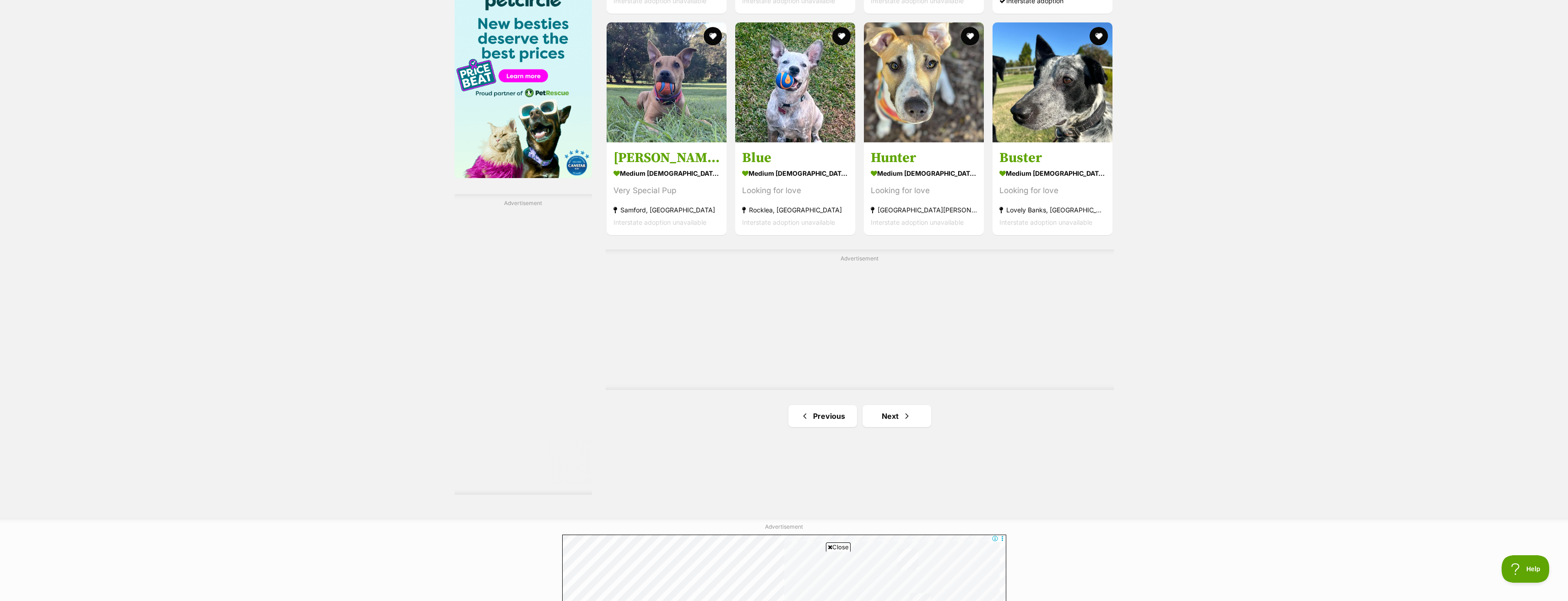
scroll to position [1464, 0]
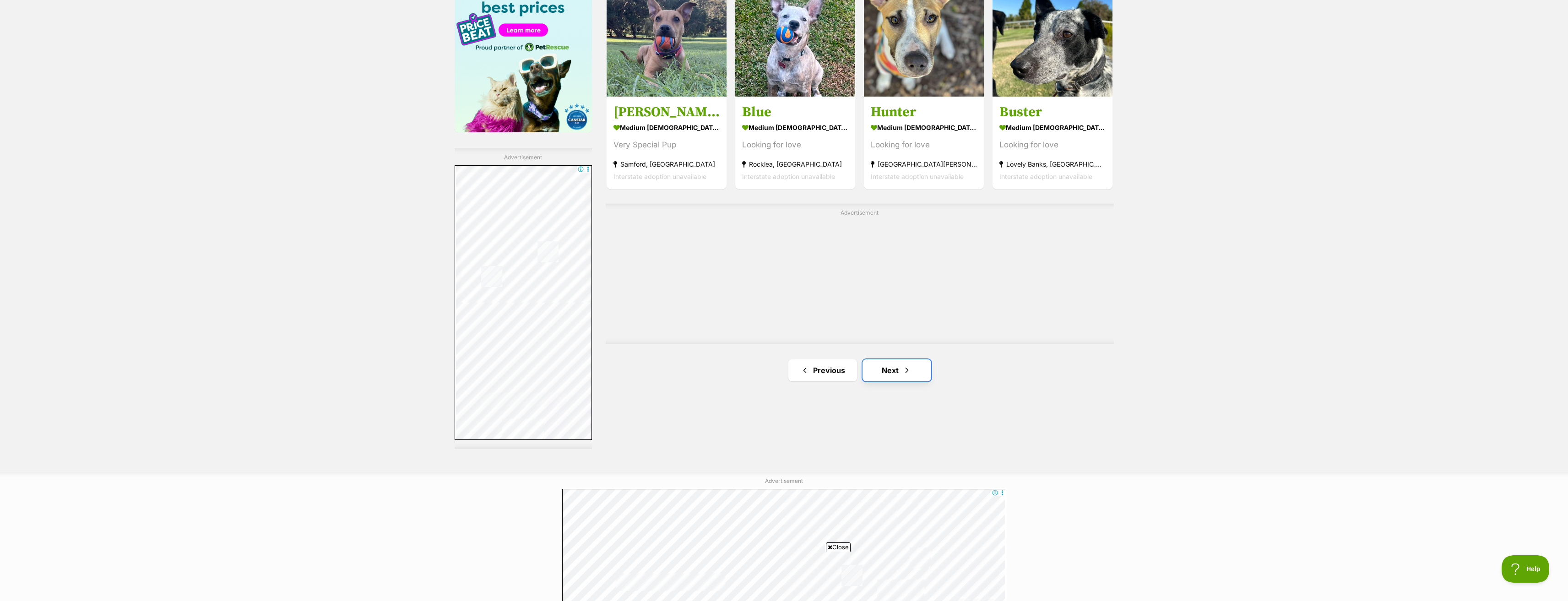
click at [880, 377] on link "Next" at bounding box center [897, 370] width 69 height 22
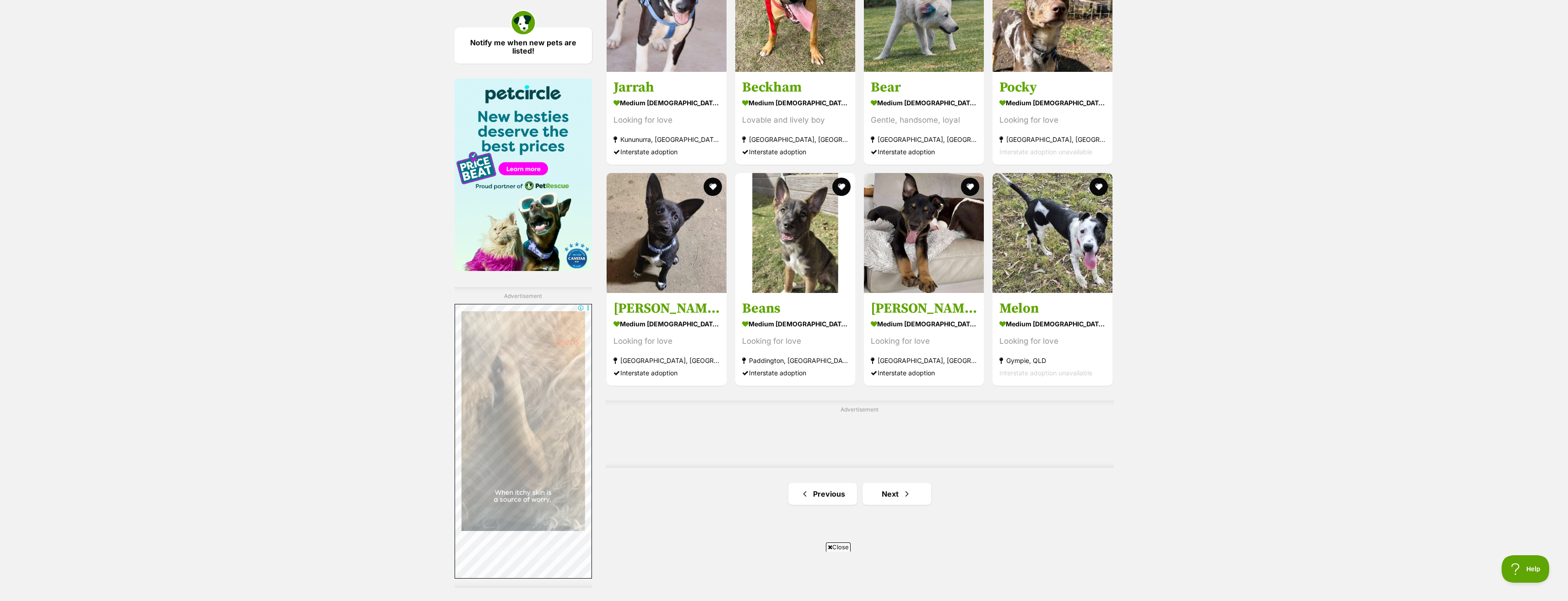
scroll to position [1327, 0]
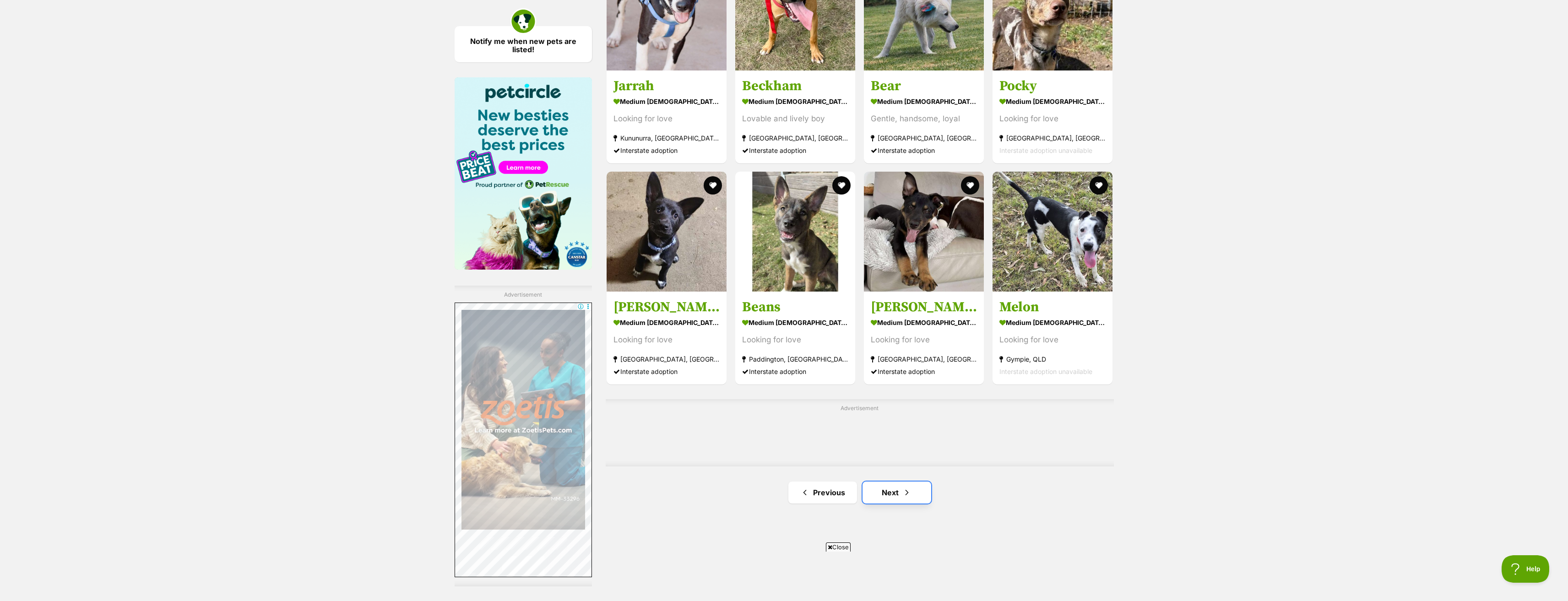
click at [877, 489] on link "Next" at bounding box center [897, 492] width 69 height 22
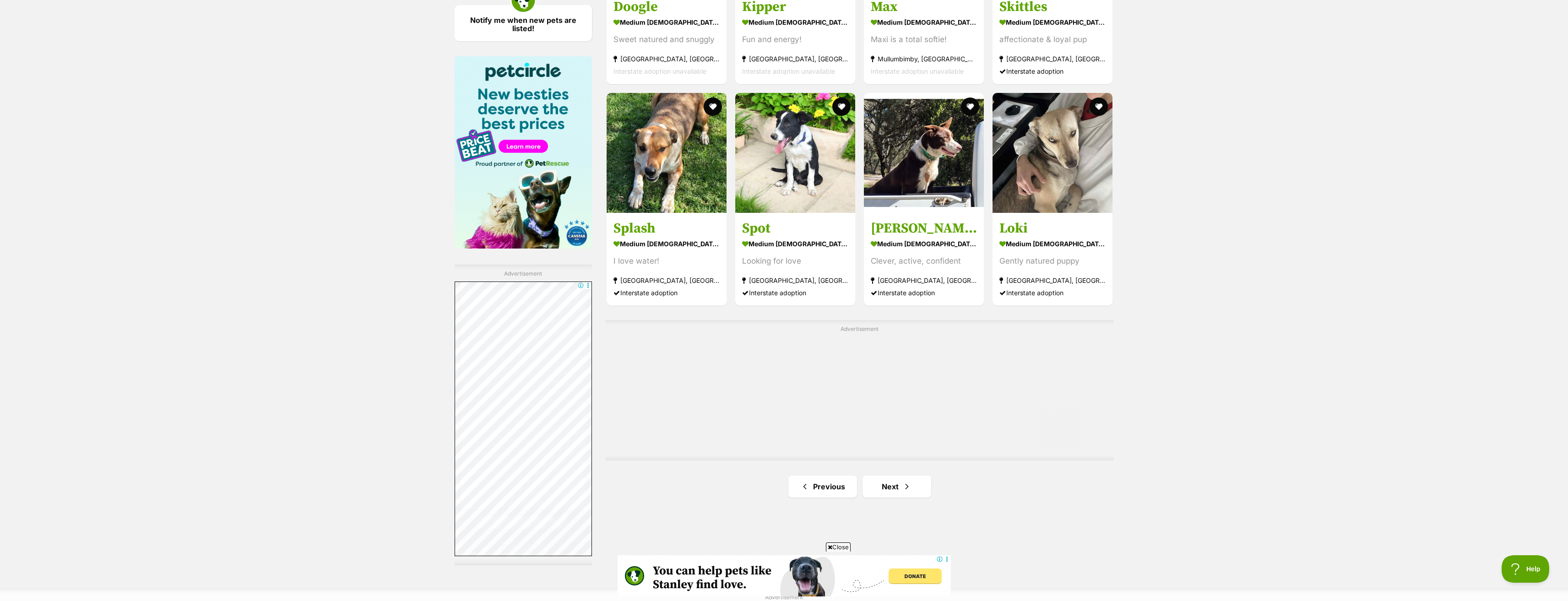
scroll to position [1464, 0]
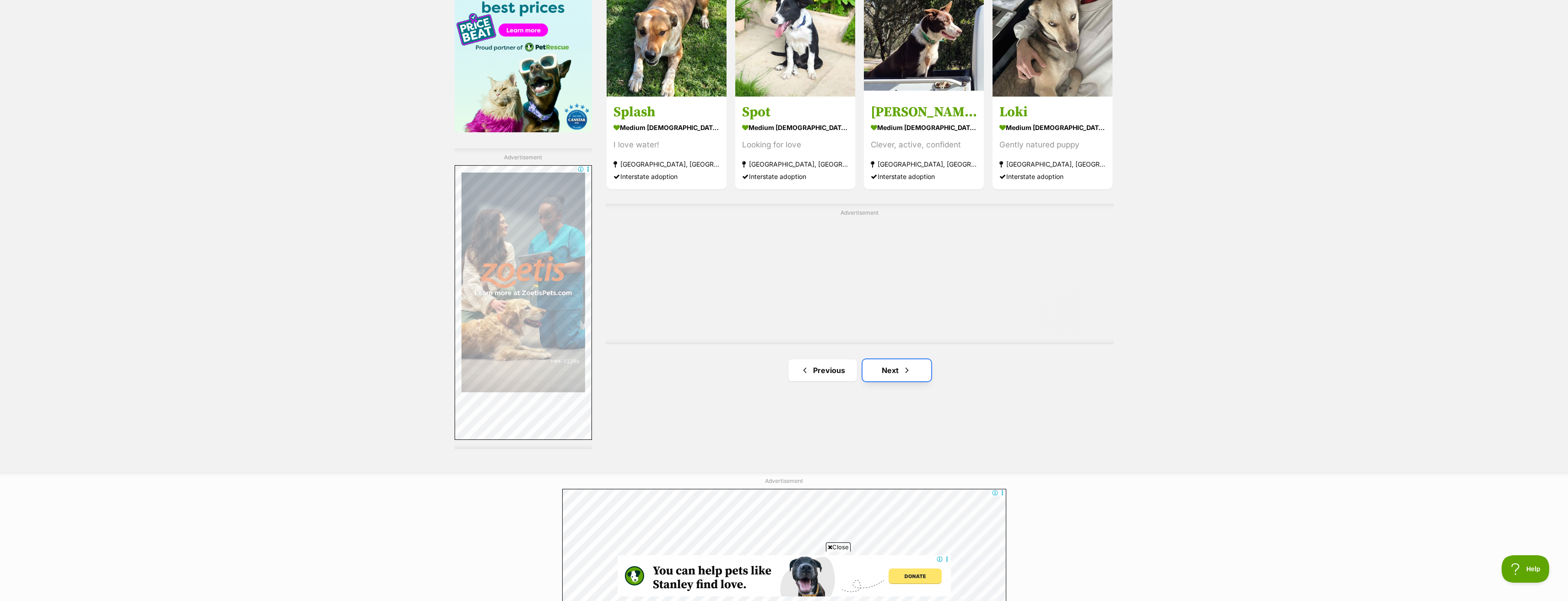
click at [895, 372] on link "Next" at bounding box center [897, 370] width 69 height 22
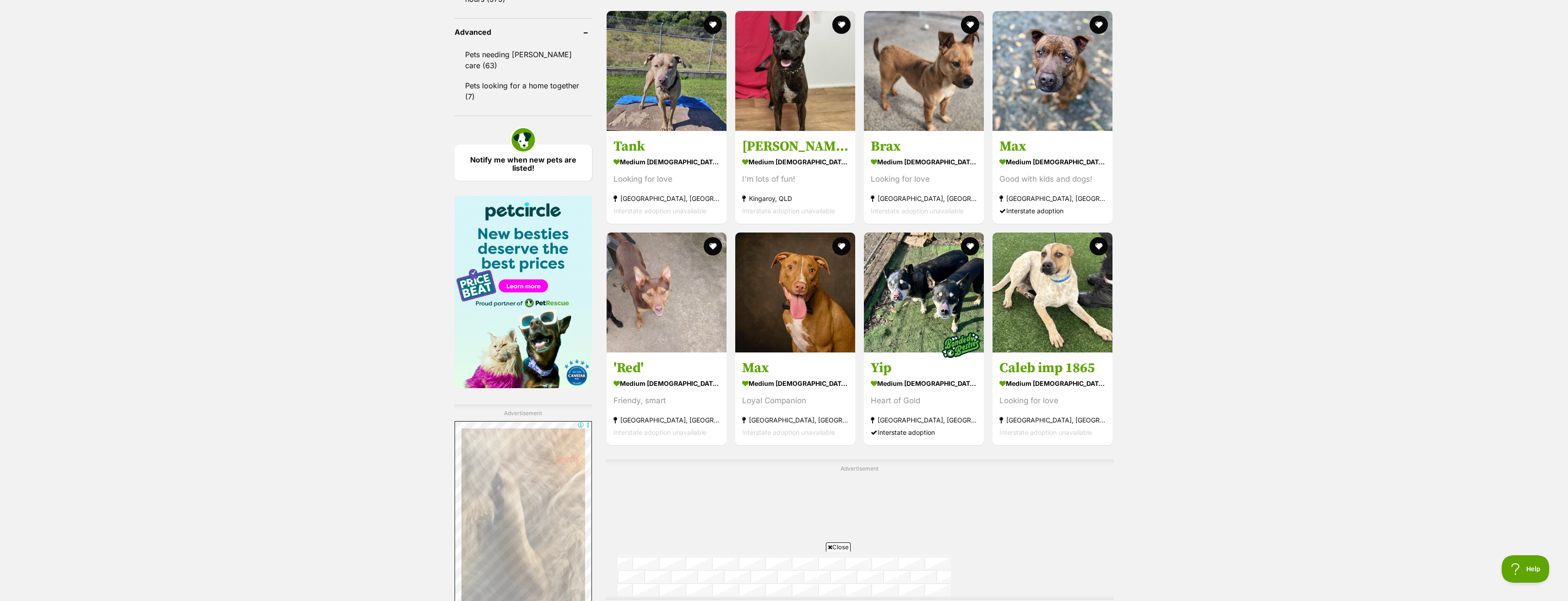
scroll to position [1327, 0]
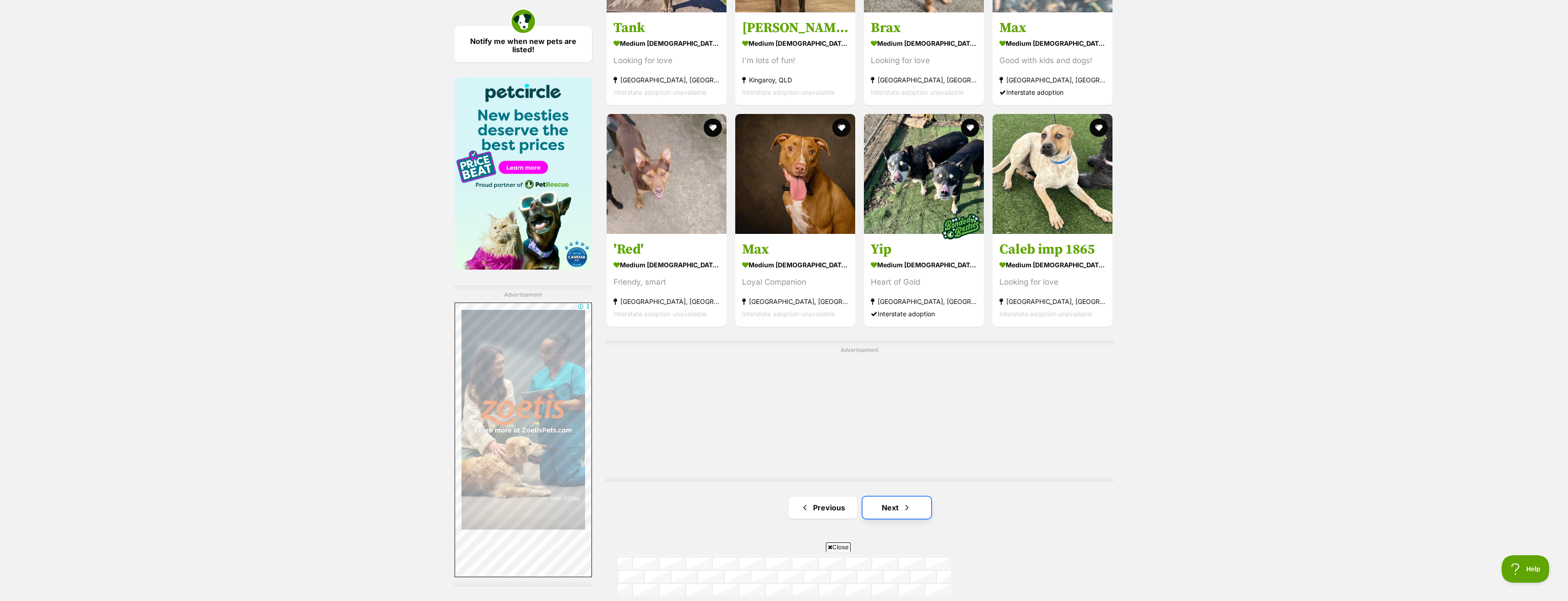
click at [878, 501] on link "Next" at bounding box center [897, 507] width 69 height 22
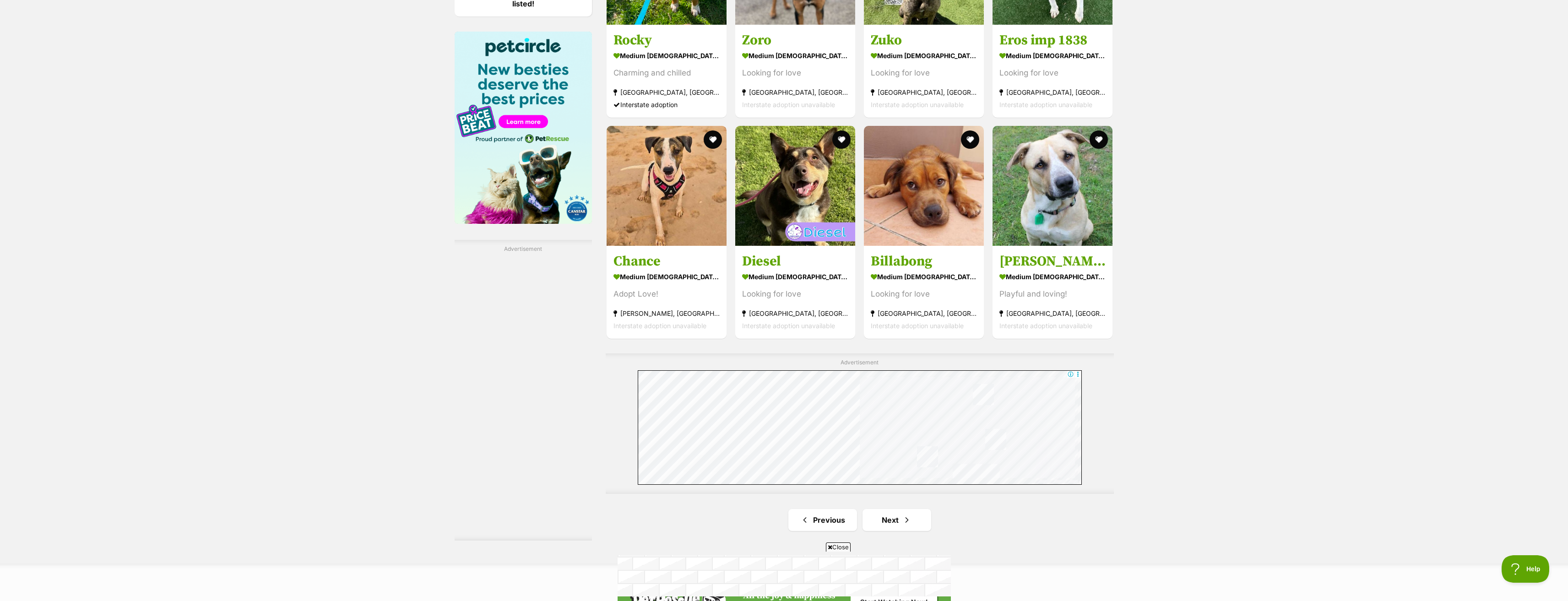
scroll to position [1419, 0]
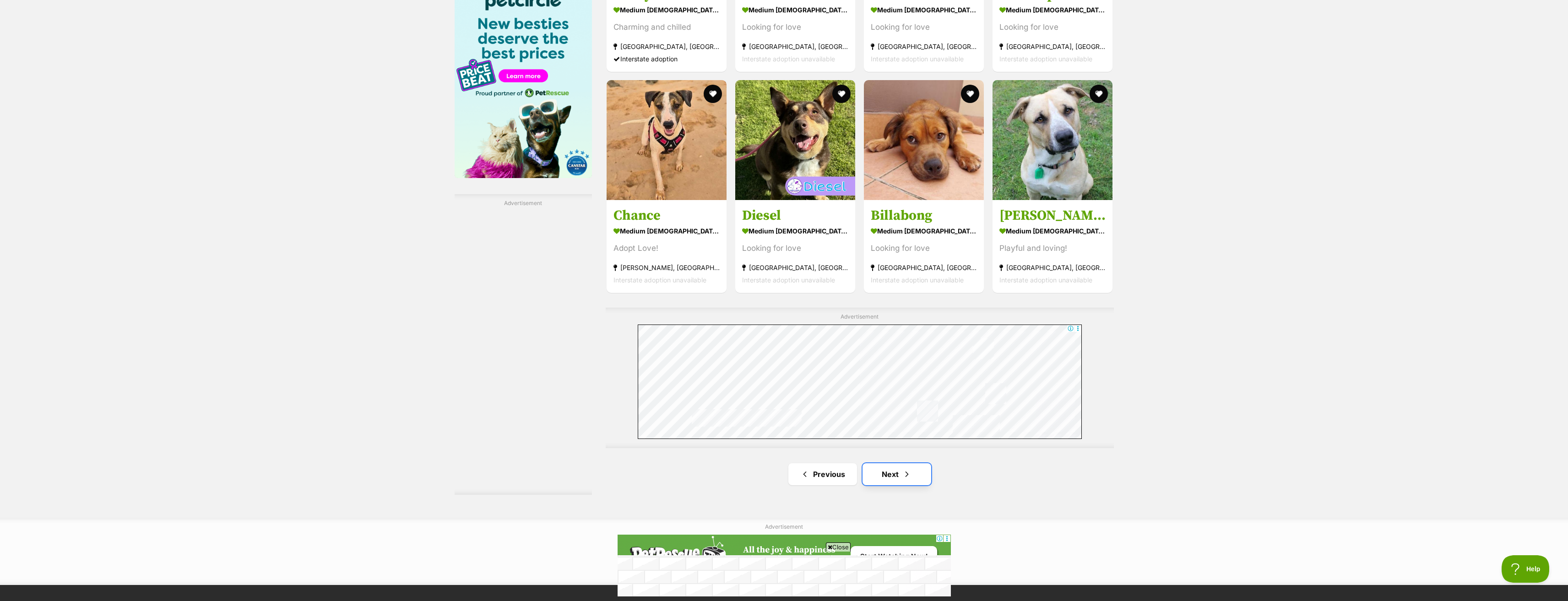
click at [906, 475] on span "Next page" at bounding box center [906, 474] width 9 height 11
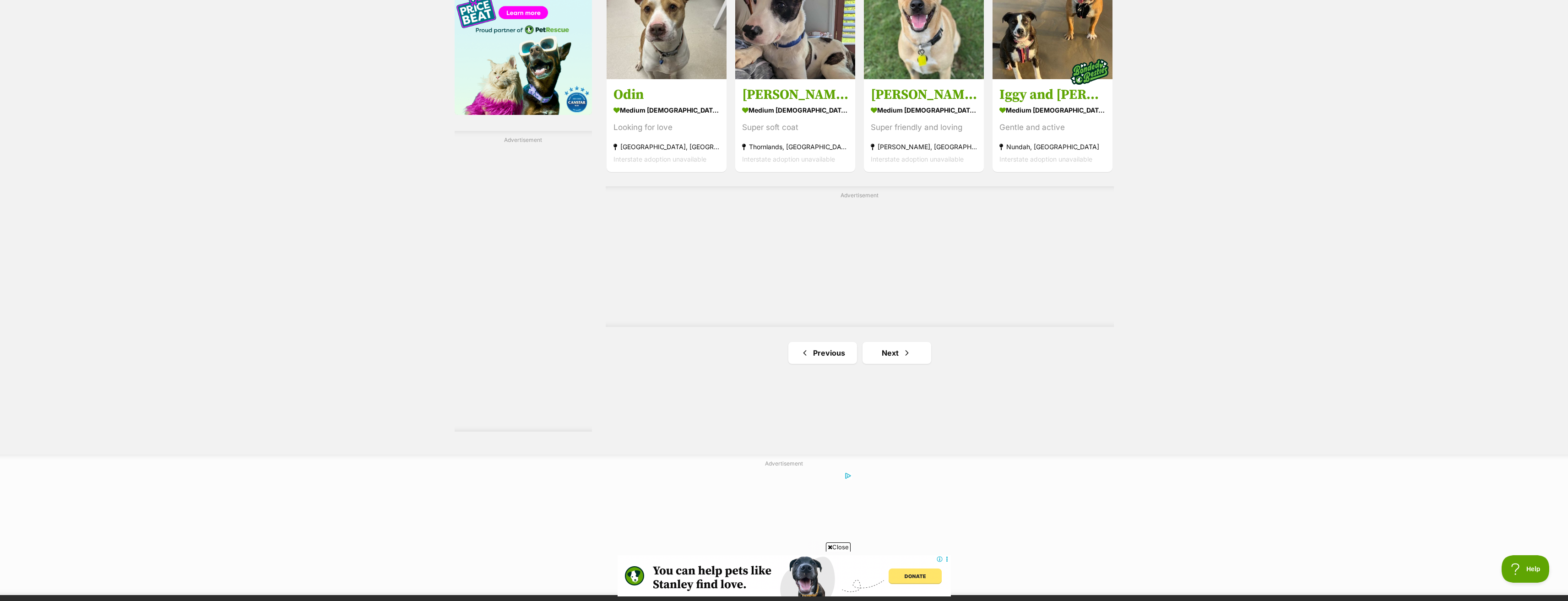
scroll to position [1510, 0]
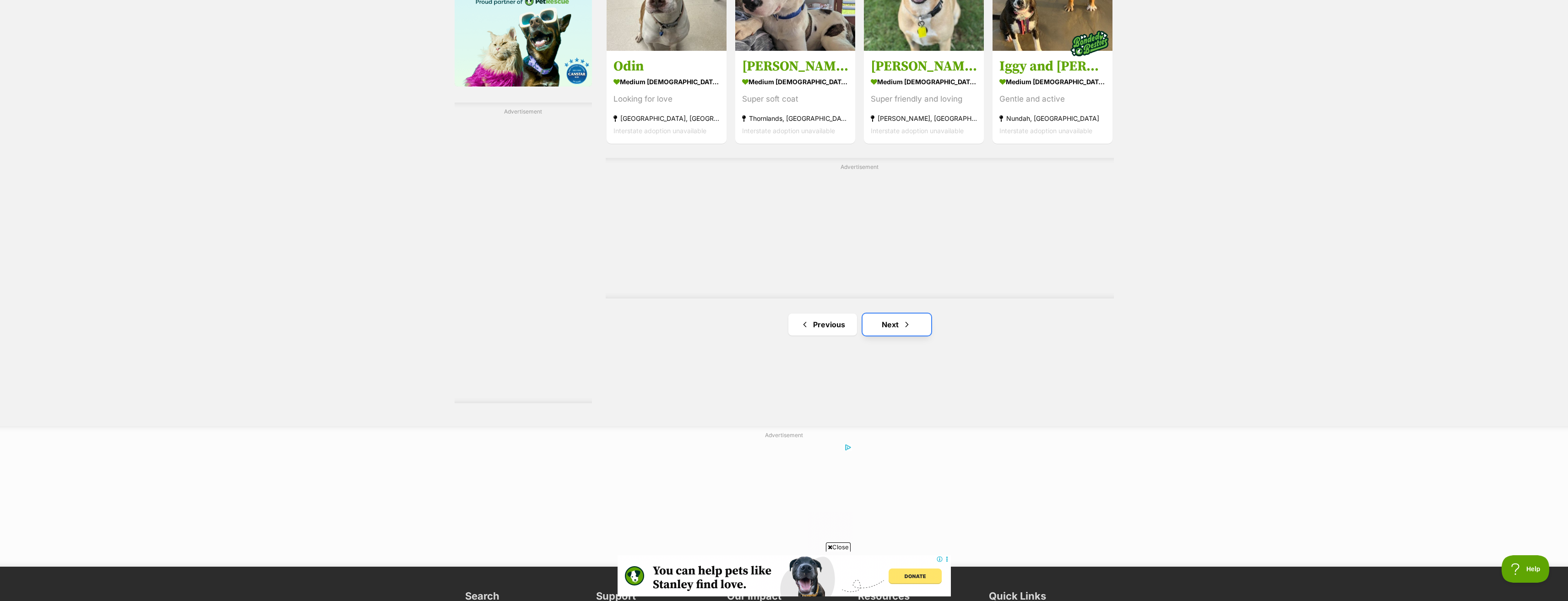
click at [908, 325] on span "Next page" at bounding box center [906, 324] width 9 height 11
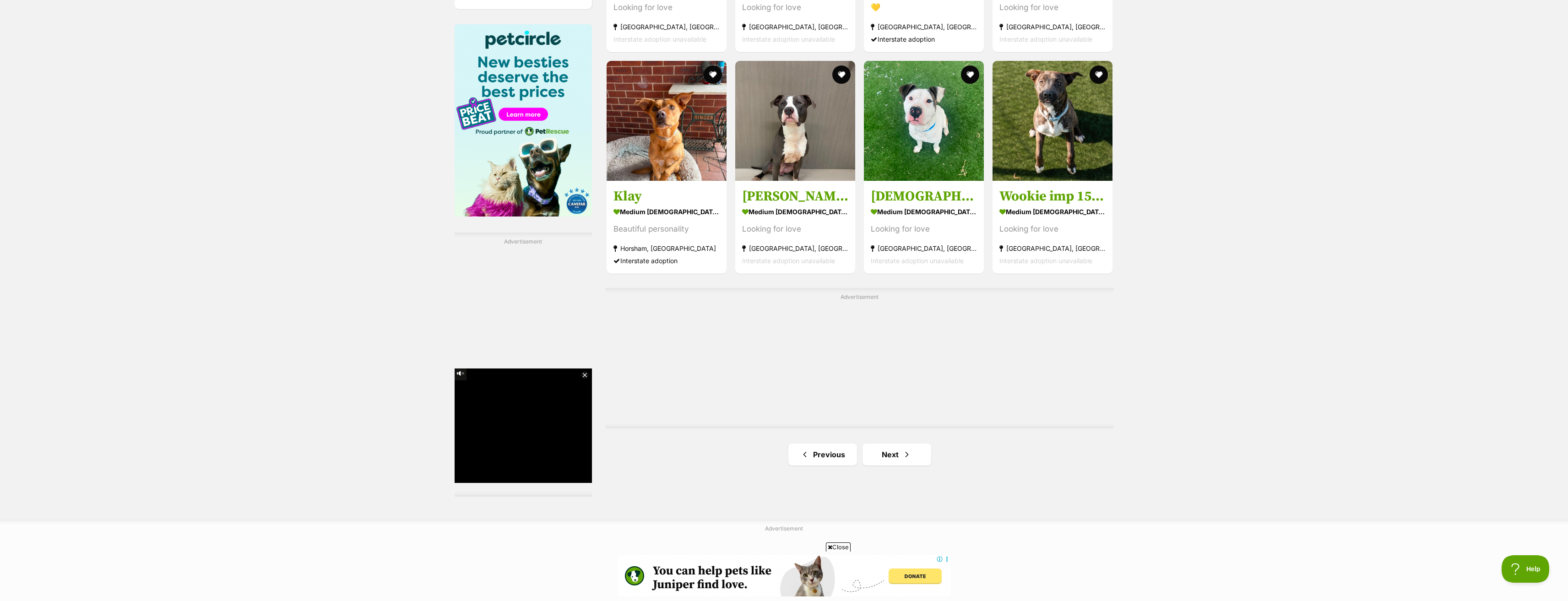
scroll to position [1419, 0]
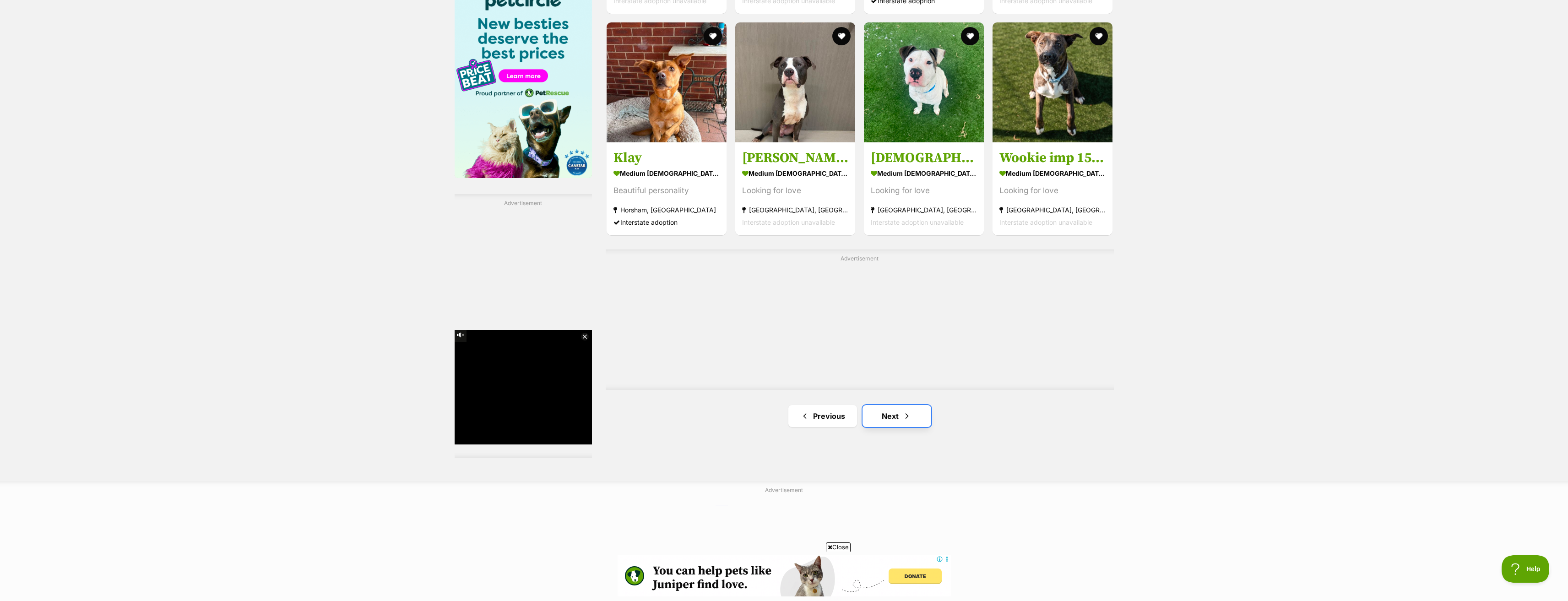
click at [895, 420] on link "Next" at bounding box center [897, 416] width 69 height 22
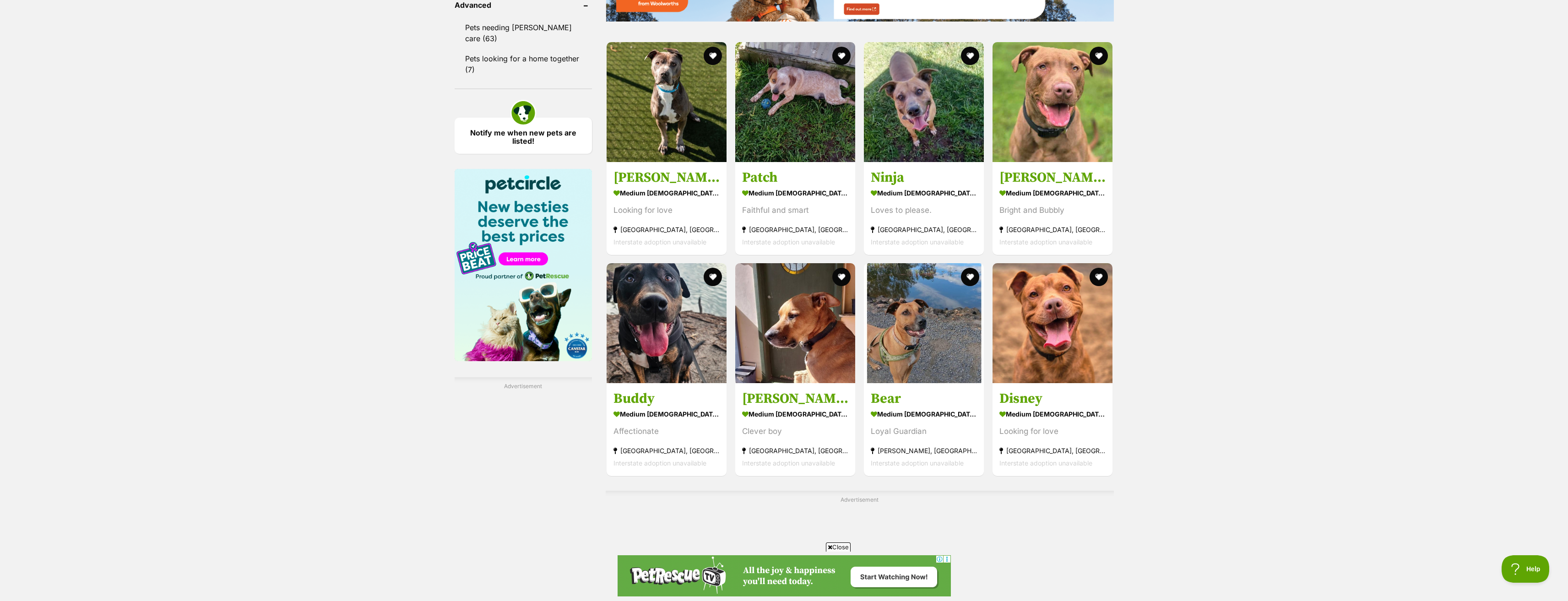
scroll to position [1419, 0]
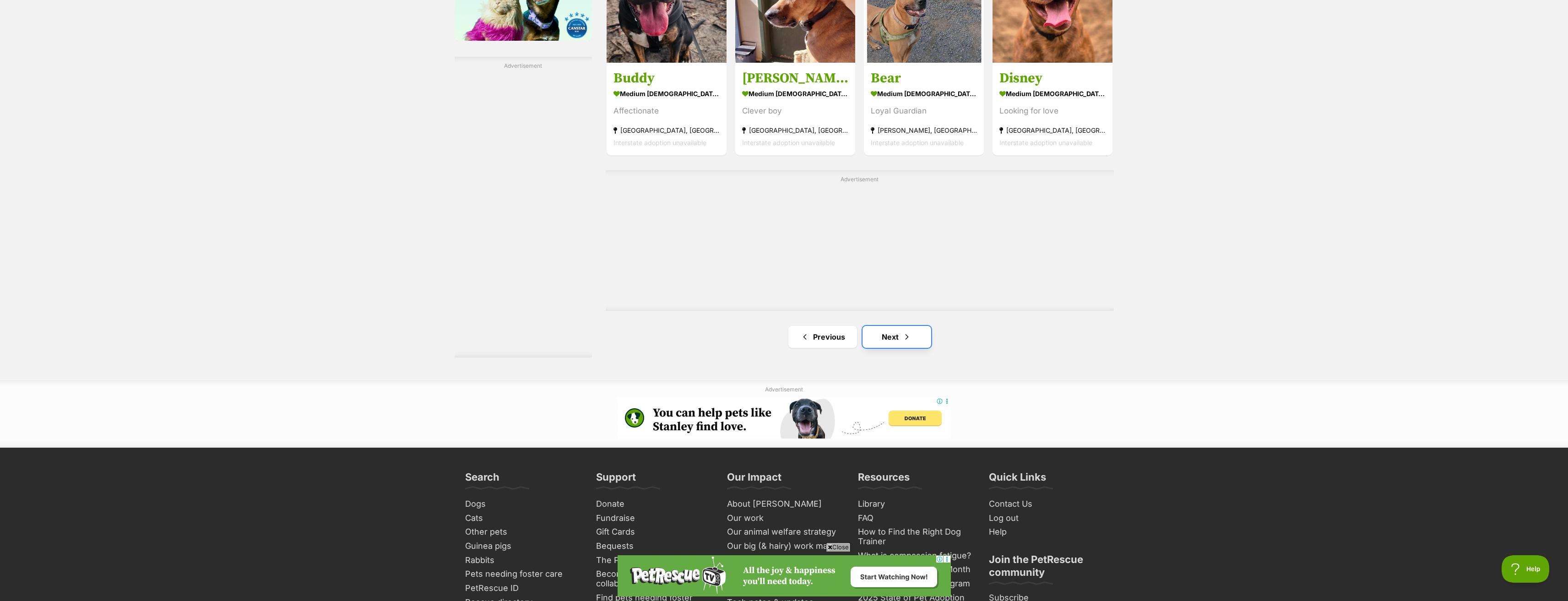
click at [904, 338] on span "Next page" at bounding box center [906, 337] width 9 height 11
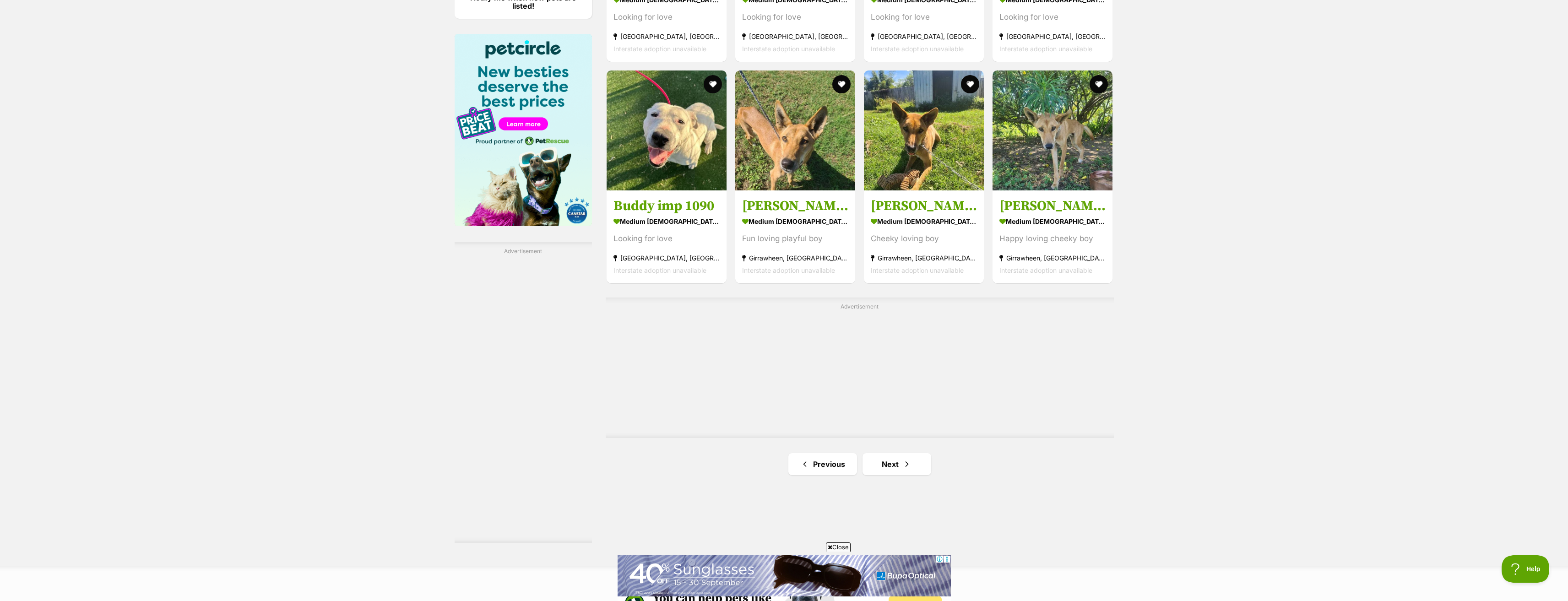
scroll to position [1419, 0]
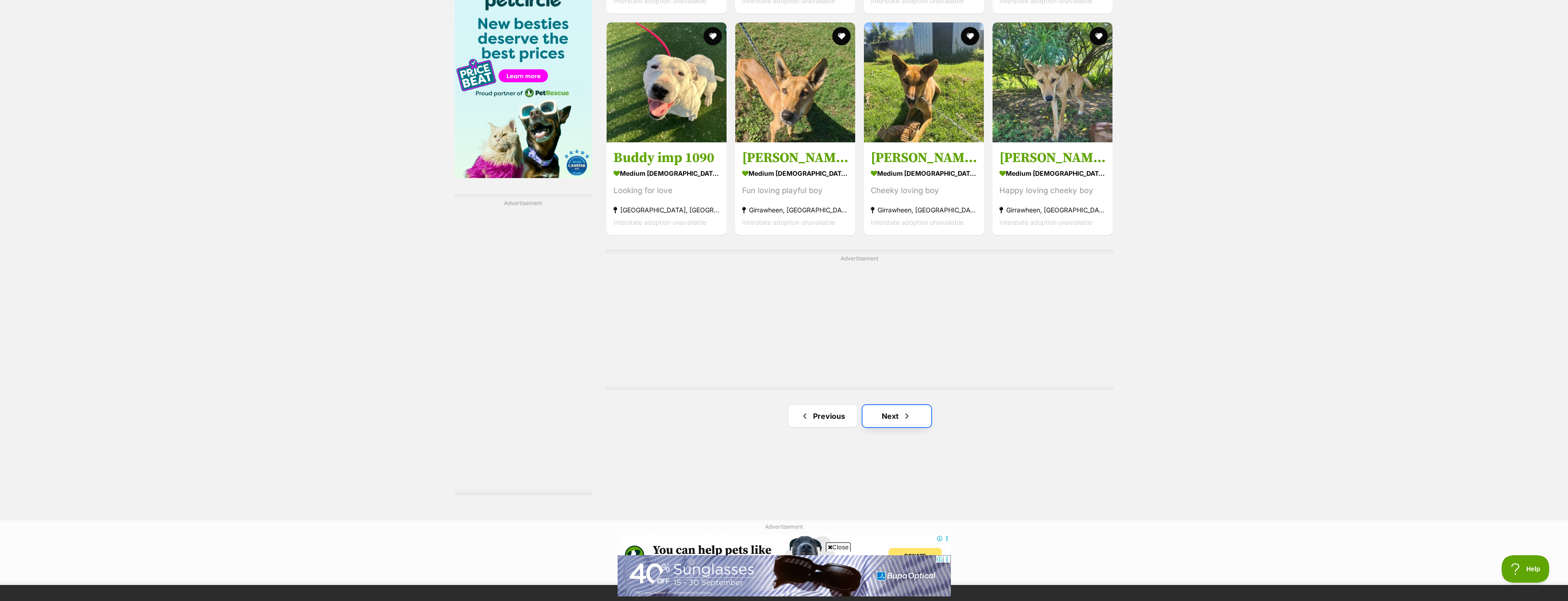
click at [875, 417] on link "Next" at bounding box center [897, 416] width 69 height 22
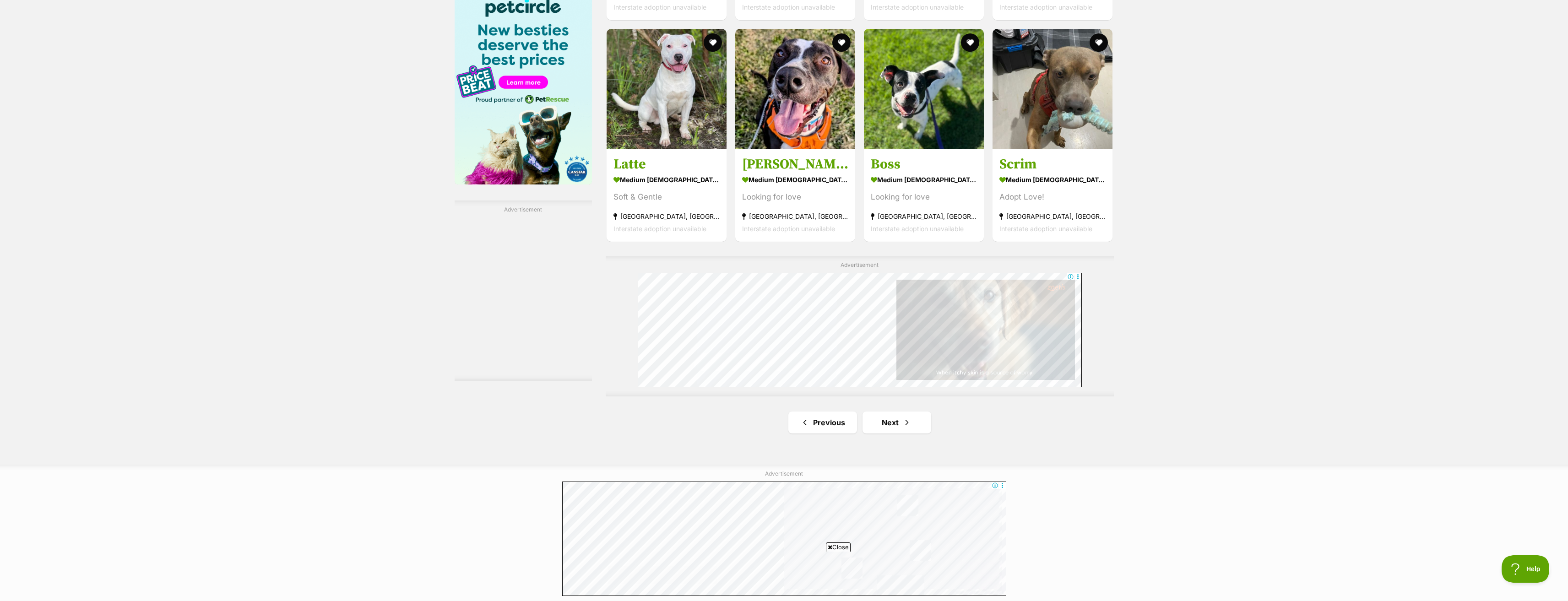
scroll to position [1464, 0]
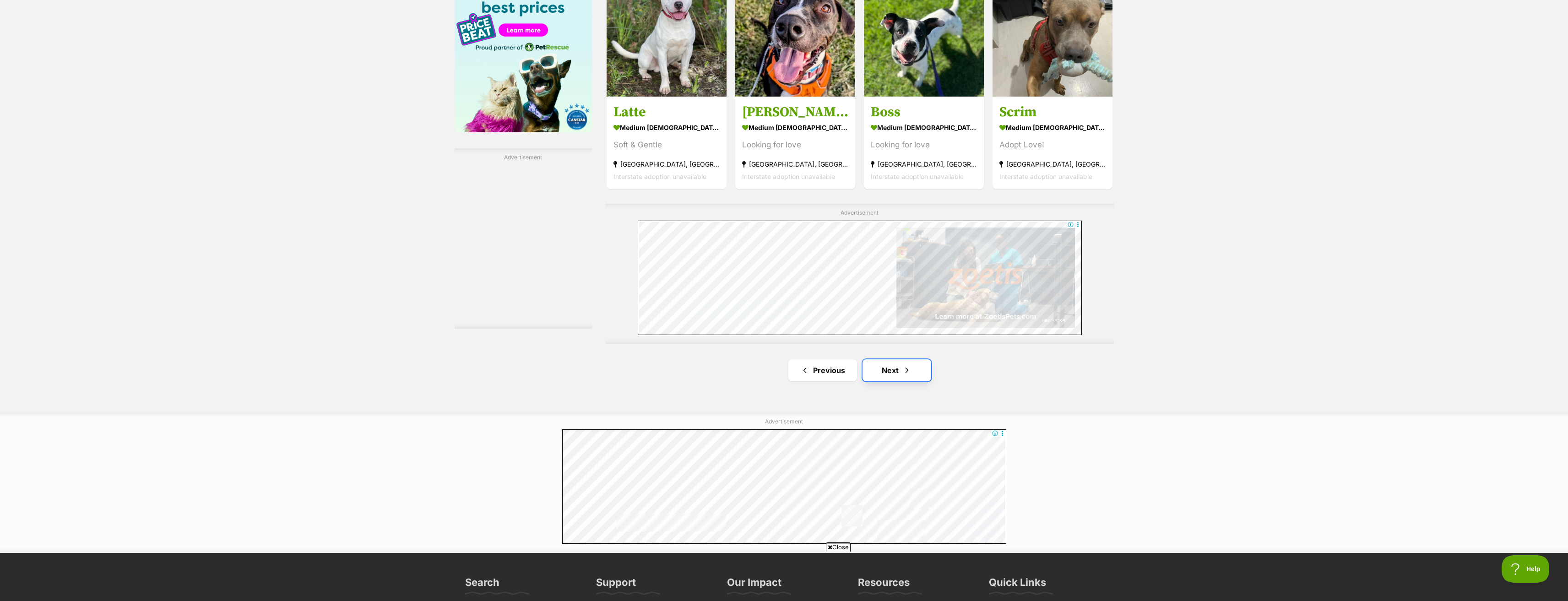
click at [906, 372] on span "Next page" at bounding box center [906, 370] width 9 height 11
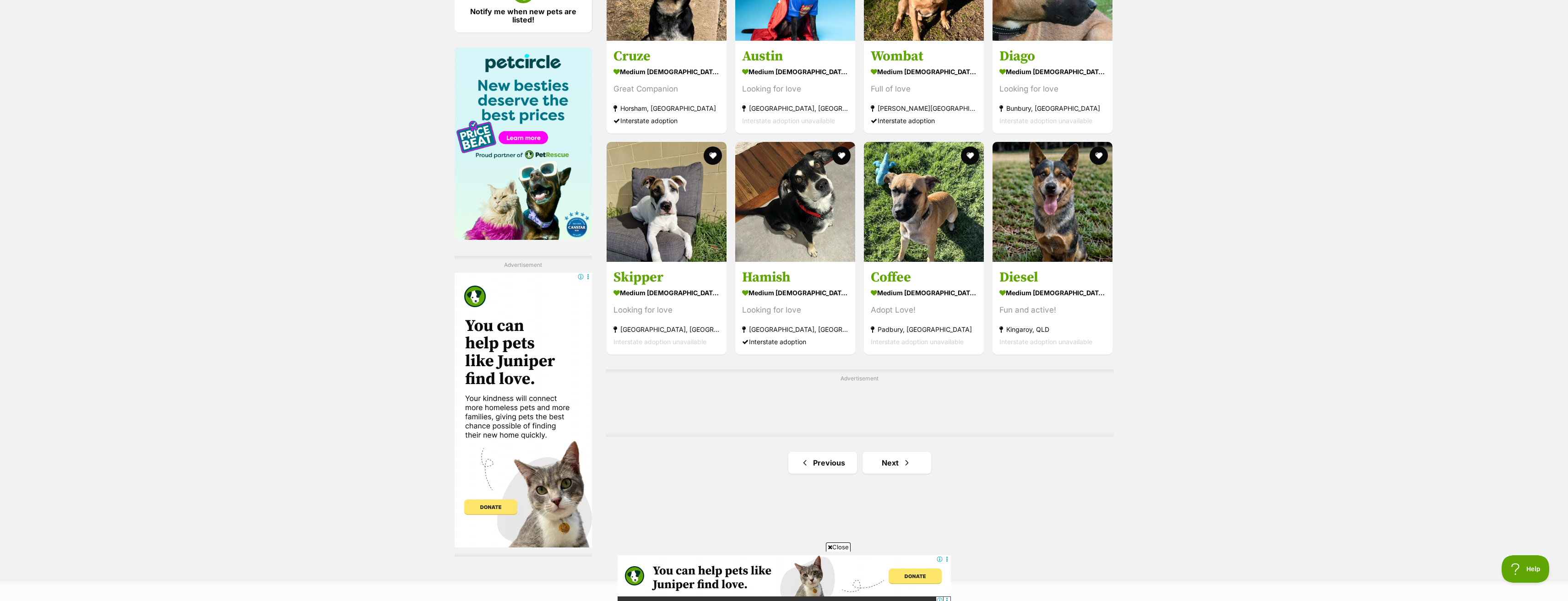
scroll to position [1372, 0]
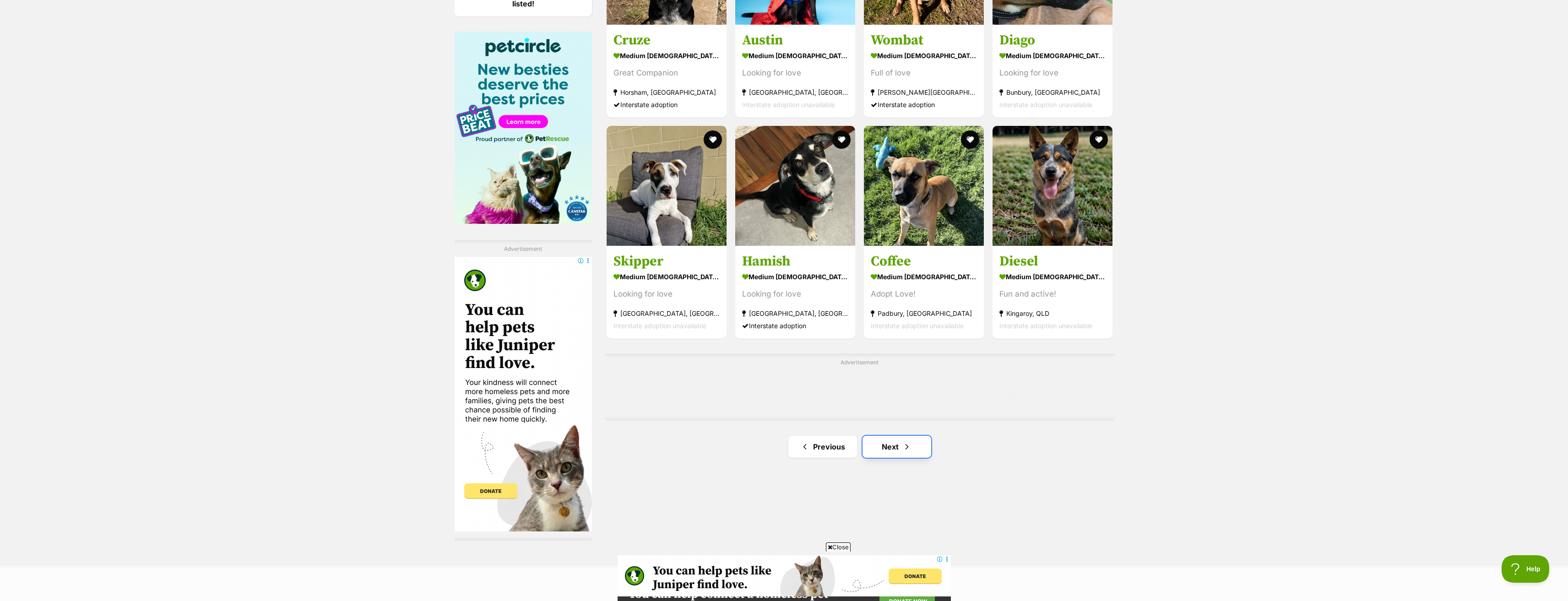
click at [892, 456] on link "Next" at bounding box center [897, 446] width 69 height 22
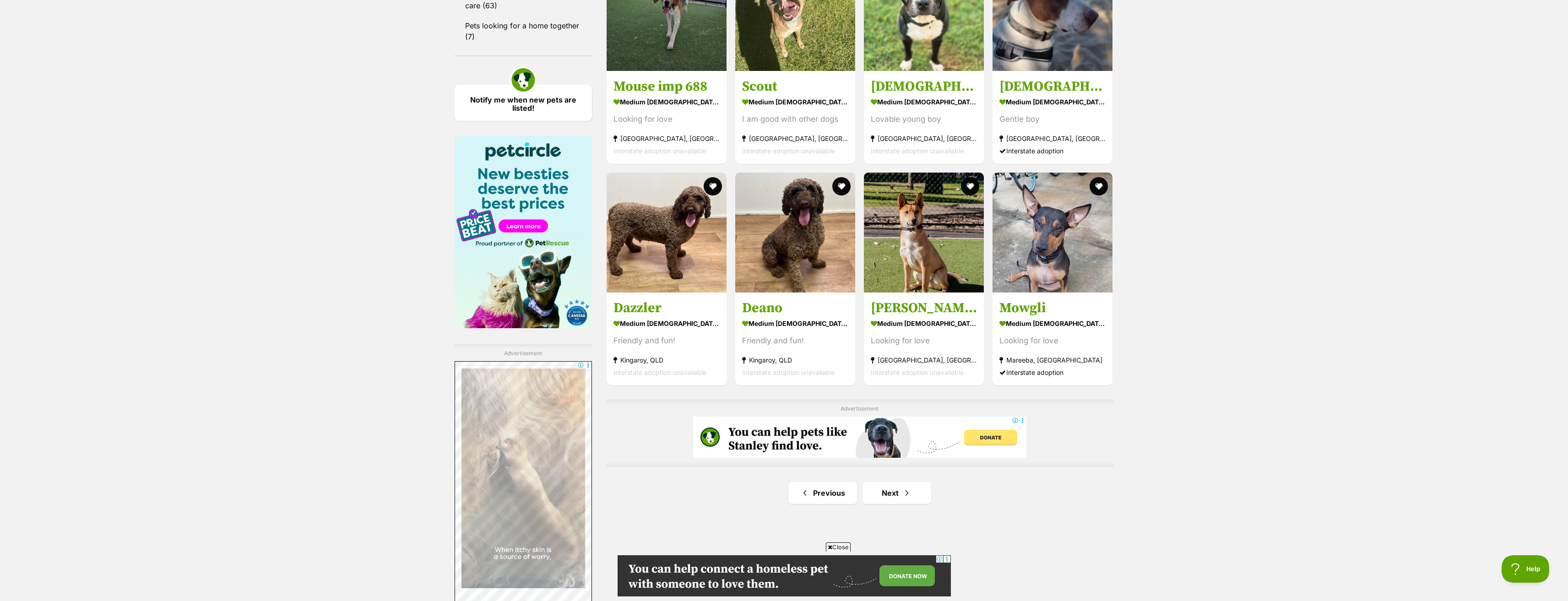
scroll to position [1281, 0]
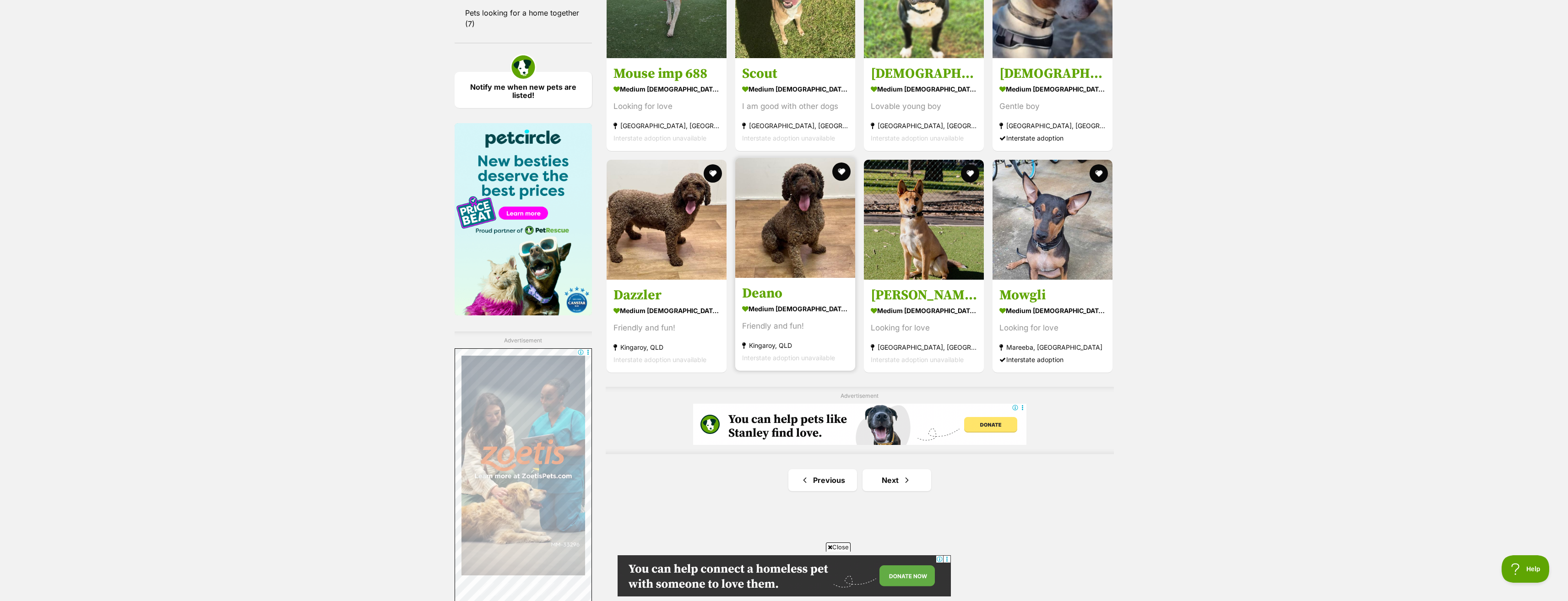
click at [805, 221] on img at bounding box center [795, 217] width 120 height 120
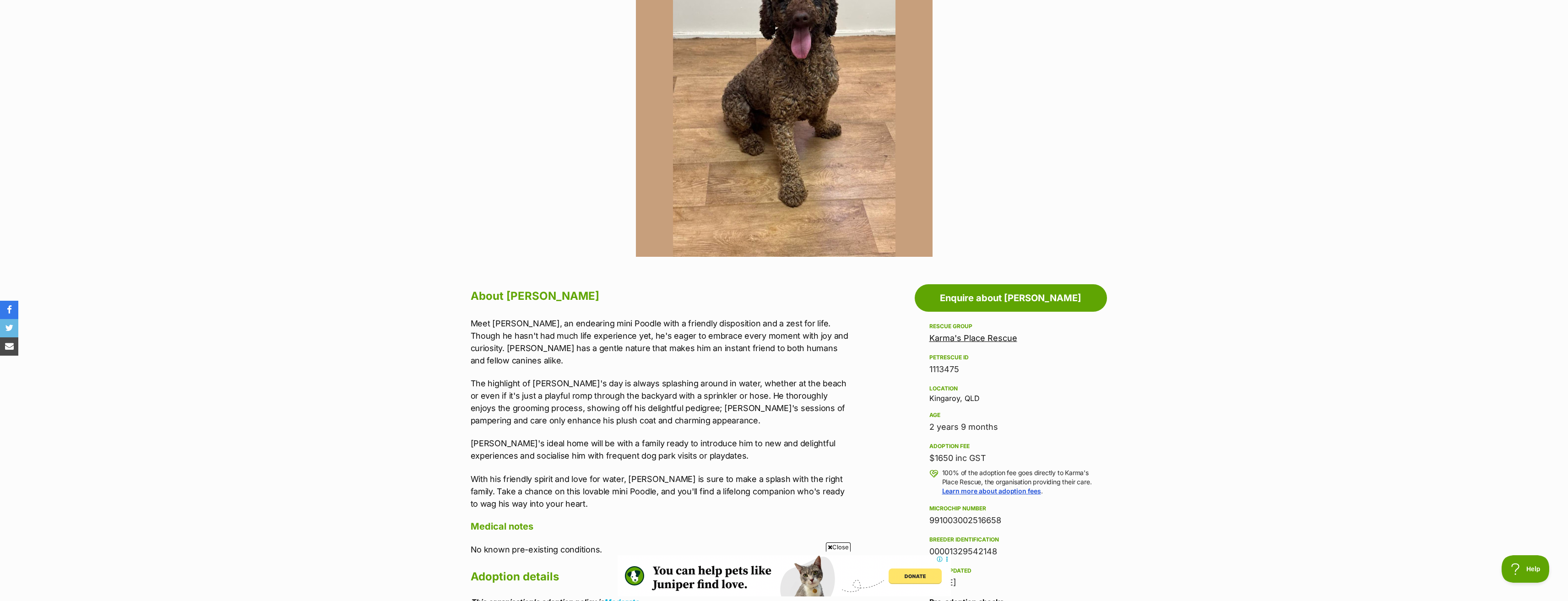
scroll to position [274, 0]
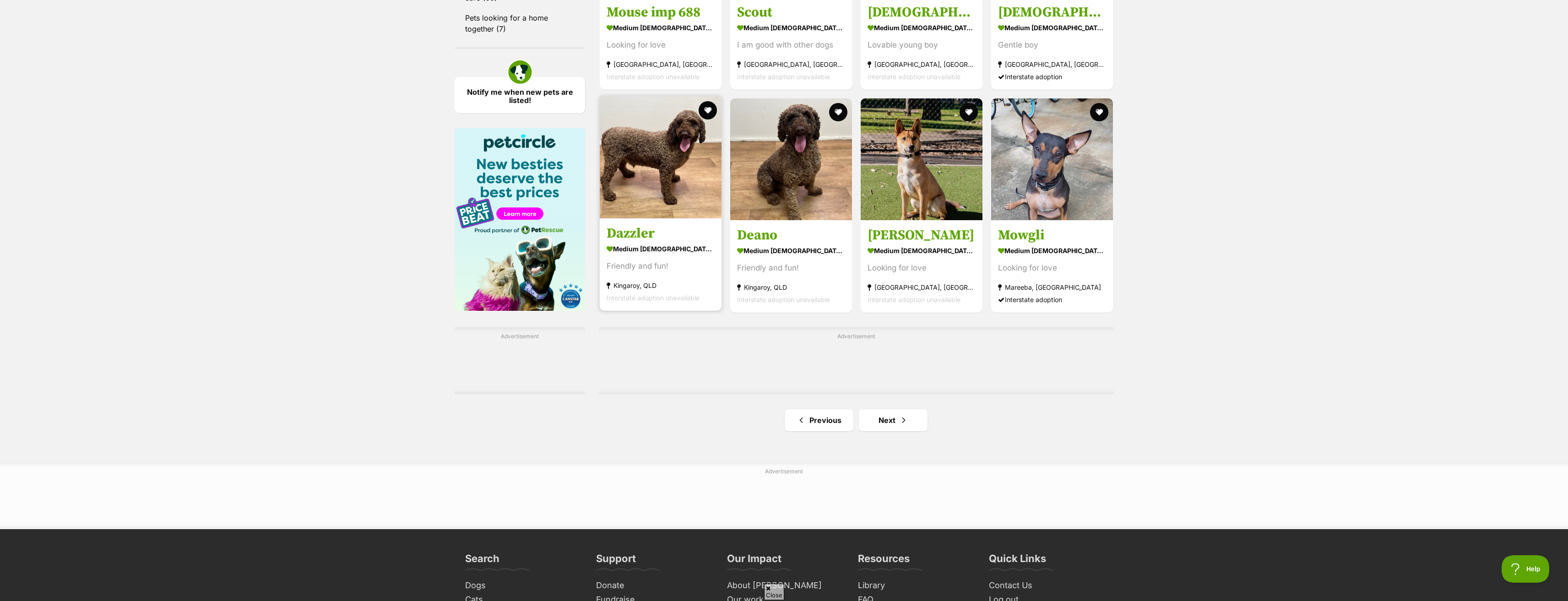
click at [670, 185] on img at bounding box center [660, 158] width 122 height 122
click at [917, 414] on link "Next" at bounding box center [893, 420] width 69 height 22
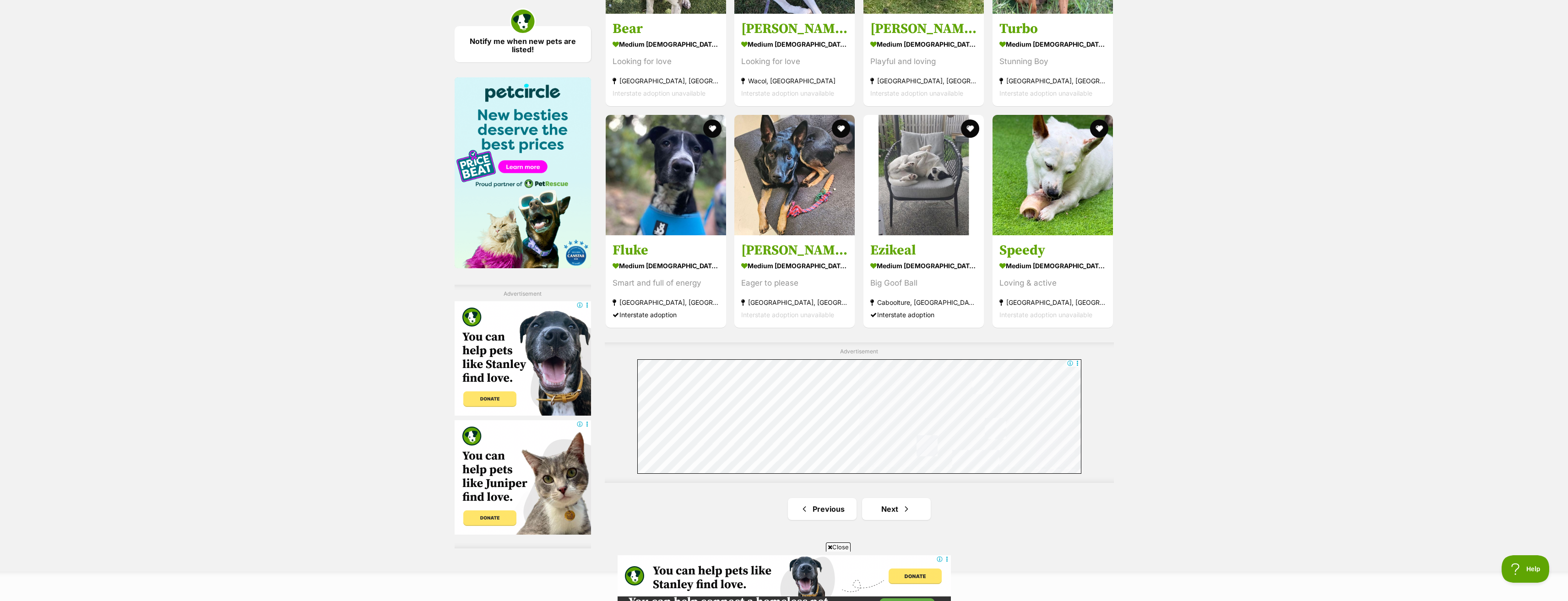
scroll to position [1464, 0]
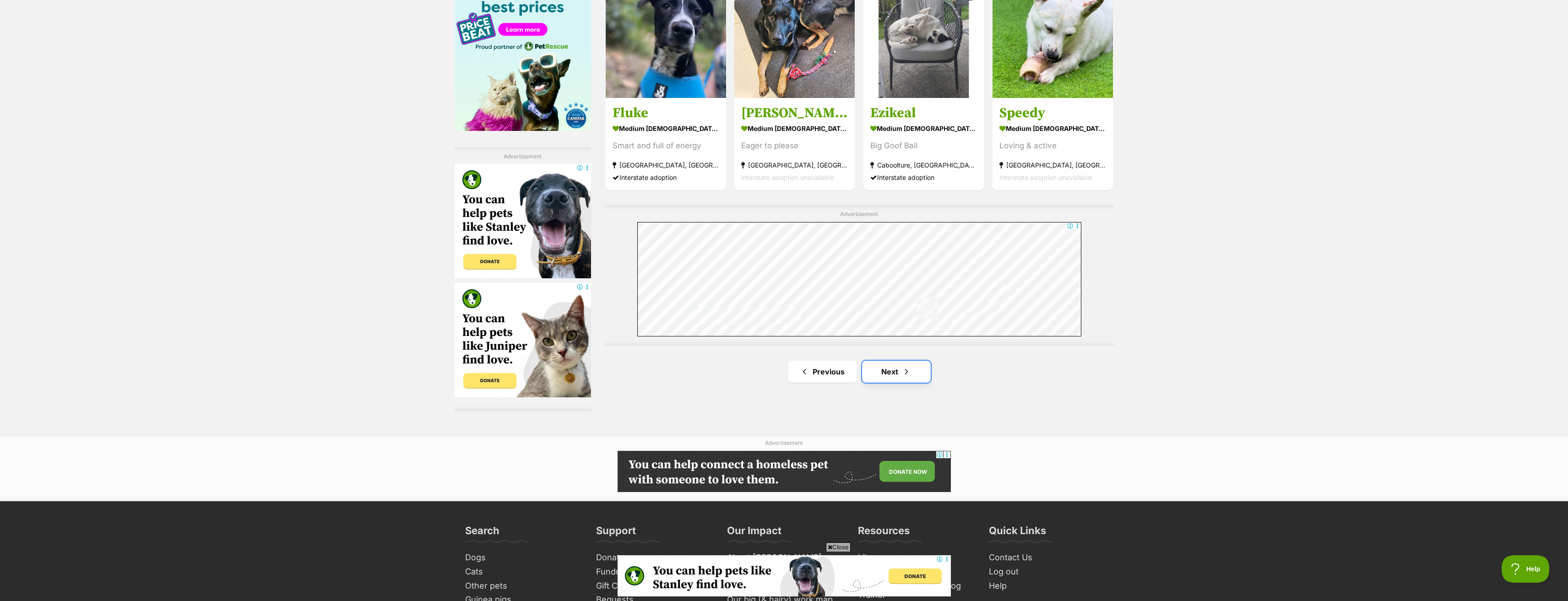
click at [895, 373] on link "Next" at bounding box center [896, 372] width 69 height 22
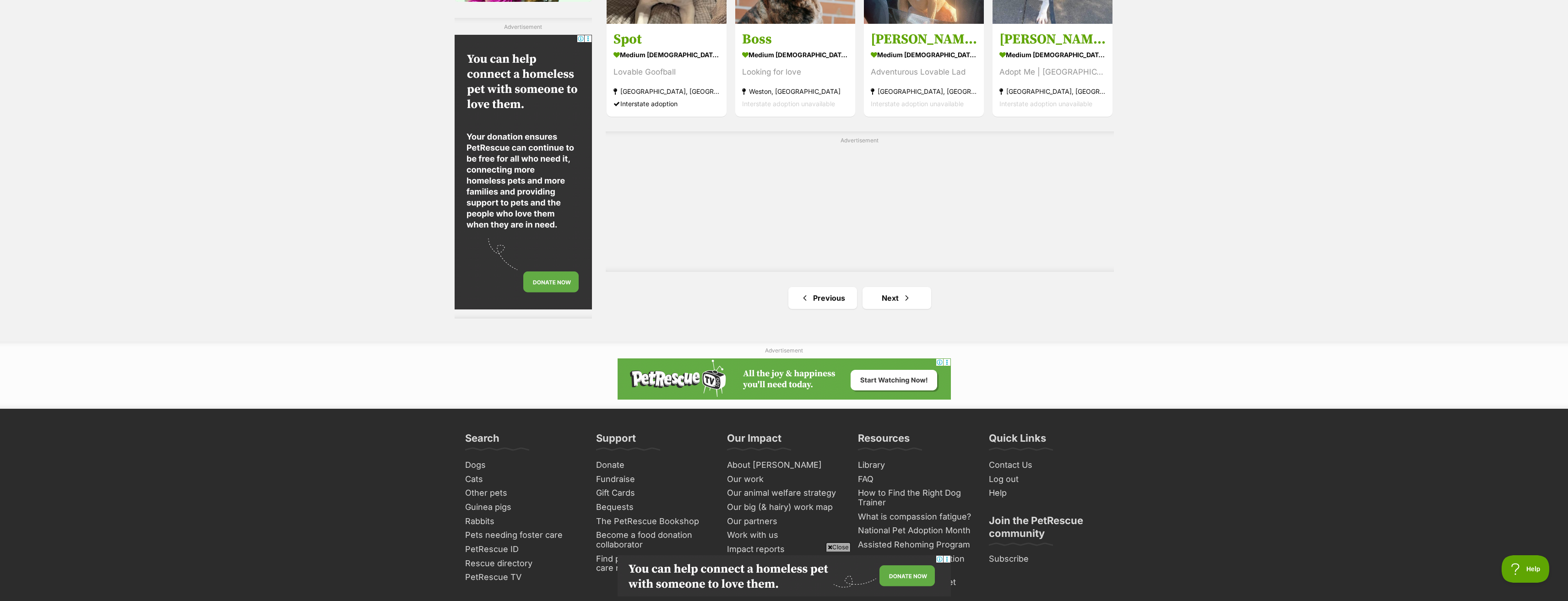
scroll to position [1601, 0]
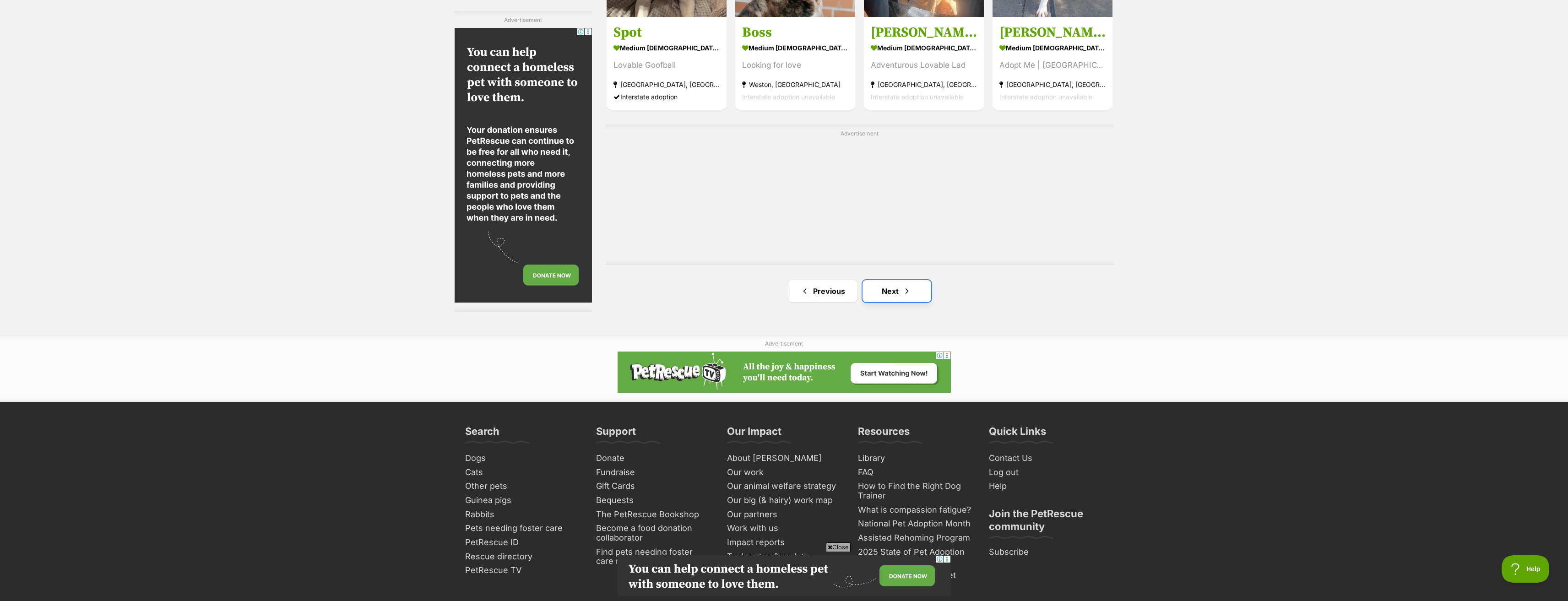
click at [898, 295] on link "Next" at bounding box center [897, 291] width 69 height 22
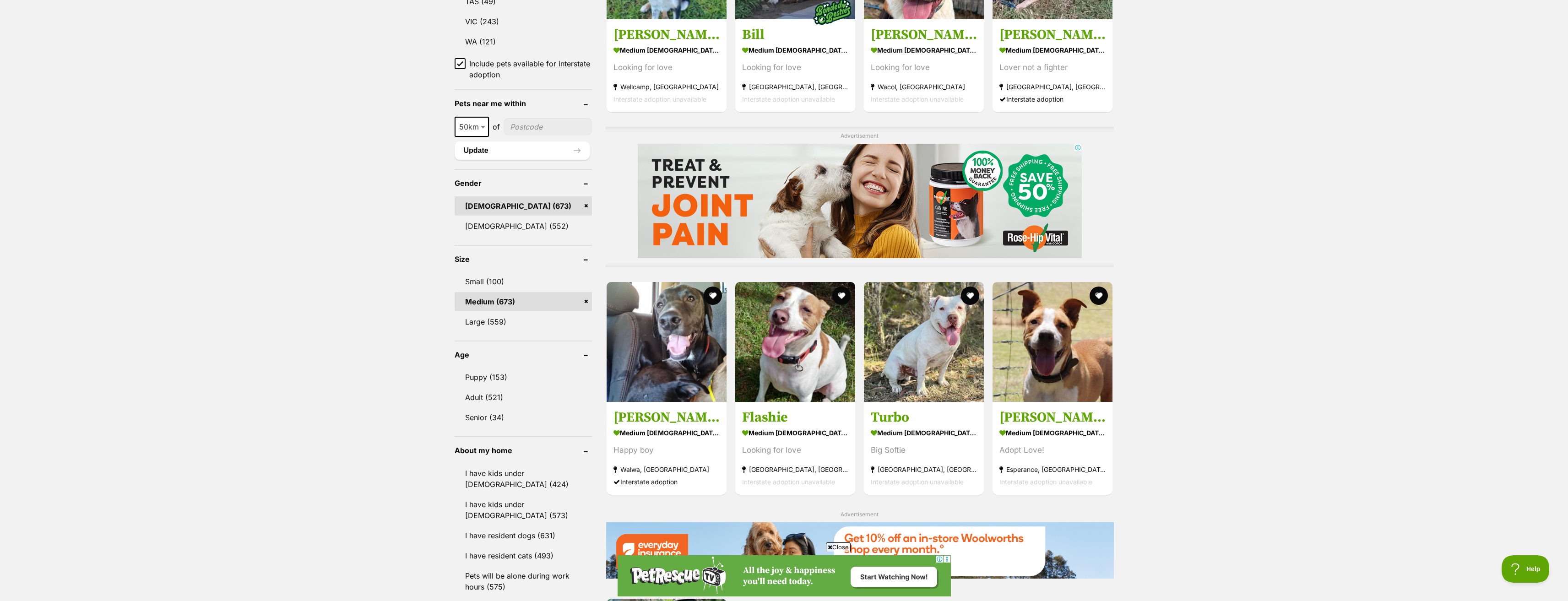
scroll to position [595, 0]
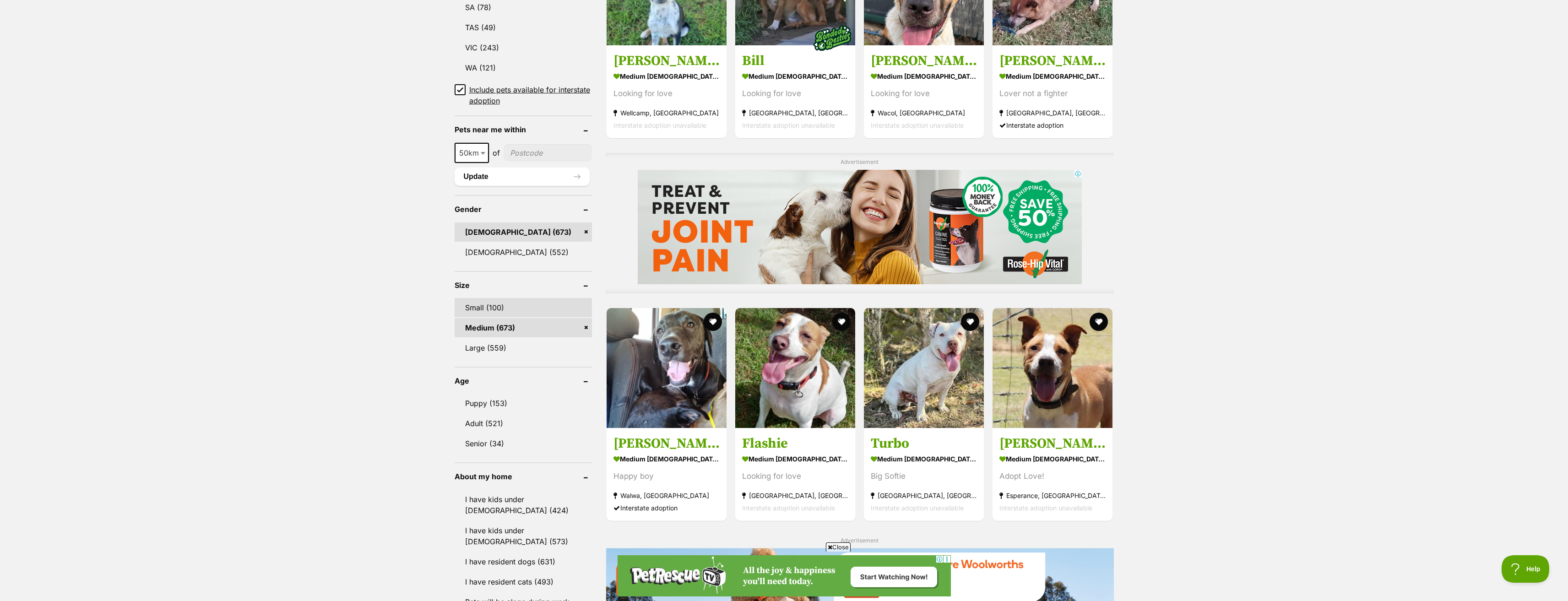
click at [496, 310] on link "Small (100)" at bounding box center [523, 308] width 138 height 19
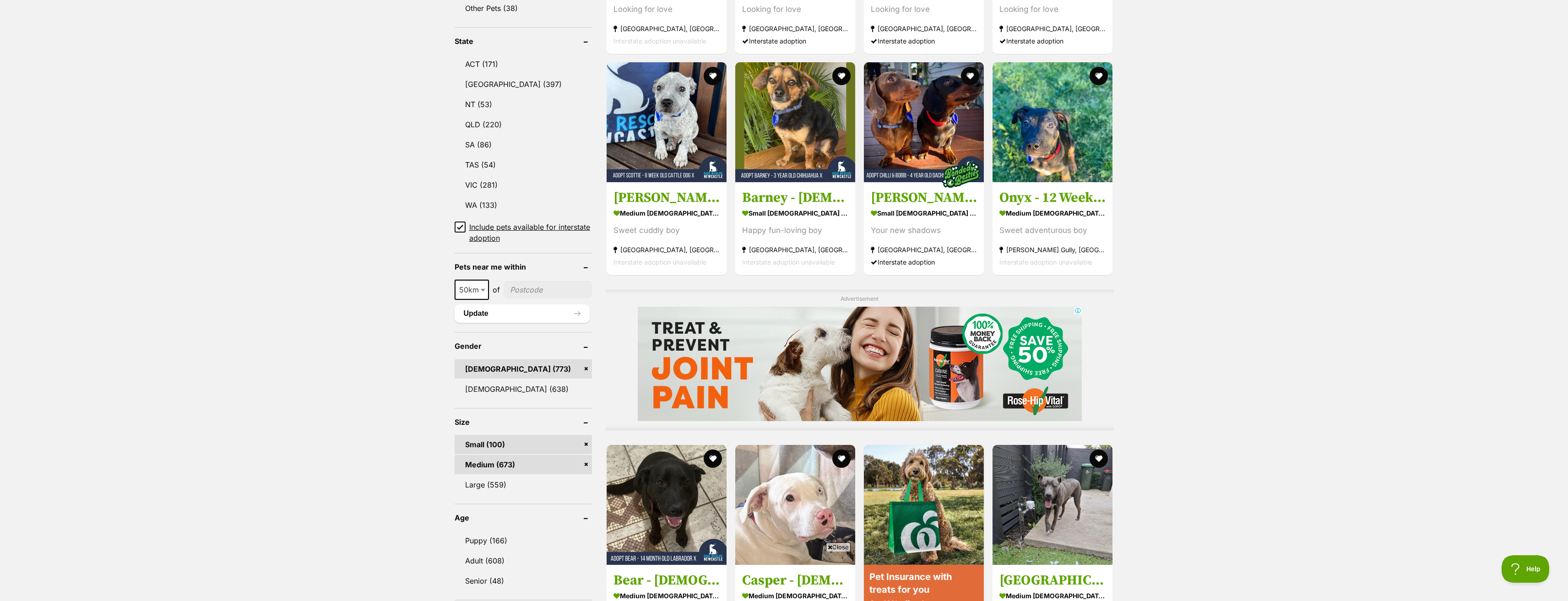
click at [584, 464] on link "Medium (673)" at bounding box center [523, 465] width 138 height 19
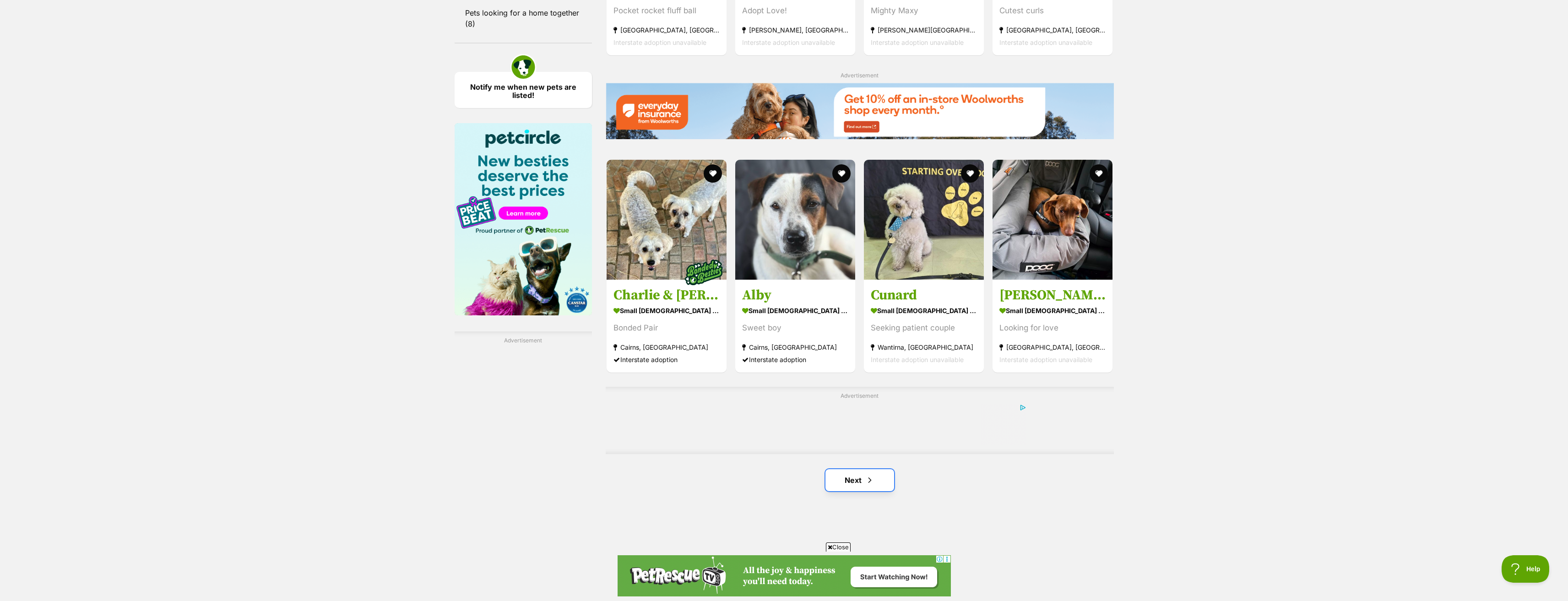
click at [889, 476] on link "Next" at bounding box center [859, 480] width 69 height 22
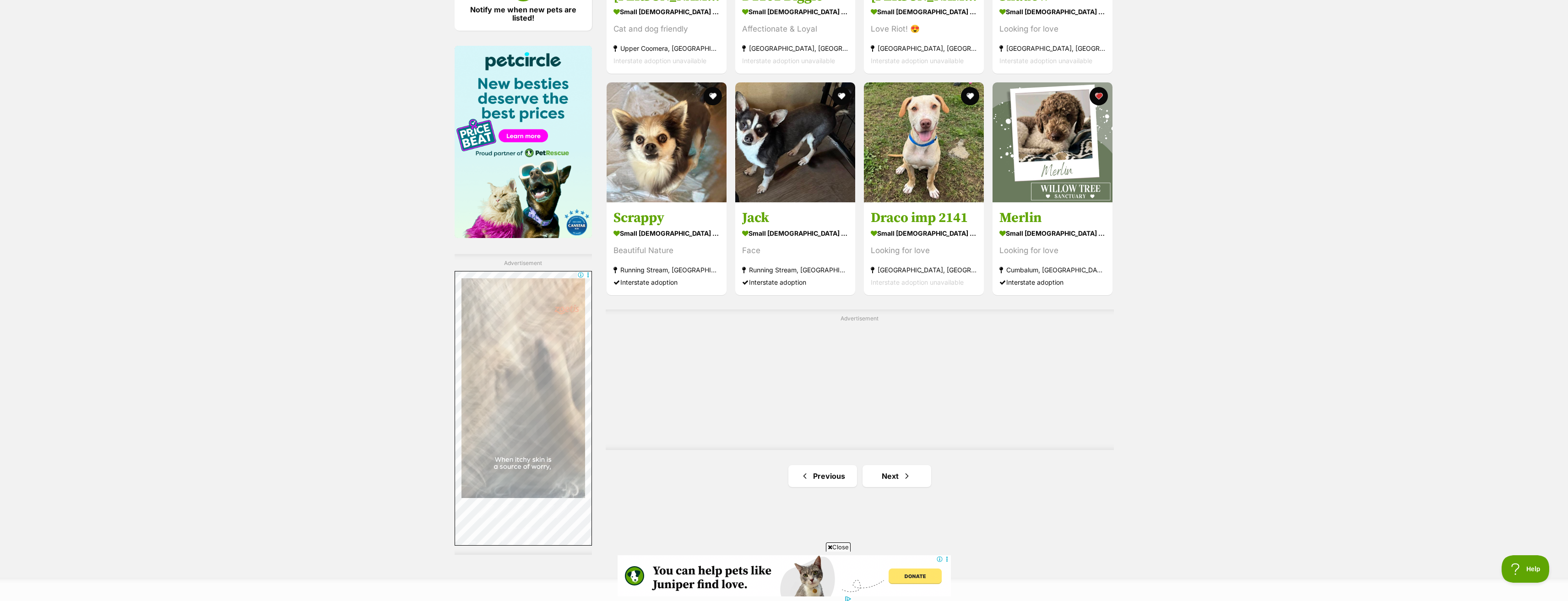
scroll to position [1372, 0]
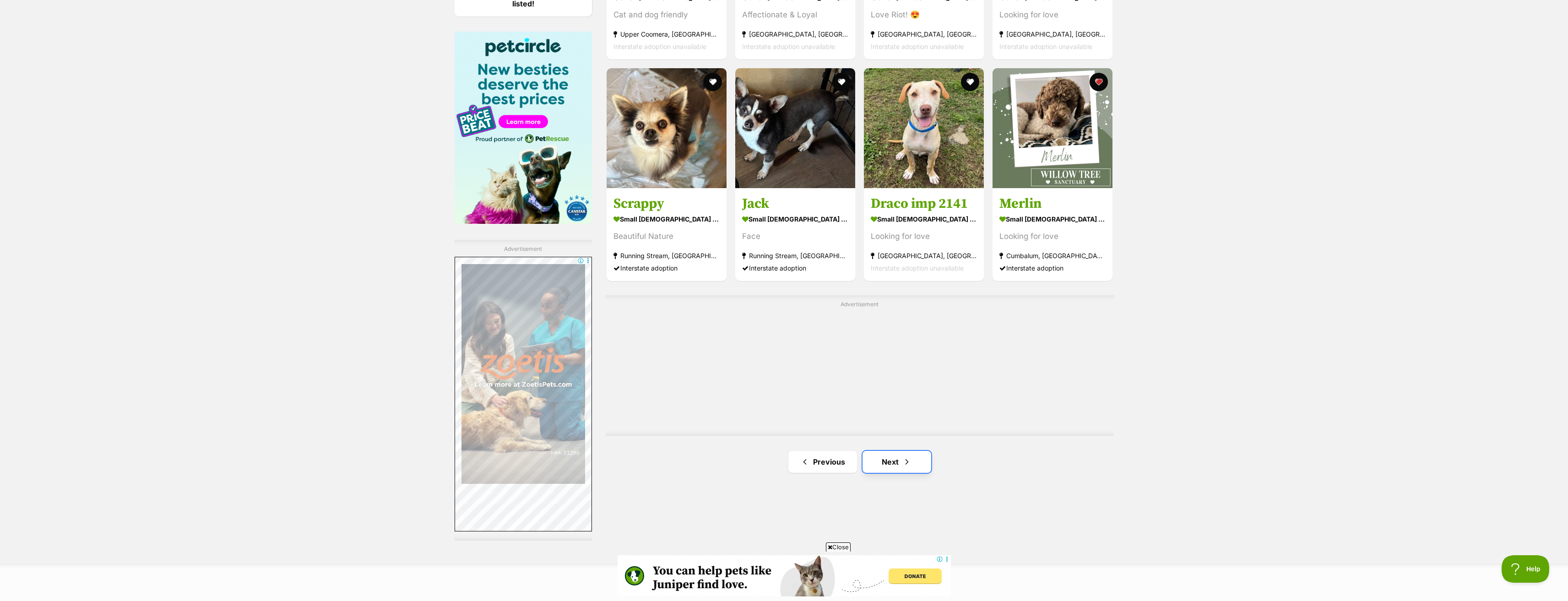
click at [890, 462] on link "Next" at bounding box center [897, 462] width 69 height 22
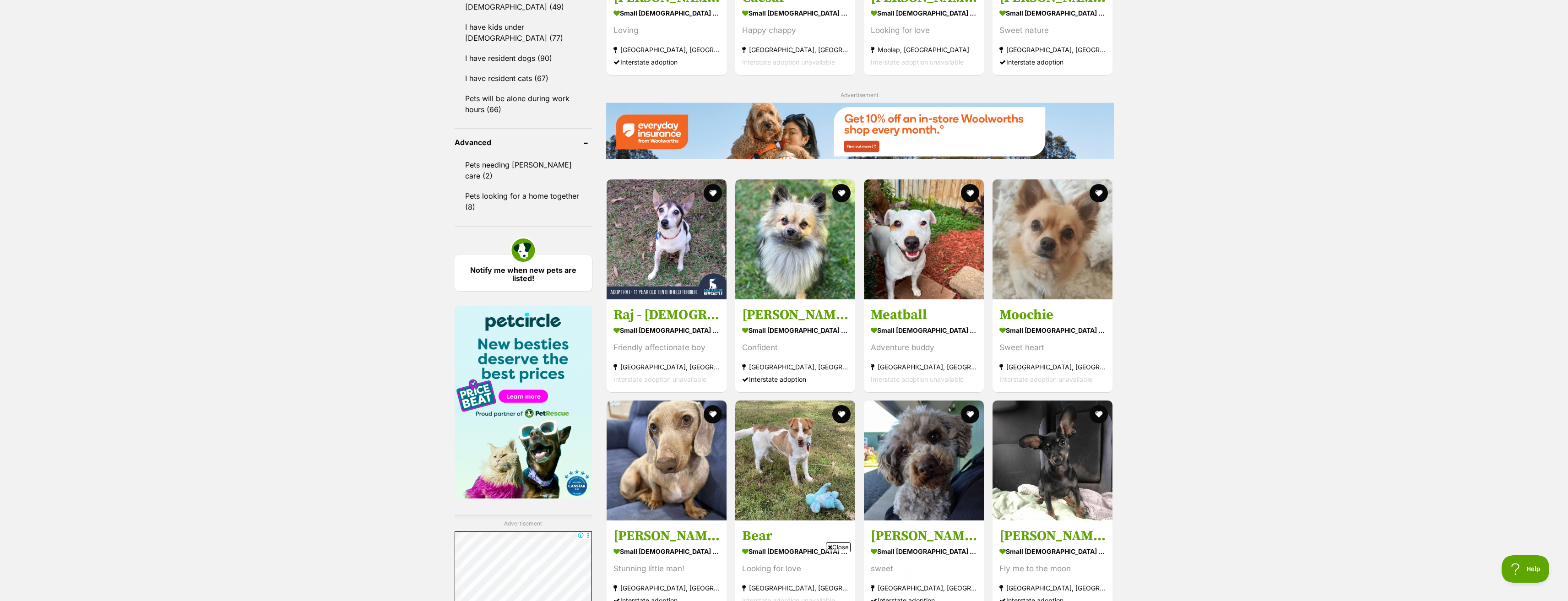
scroll to position [1281, 0]
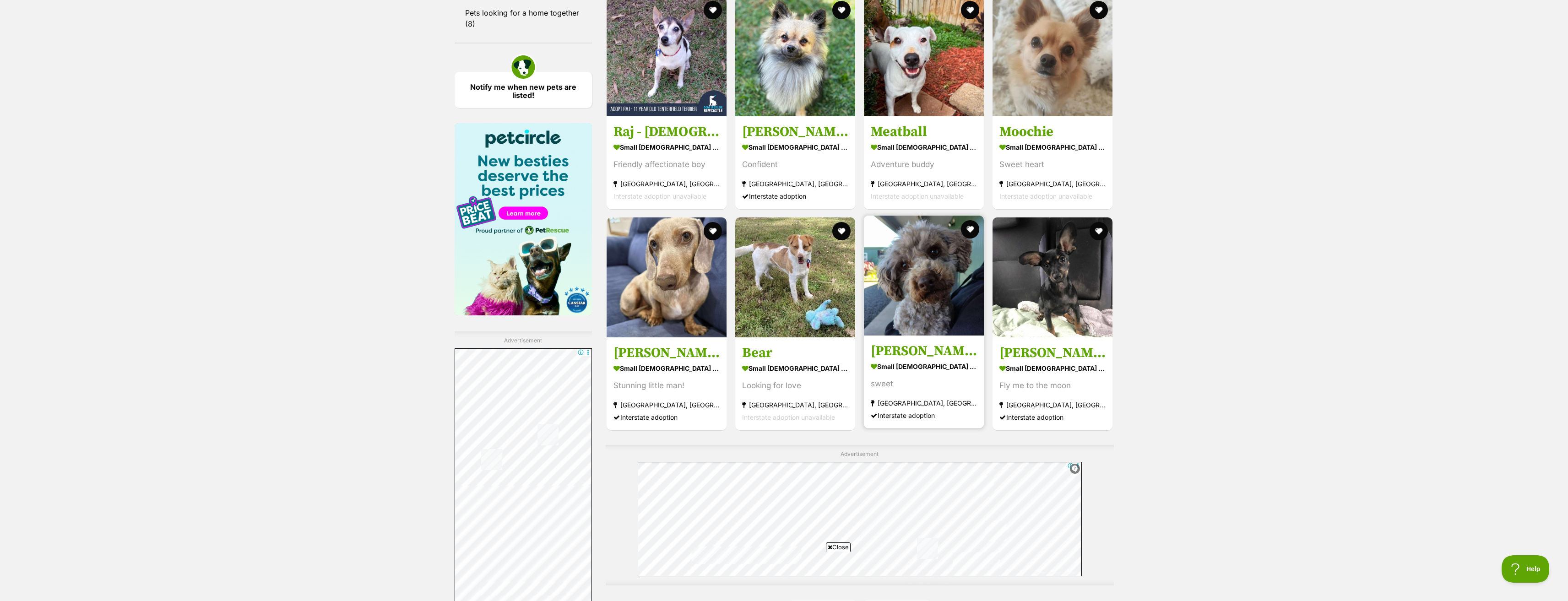
click at [891, 285] on img at bounding box center [923, 275] width 120 height 120
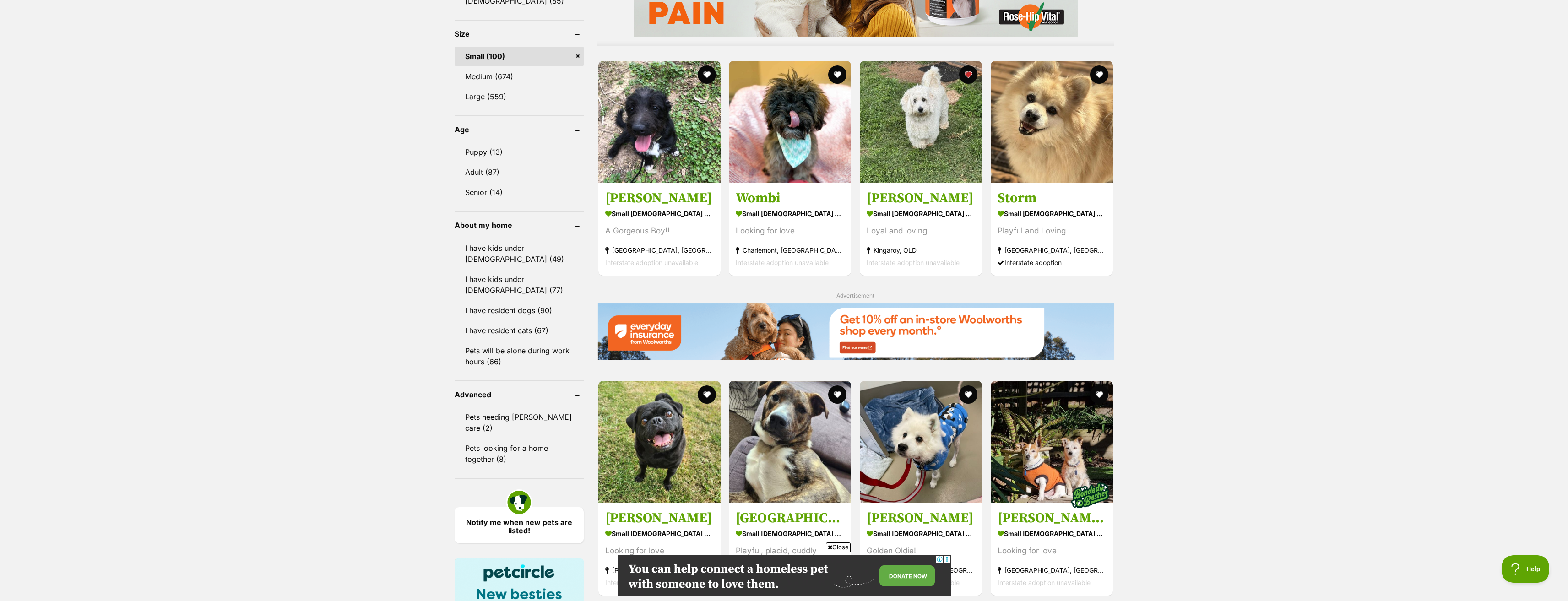
scroll to position [824, 0]
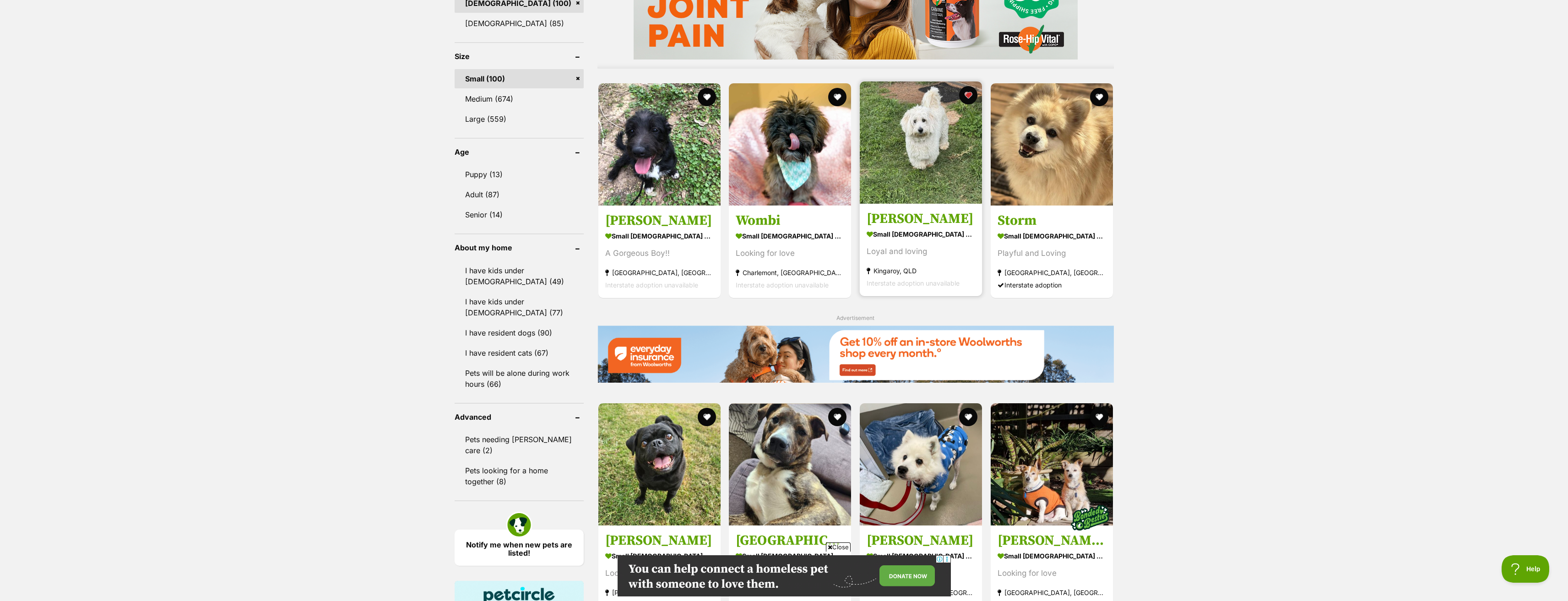
click at [947, 159] on img at bounding box center [920, 142] width 122 height 122
